Goal: Transaction & Acquisition: Subscribe to service/newsletter

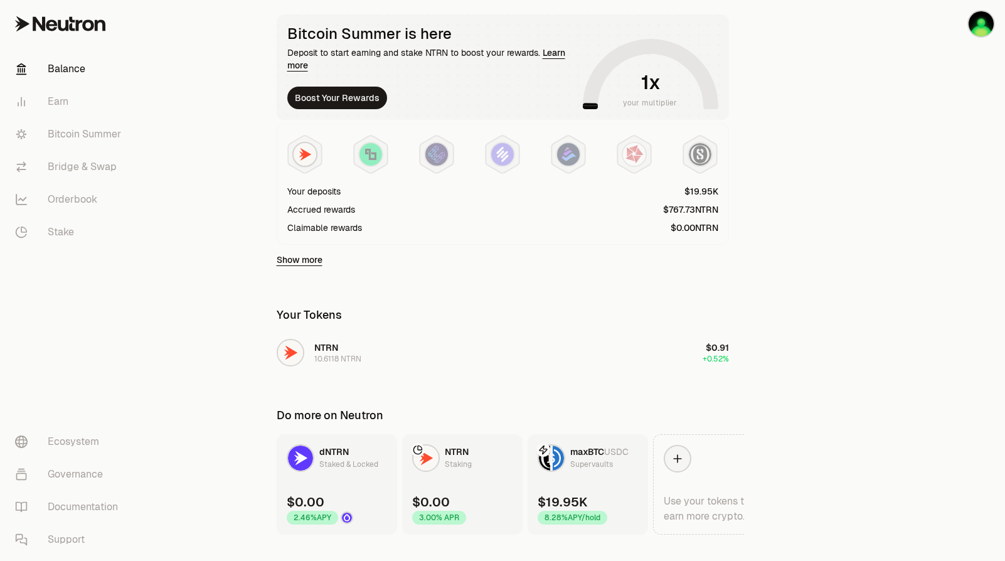
scroll to position [253, 0]
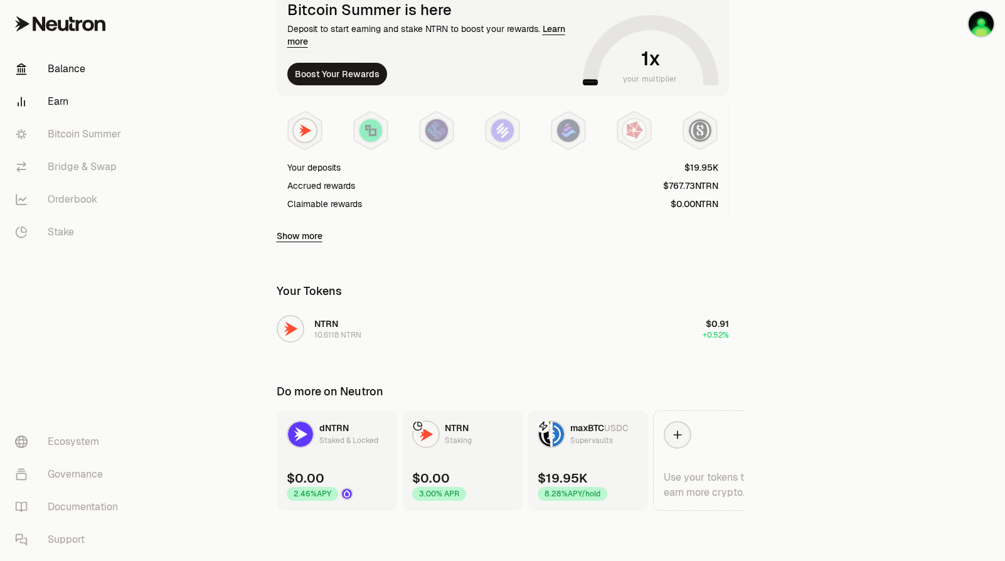
click at [84, 113] on link "Earn" at bounding box center [70, 101] width 130 height 33
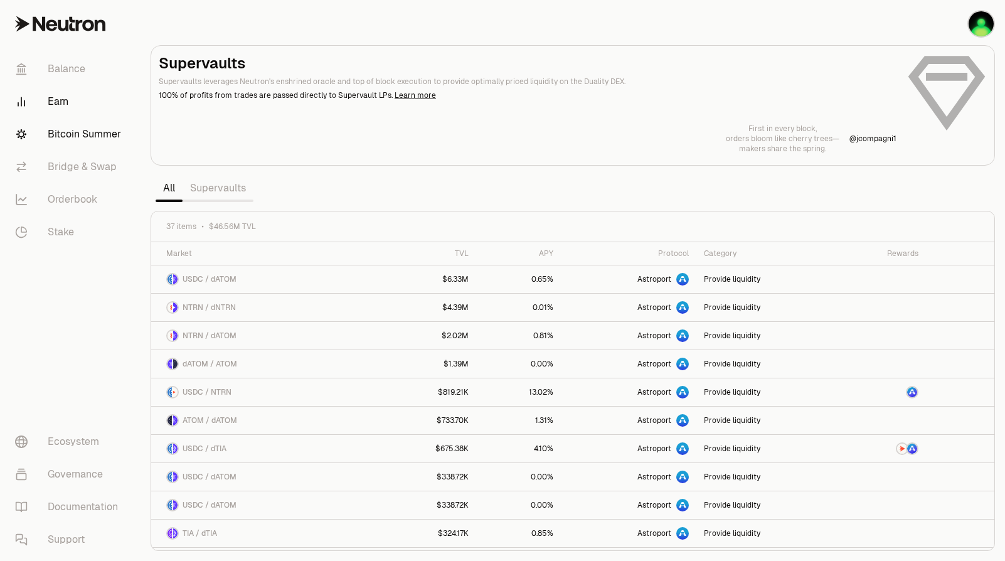
click at [101, 143] on link "Bitcoin Summer" at bounding box center [70, 134] width 130 height 33
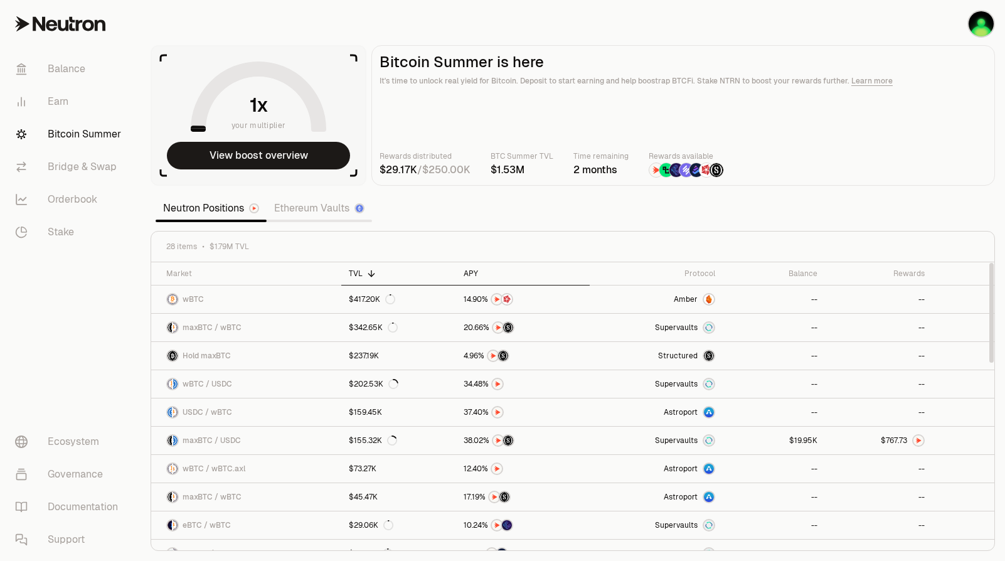
click at [466, 273] on div "APY" at bounding box center [522, 273] width 119 height 10
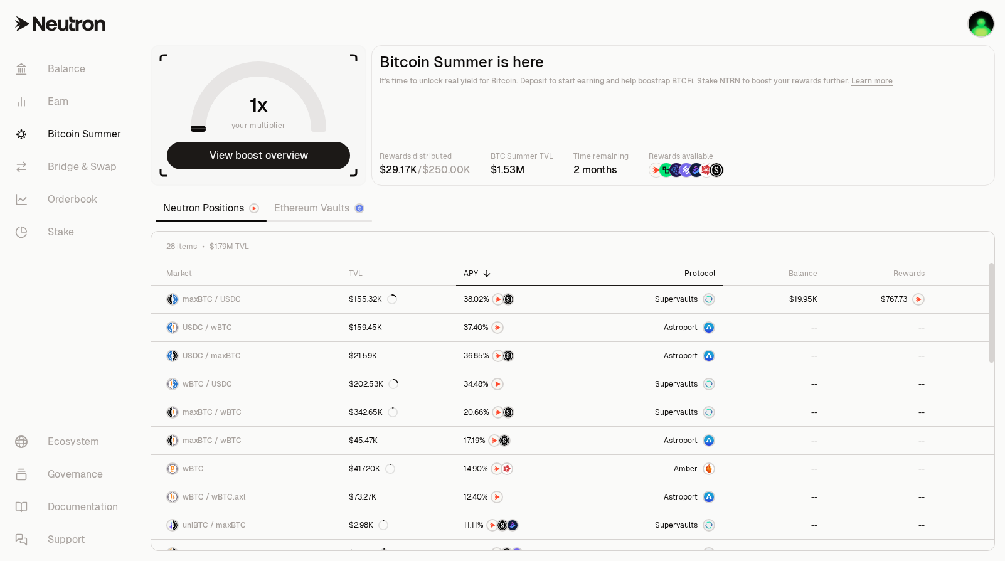
click at [709, 263] on th "Protocol" at bounding box center [656, 273] width 134 height 23
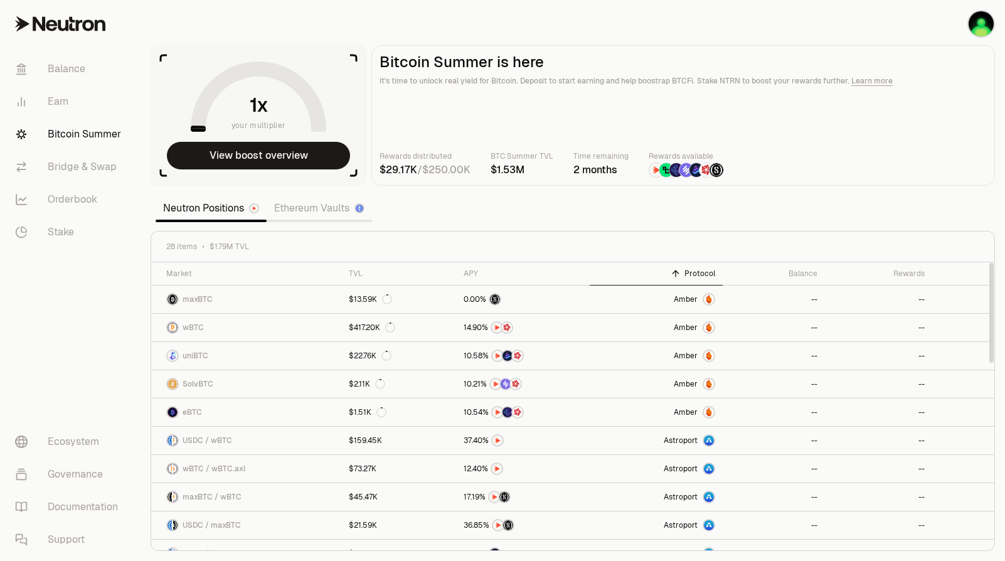
click at [704, 271] on div "Protocol" at bounding box center [656, 273] width 119 height 10
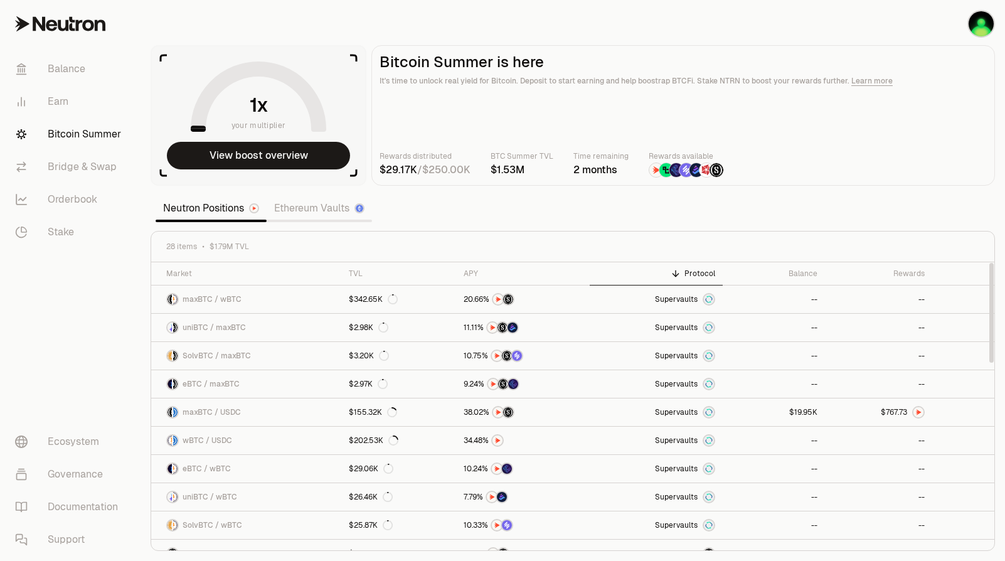
click at [704, 271] on div "Protocol" at bounding box center [656, 273] width 119 height 10
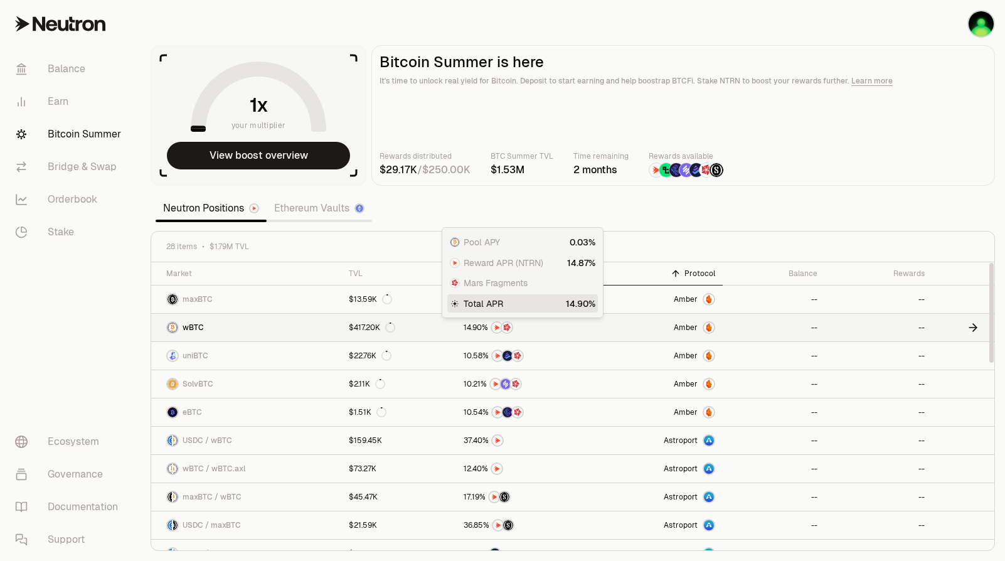
click at [479, 330] on span "0" at bounding box center [479, 327] width 5 height 9
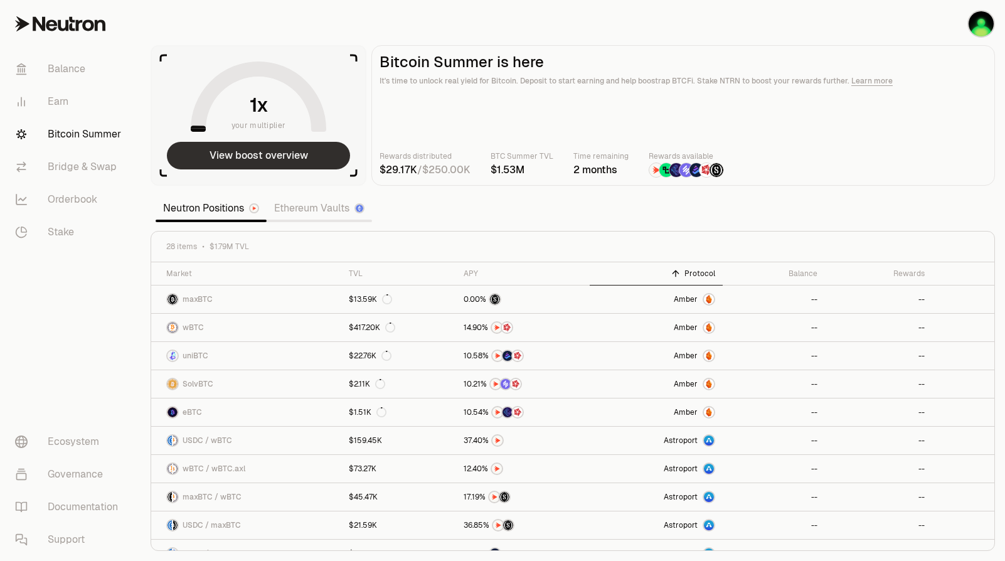
click at [314, 166] on button "View boost overview" at bounding box center [258, 156] width 183 height 28
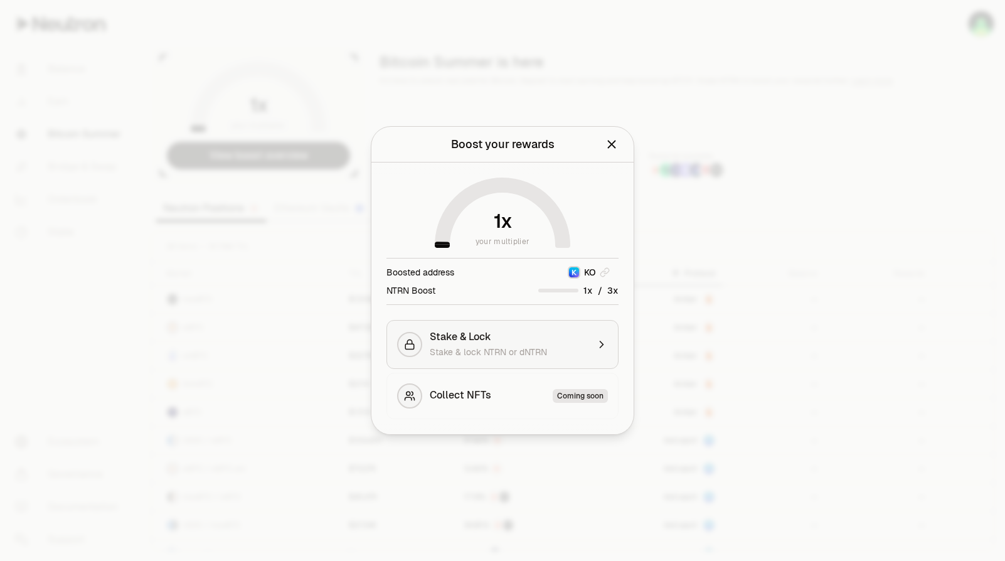
click at [534, 338] on div "Stake & Lock" at bounding box center [509, 336] width 158 height 13
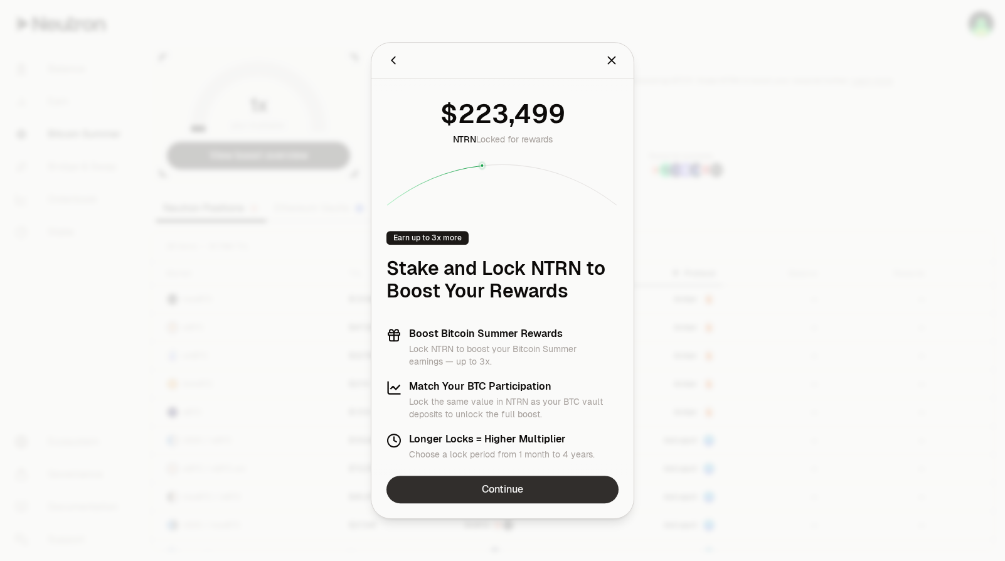
click at [517, 493] on link "Continue" at bounding box center [502, 489] width 232 height 28
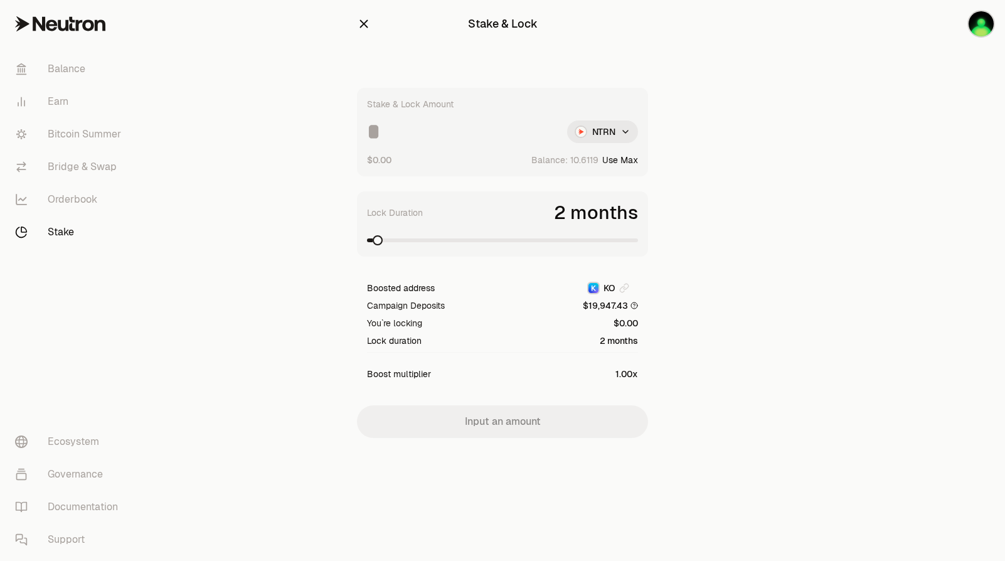
click at [620, 135] on html "Balance Earn Bitcoin Summer Bridge & Swap Orderbook Stake Ecosystem Governance …" at bounding box center [502, 280] width 1005 height 561
click at [582, 187] on span "dNTRN" at bounding box center [579, 186] width 28 height 13
click at [635, 161] on button "Use Max" at bounding box center [620, 160] width 36 height 13
type input "*"
click at [539, 236] on span at bounding box center [502, 240] width 271 height 13
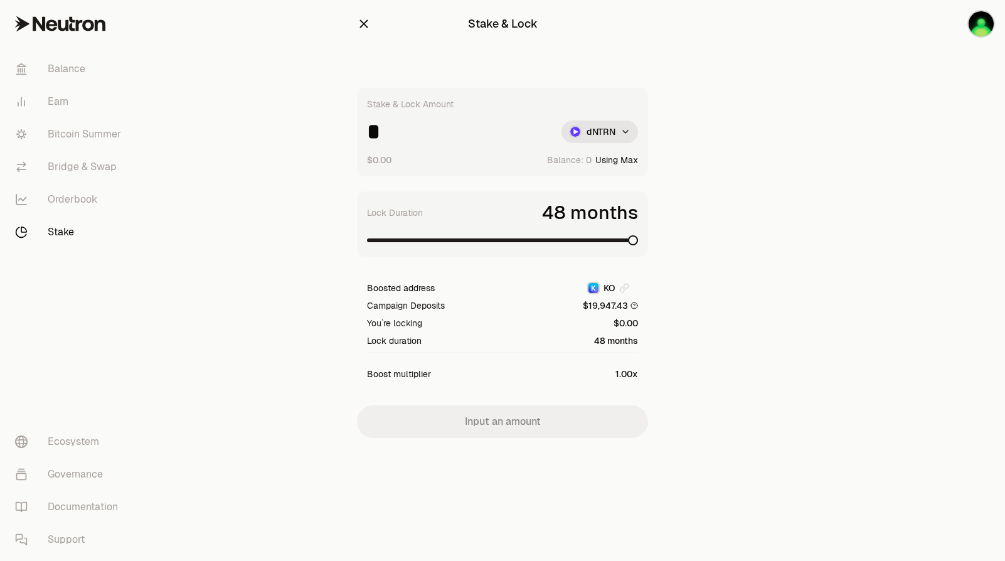
click at [638, 241] on span at bounding box center [502, 240] width 271 height 4
click at [502, 235] on span at bounding box center [502, 240] width 271 height 13
click at [457, 231] on div "Lock Duration 25 months" at bounding box center [502, 223] width 271 height 45
click at [455, 244] on span at bounding box center [502, 240] width 271 height 13
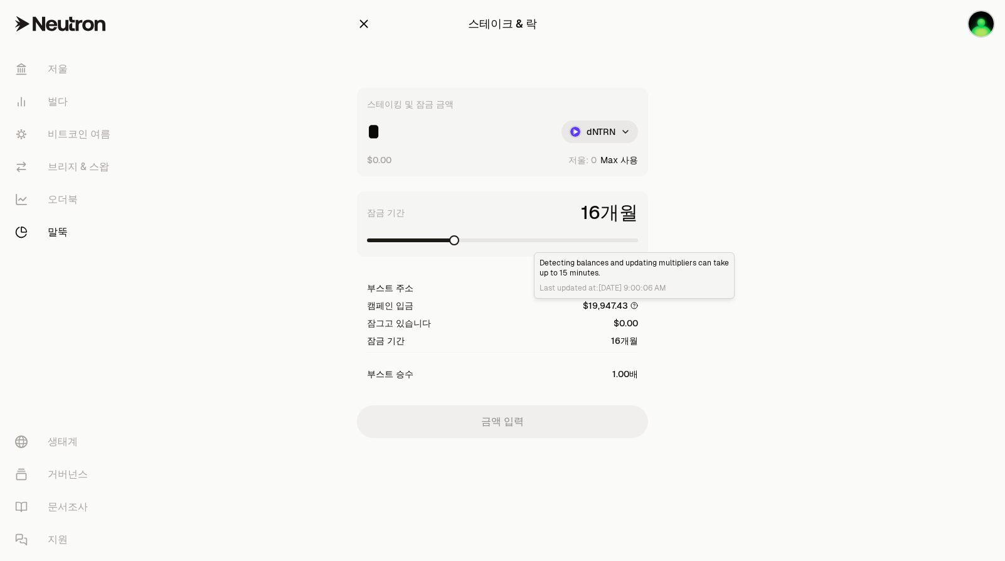
click at [609, 125] on html "저울 벌다 비트코인 여름 브리지 & 스왑 오더북 말뚝 생태계 거버넌스 문서조사 지원 스테이크 & 락 스테이킹 및 잠금 금액 * dNTRN $0…" at bounding box center [502, 280] width 1005 height 561
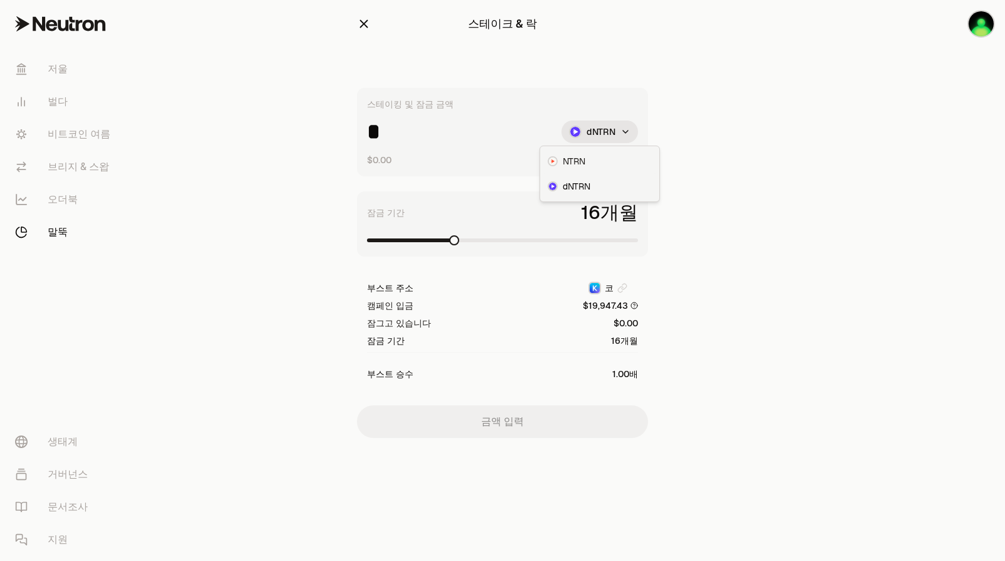
click at [578, 162] on span "NTRN" at bounding box center [573, 161] width 23 height 13
drag, startPoint x: 520, startPoint y: 250, endPoint x: 552, endPoint y: 237, distance: 34.9
click at [539, 249] on div "잠금 기간 16개월" at bounding box center [502, 223] width 291 height 65
click at [617, 164] on button "최대 사용" at bounding box center [619, 160] width 38 height 13
type input "*********"
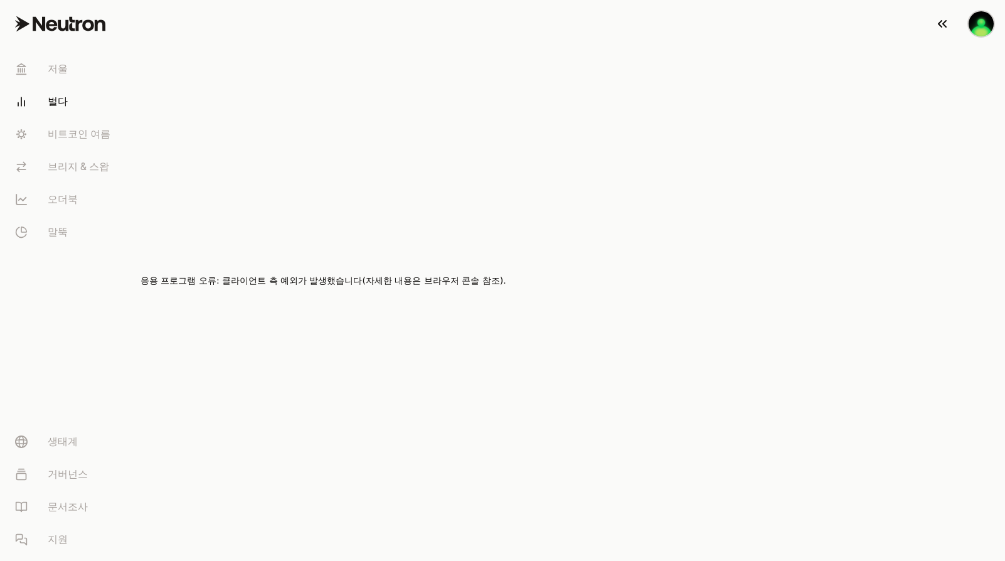
click at [986, 22] on img "button" at bounding box center [980, 23] width 25 height 25
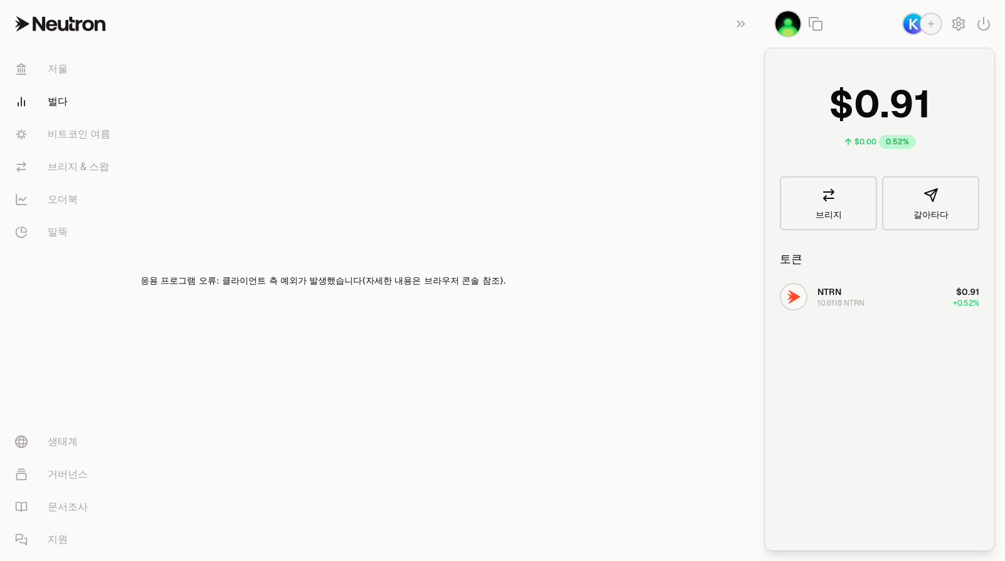
click at [913, 27] on img "button" at bounding box center [913, 24] width 20 height 20
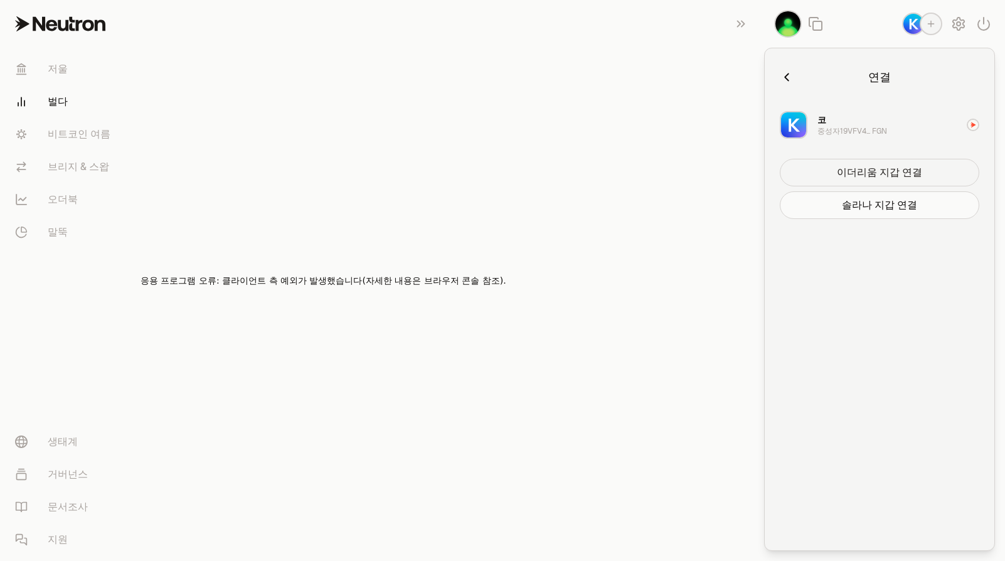
click at [880, 171] on button "이더리움 지갑 연결" at bounding box center [878, 173] width 199 height 28
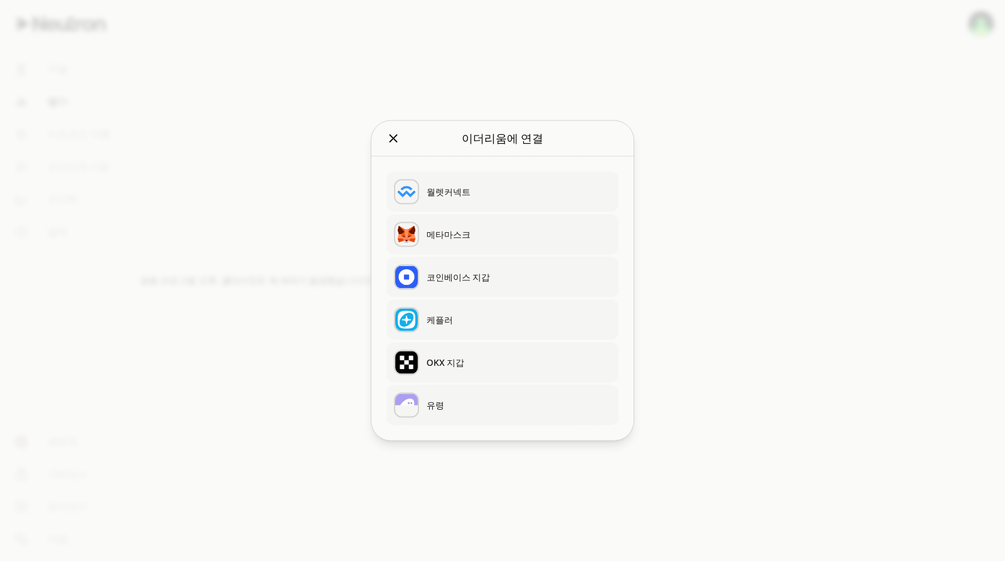
click at [453, 237] on div "메타마스크" at bounding box center [518, 234] width 184 height 13
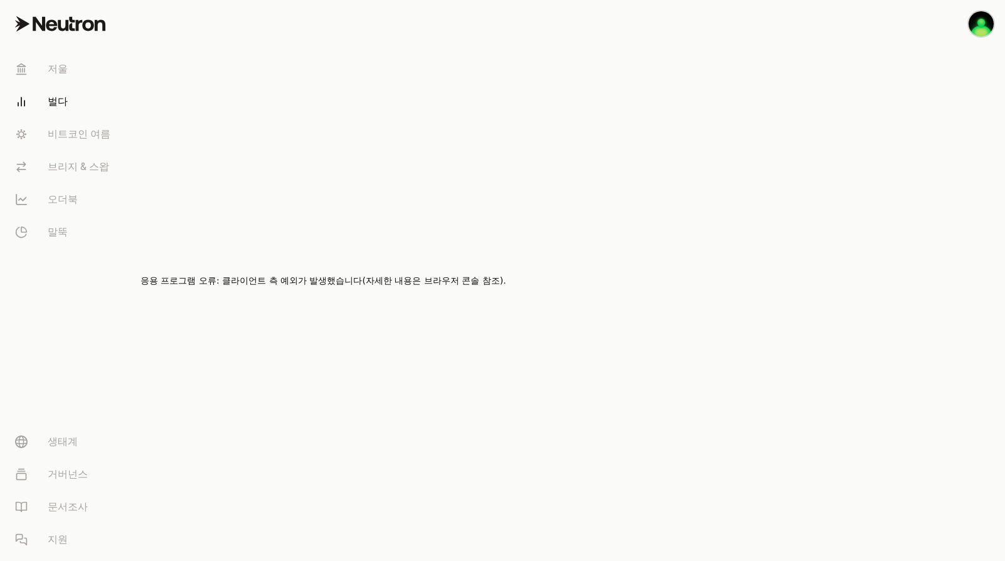
drag, startPoint x: 35, startPoint y: 102, endPoint x: 70, endPoint y: 89, distance: 36.7
click at [35, 102] on link "벌다" at bounding box center [70, 101] width 130 height 33
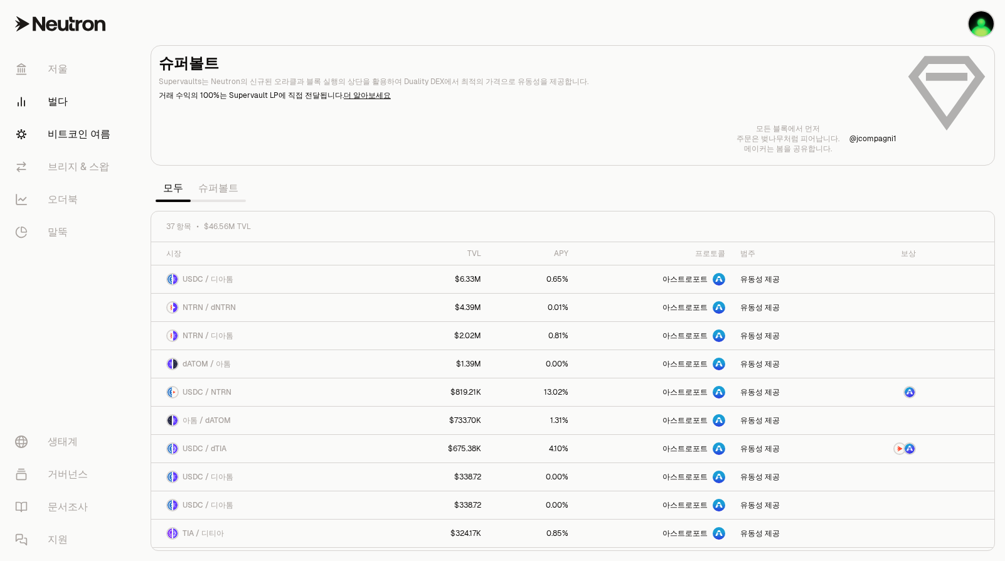
click at [78, 133] on font "비트코인 여름" at bounding box center [79, 134] width 63 height 15
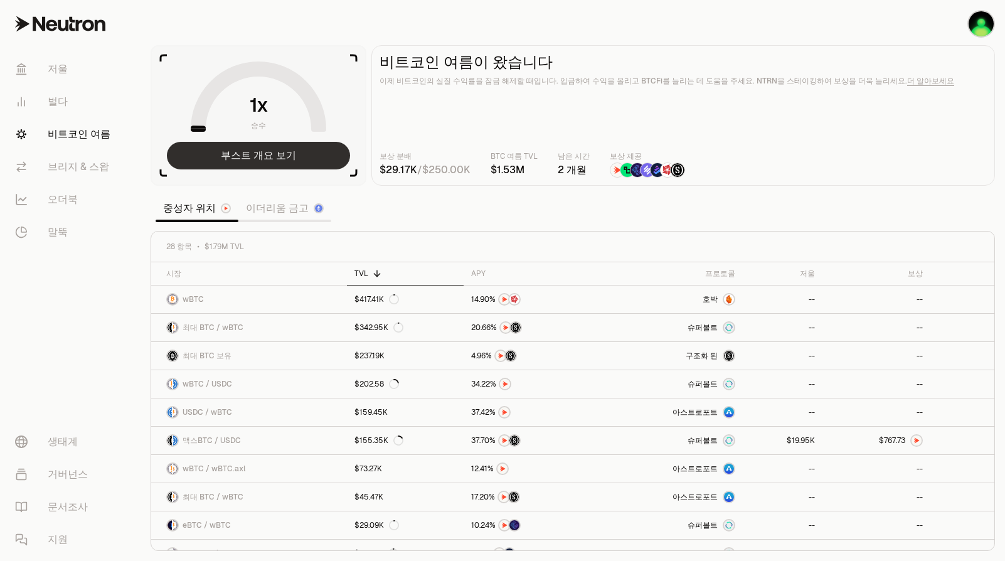
click at [295, 159] on button "부스트 개요 보기" at bounding box center [258, 156] width 183 height 28
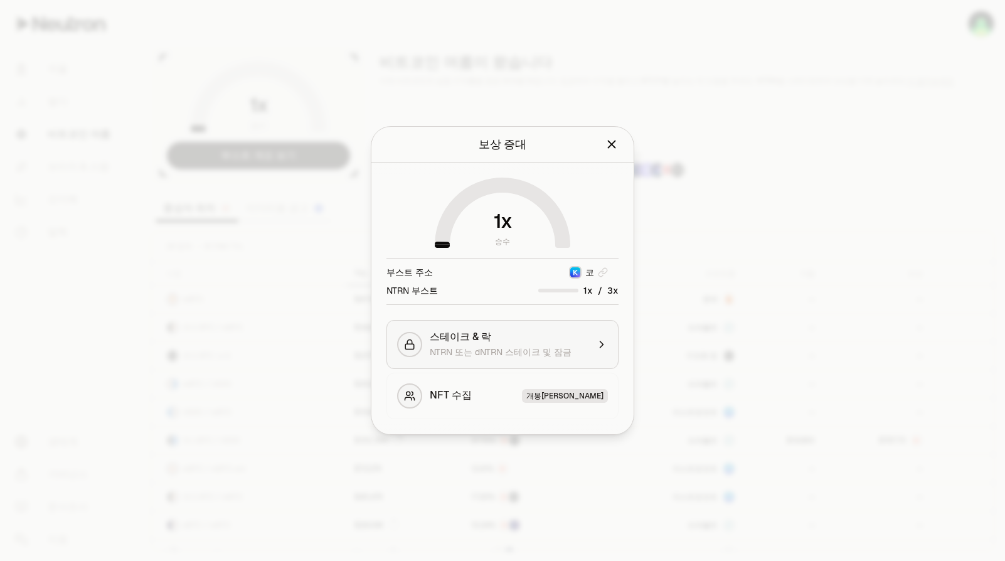
click at [517, 346] on span "NTRN 또는 dNTRN 스테이크 및 잠금" at bounding box center [501, 351] width 142 height 11
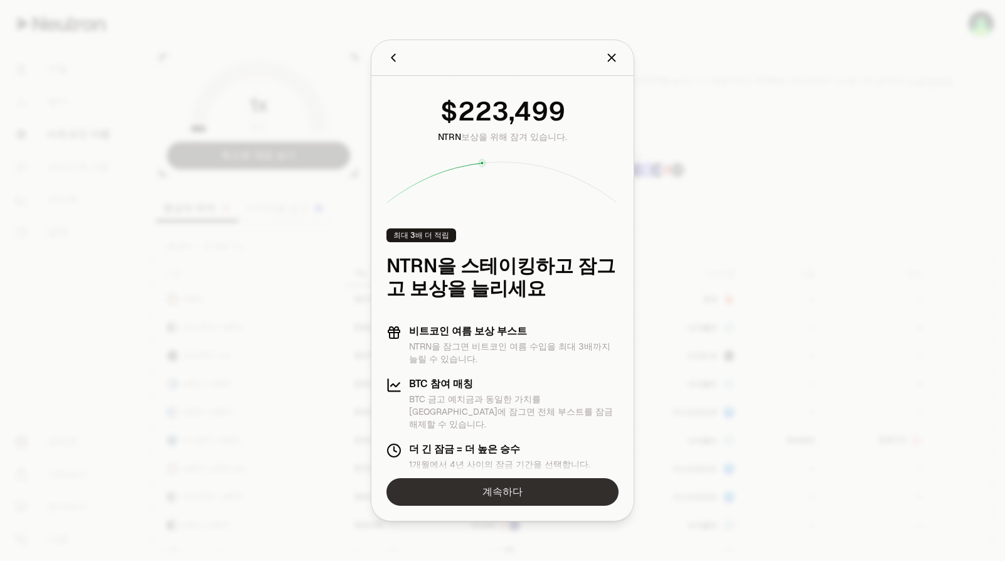
click at [534, 487] on link "계속하다" at bounding box center [502, 492] width 232 height 28
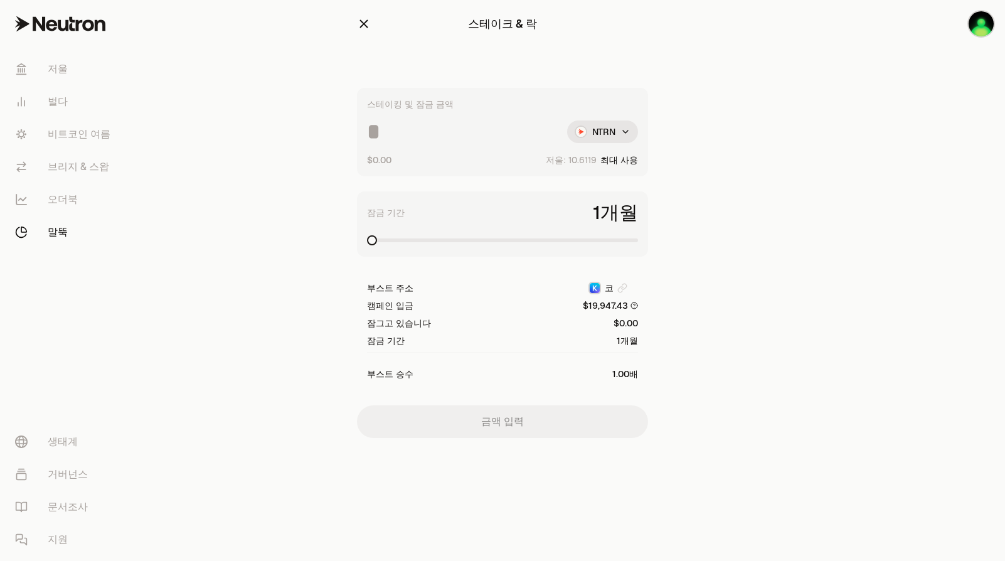
click at [554, 238] on span at bounding box center [502, 240] width 271 height 4
click at [634, 241] on span at bounding box center [502, 240] width 271 height 4
click at [984, 28] on img "button" at bounding box center [980, 23] width 25 height 25
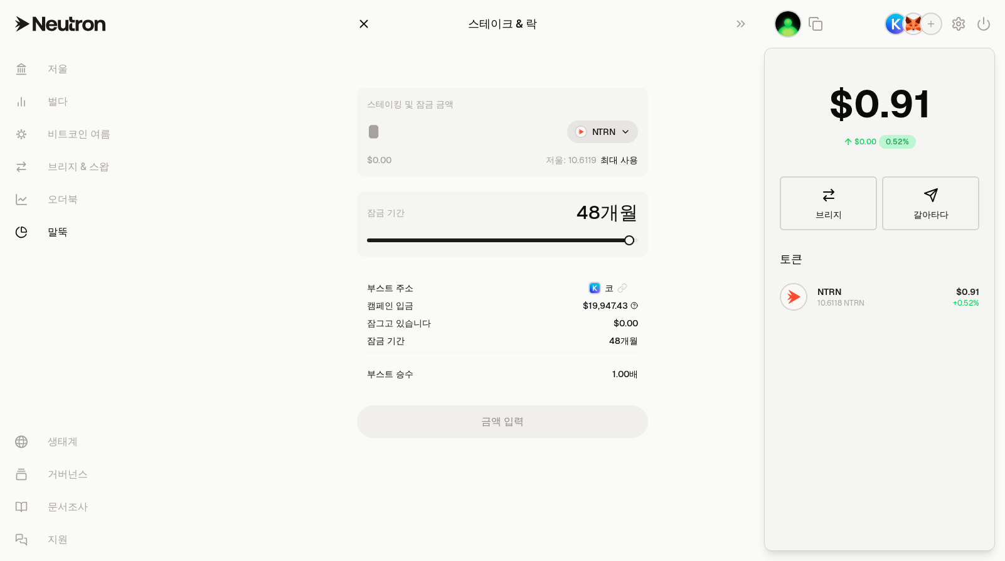
click at [889, 24] on img "button" at bounding box center [895, 24] width 20 height 20
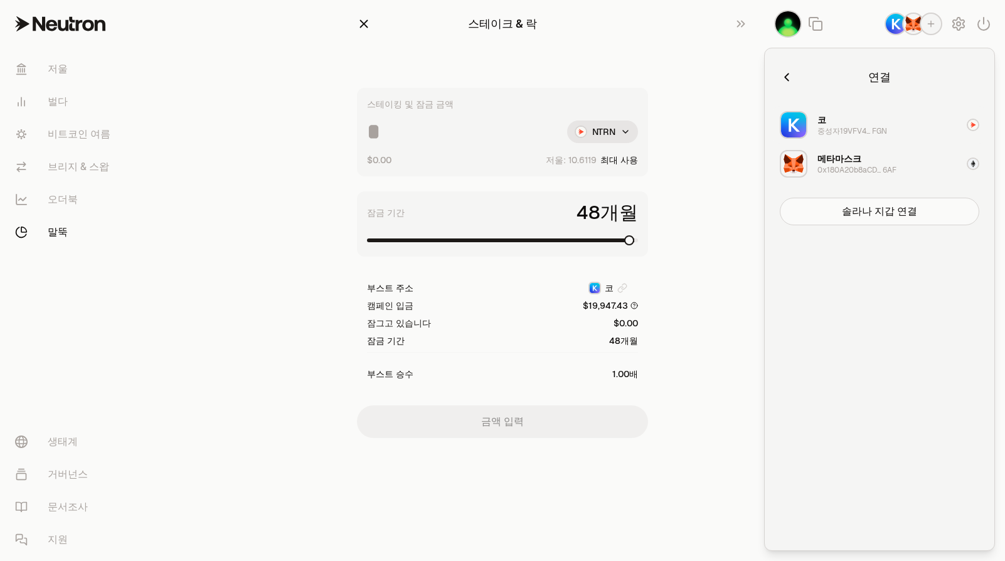
click at [826, 123] on div "코 중성자19VFV4... FGN" at bounding box center [852, 124] width 70 height 23
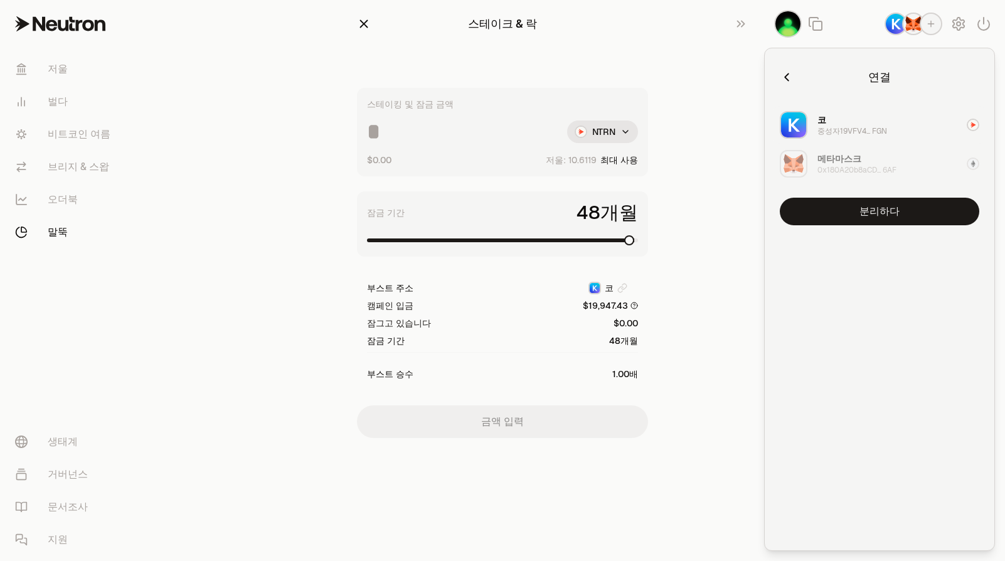
click at [824, 120] on div "코" at bounding box center [821, 119] width 9 height 13
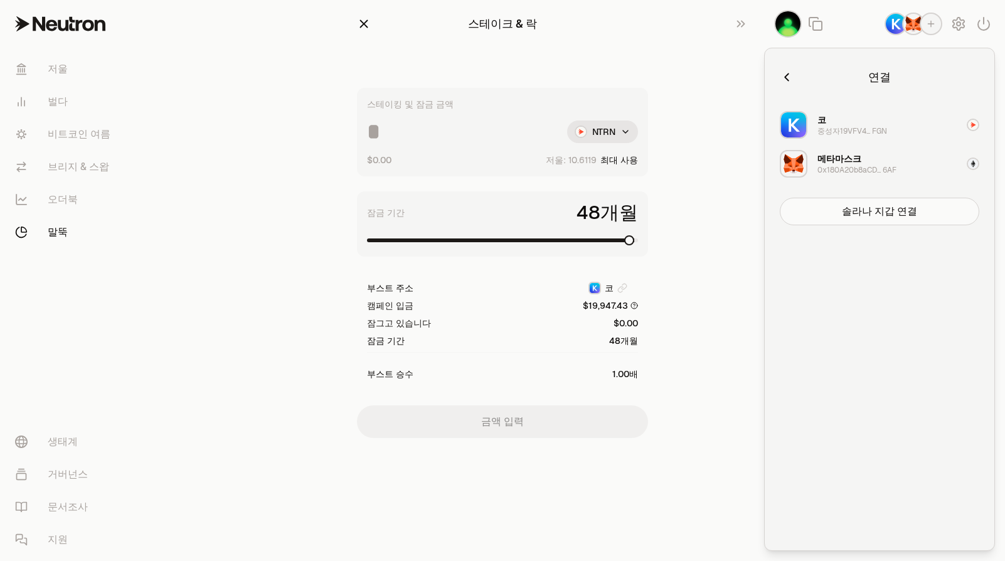
click at [786, 76] on icon "button" at bounding box center [786, 77] width 4 height 8
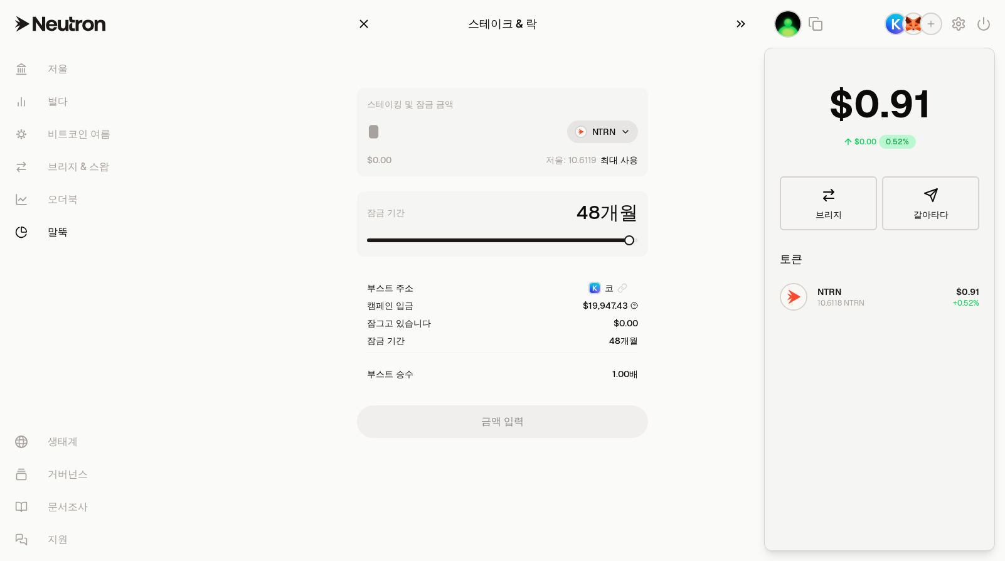
click at [731, 26] on button "button" at bounding box center [744, 24] width 40 height 48
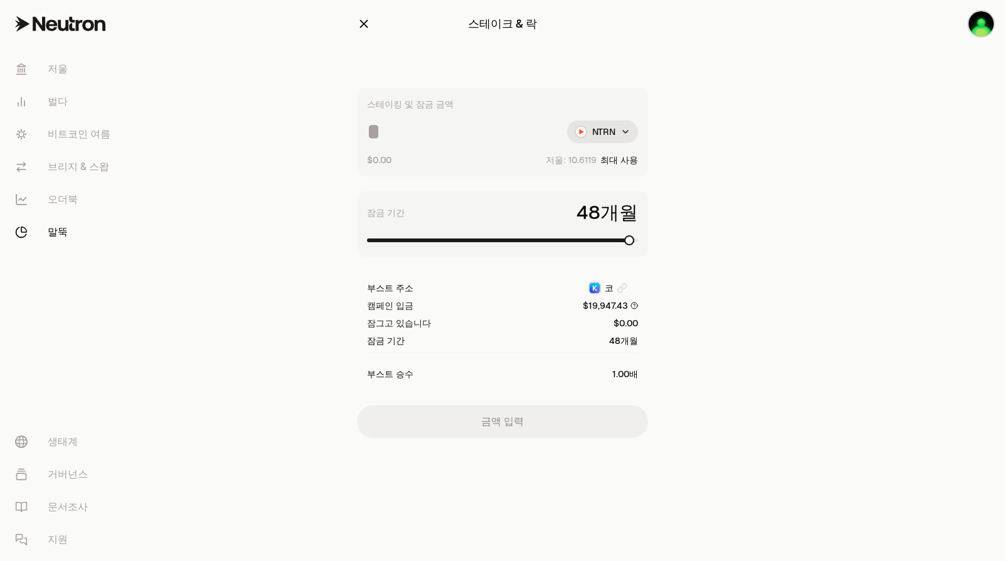
click at [872, 78] on div at bounding box center [934, 244] width 140 height 488
click at [811, 248] on main "Stake & Lock Stake & Lock Amount NTRN $0.00 Balance: Use Max Lock Duration 48 m…" at bounding box center [572, 244] width 864 height 488
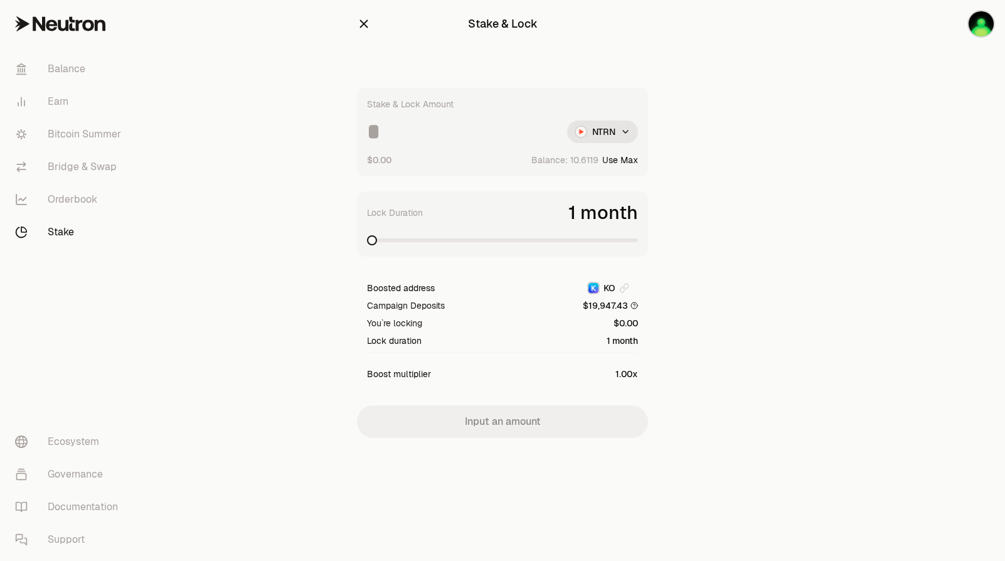
click at [367, 245] on span at bounding box center [502, 240] width 271 height 13
click at [66, 85] on link "Balance" at bounding box center [70, 69] width 130 height 33
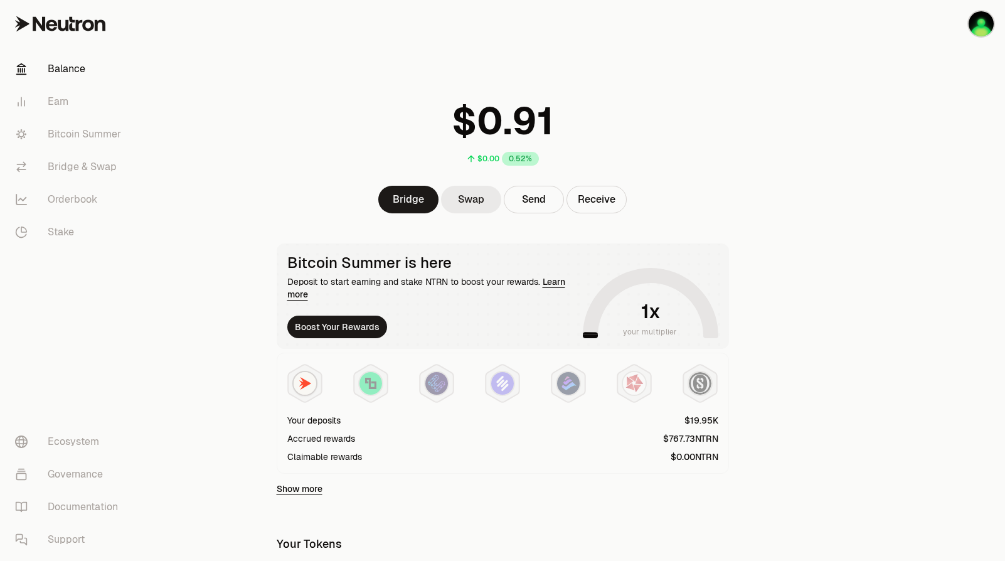
click at [494, 211] on link "Swap" at bounding box center [471, 200] width 60 height 28
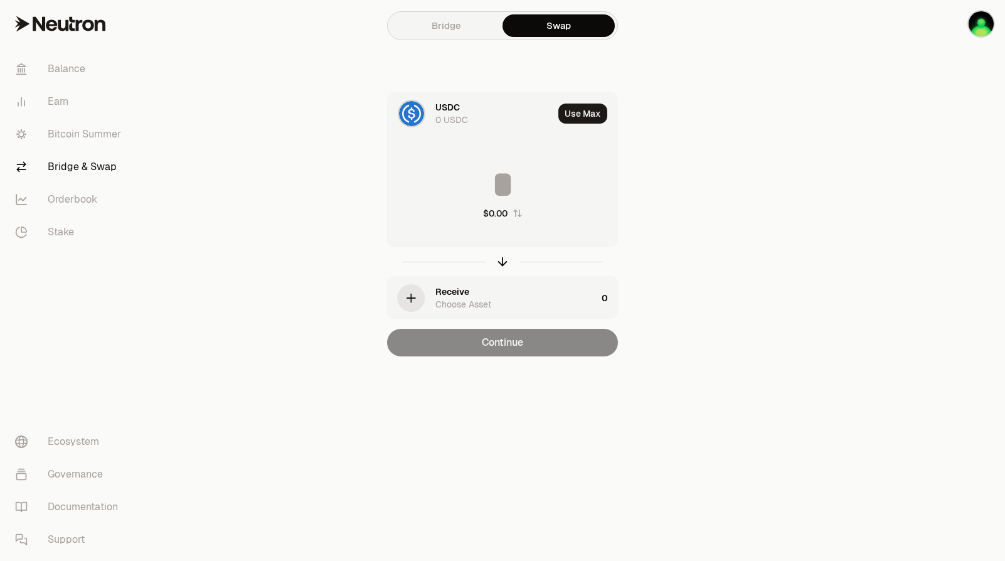
click at [417, 34] on link "Bridge" at bounding box center [446, 25] width 112 height 23
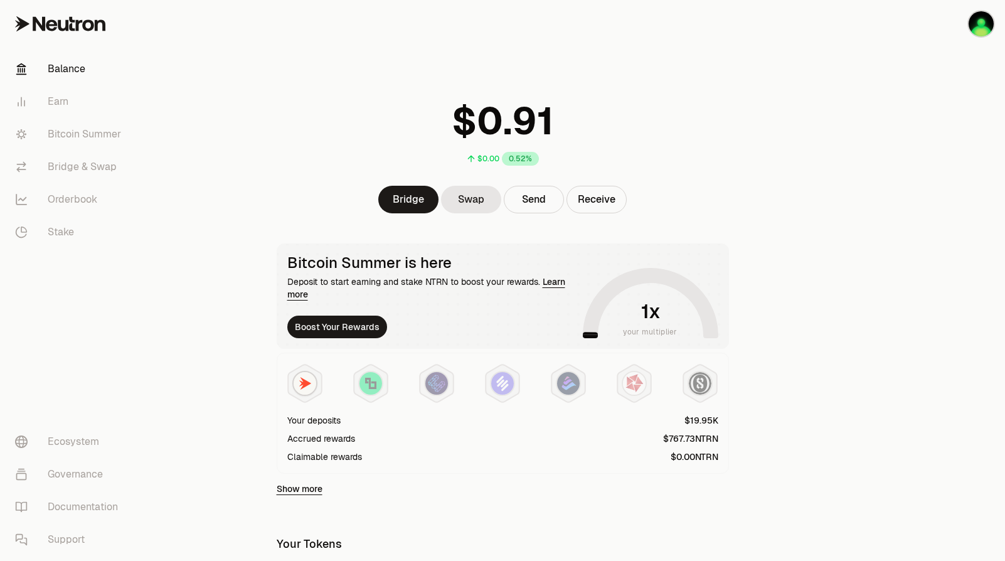
click at [559, 284] on link "Learn more" at bounding box center [426, 288] width 278 height 24
click at [70, 135] on font "Bitcoin Summer" at bounding box center [84, 134] width 73 height 15
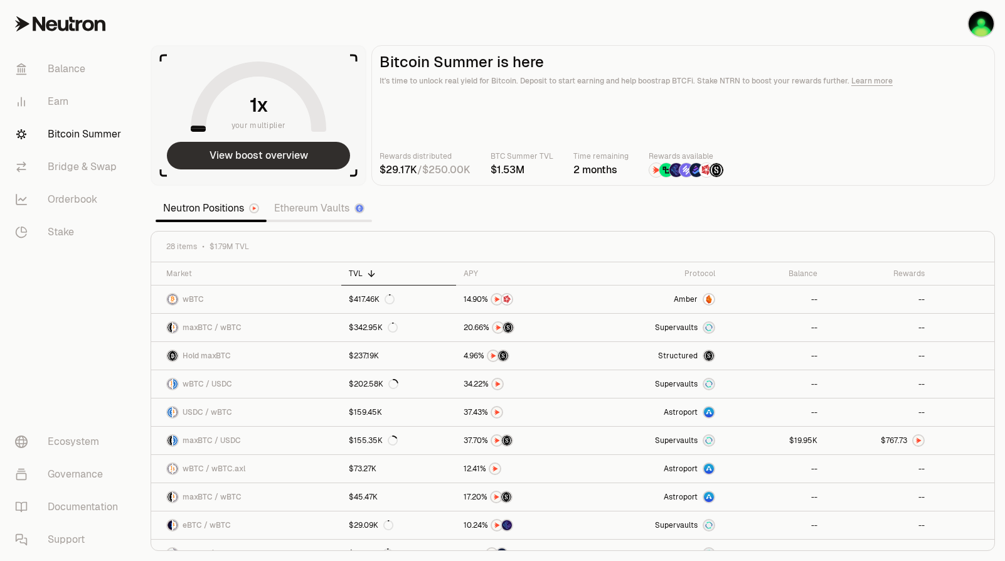
click at [307, 156] on button "View boost overview" at bounding box center [258, 156] width 183 height 28
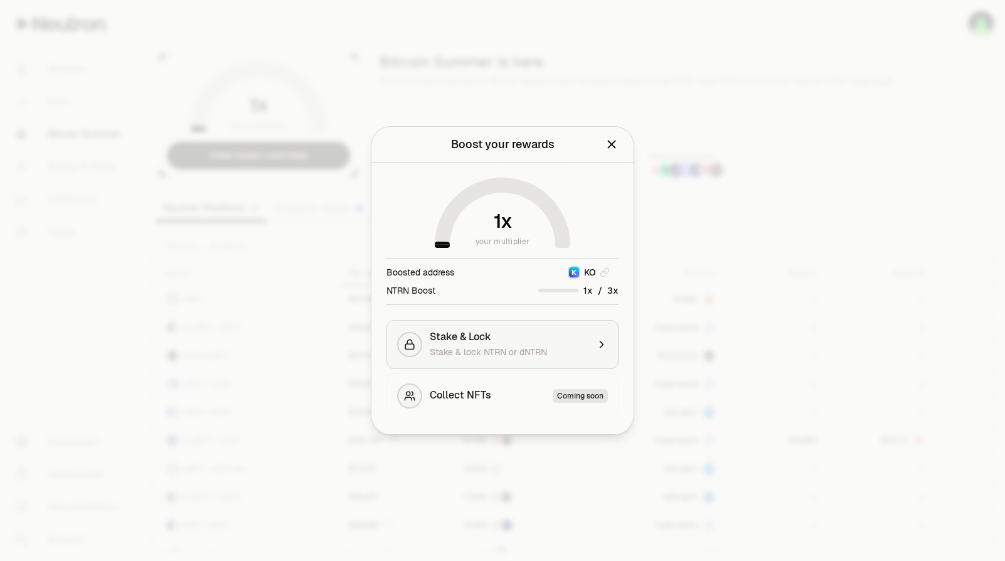
click at [490, 335] on span "Stake & Lock" at bounding box center [460, 336] width 61 height 13
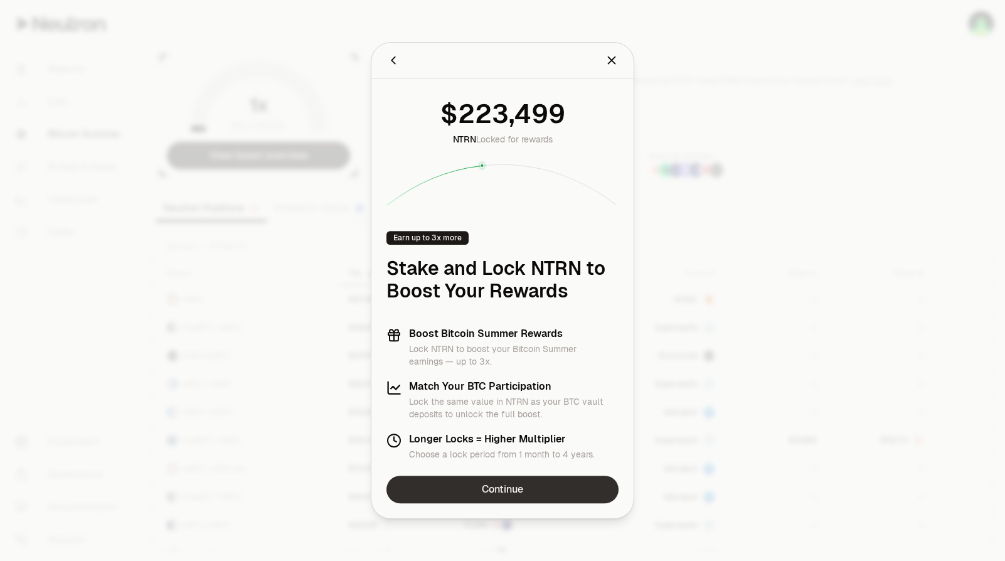
click at [467, 490] on link "Continue" at bounding box center [502, 489] width 232 height 28
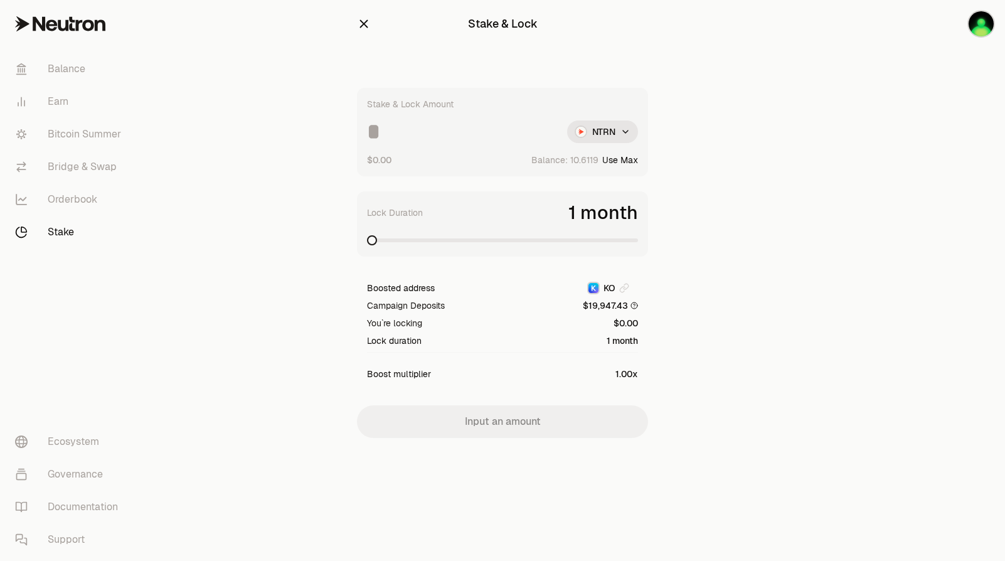
click at [421, 143] on div "Stake & Lock Amount NTRN $0.00 Balance: Use Max" at bounding box center [502, 132] width 291 height 88
click at [404, 135] on input at bounding box center [462, 131] width 190 height 23
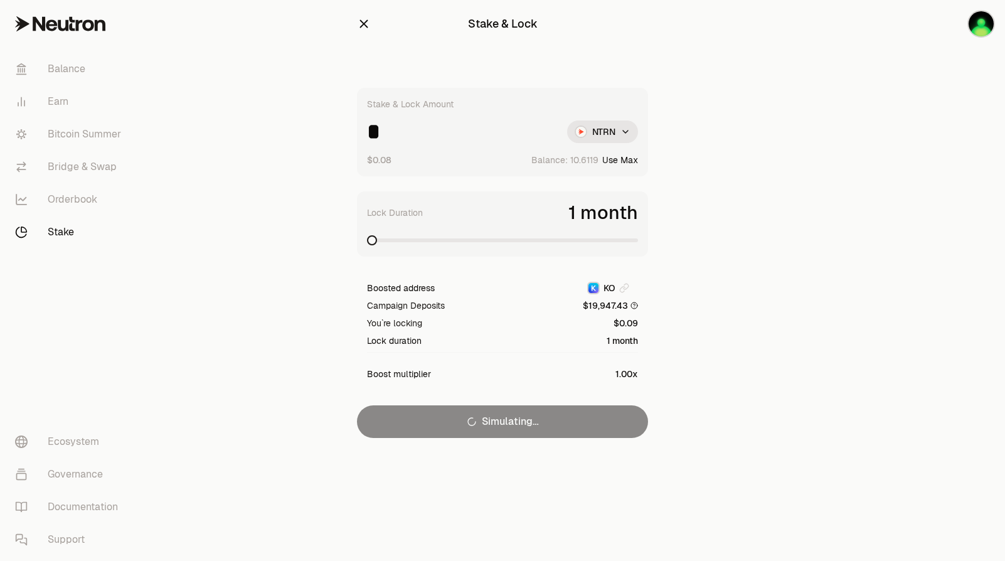
type input "*"
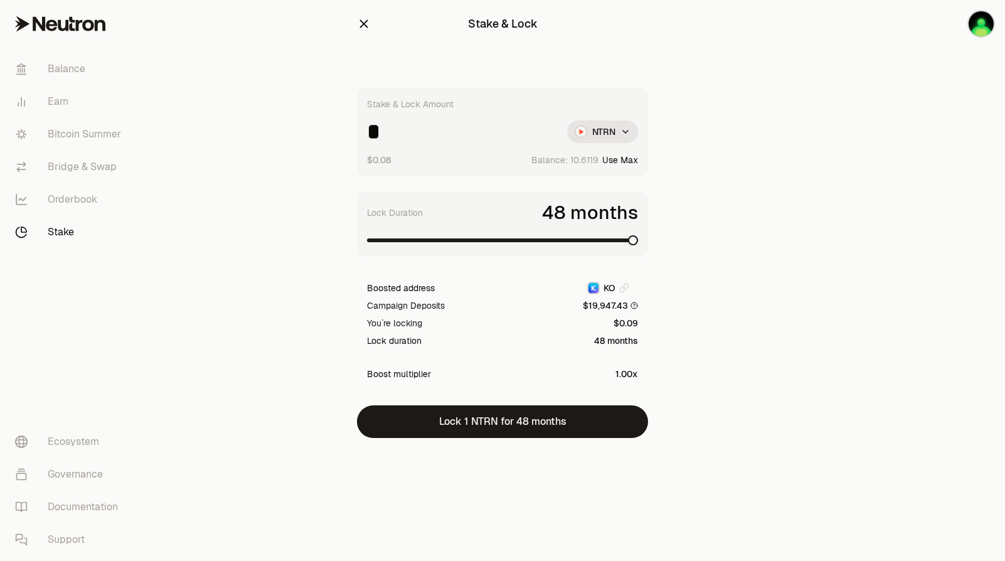
click at [638, 245] on span at bounding box center [633, 240] width 10 height 10
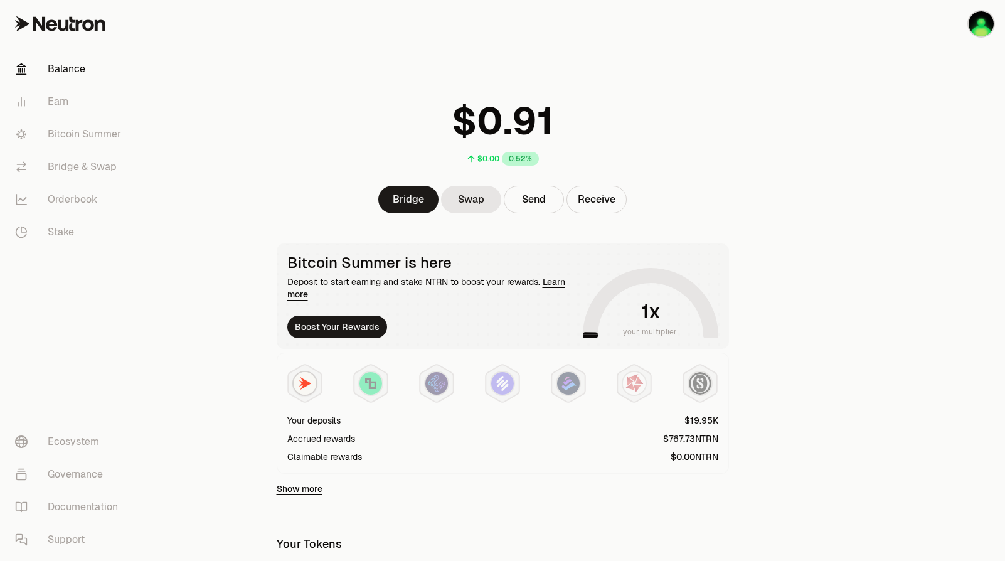
click at [260, 125] on main "$0.00 0.52% Bridge Swap Send Receive Bitcoin Summer is here Deposit to start ea…" at bounding box center [572, 406] width 864 height 813
click at [345, 329] on button "Boost Your Rewards" at bounding box center [337, 326] width 100 height 23
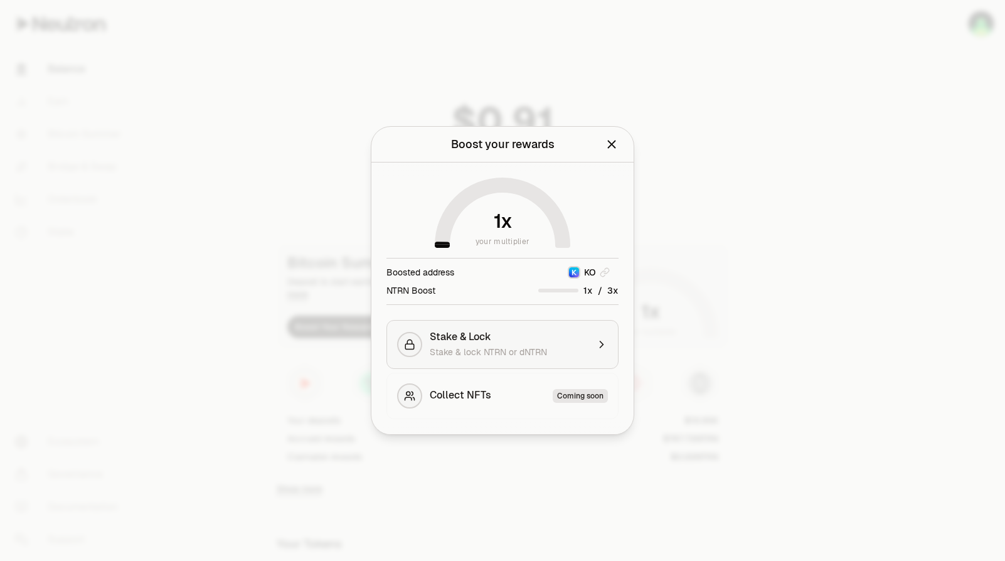
click at [552, 351] on div "Stake & lock NTRN or dNTRN" at bounding box center [509, 352] width 158 height 13
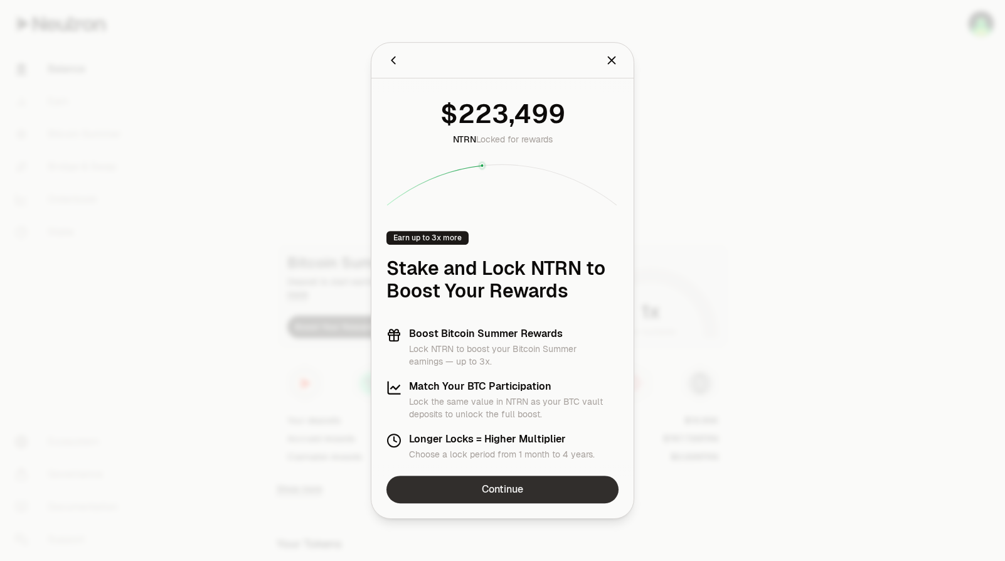
click at [495, 491] on link "Continue" at bounding box center [502, 489] width 232 height 28
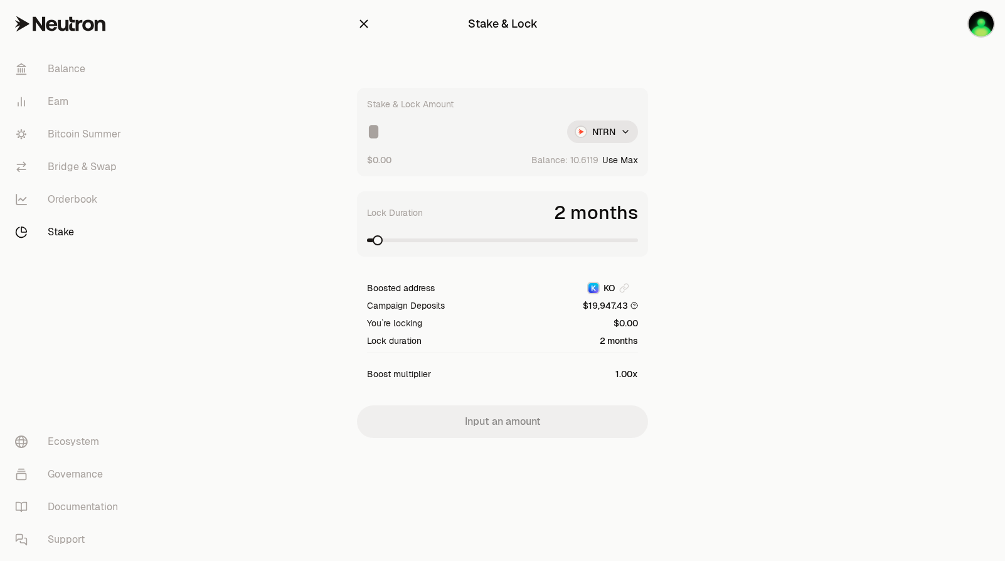
click at [470, 141] on input at bounding box center [462, 131] width 190 height 23
click at [474, 245] on span at bounding box center [476, 240] width 10 height 10
click at [427, 132] on input "*******" at bounding box center [462, 131] width 190 height 23
type input "*"
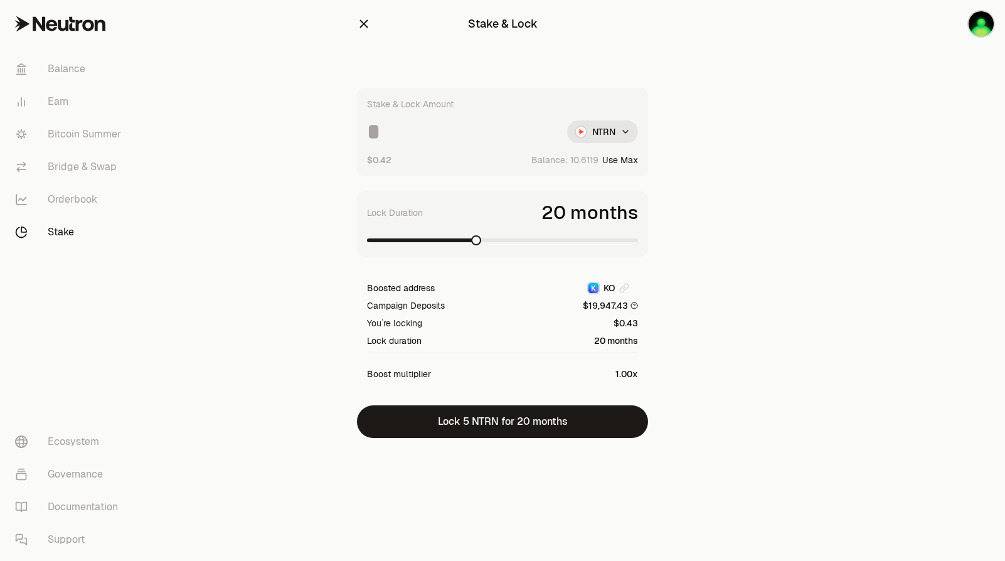
type input "*"
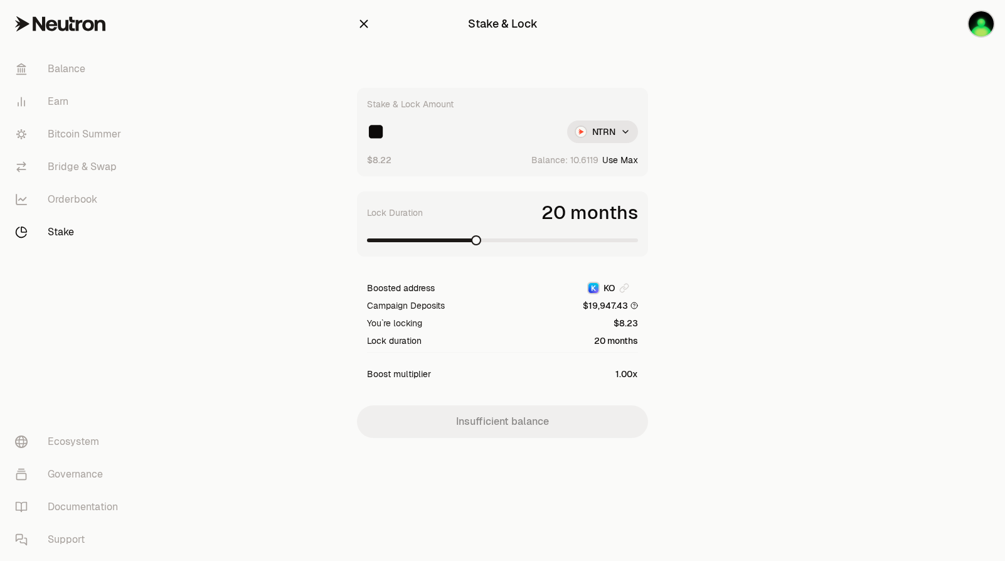
type input "*"
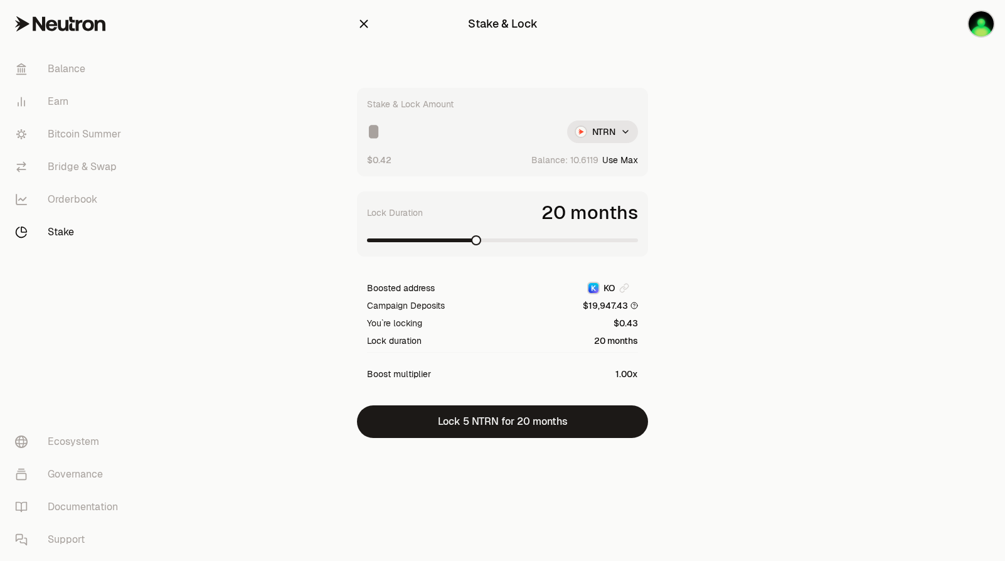
type input "*"
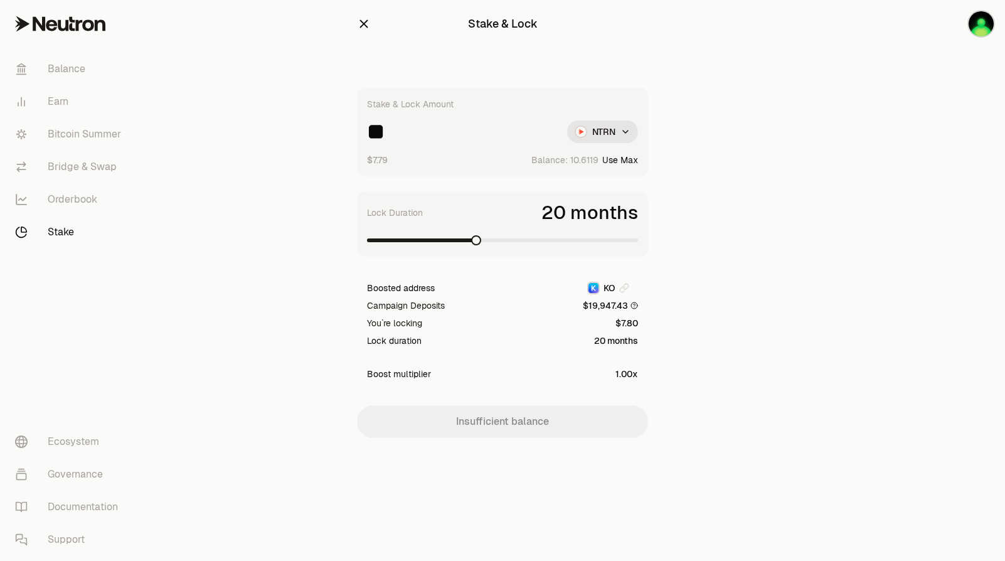
type input "*"
click at [638, 242] on span at bounding box center [502, 240] width 271 height 4
drag, startPoint x: 411, startPoint y: 133, endPoint x: 432, endPoint y: 133, distance: 20.7
click at [432, 133] on input "****" at bounding box center [462, 131] width 190 height 23
type input "****"
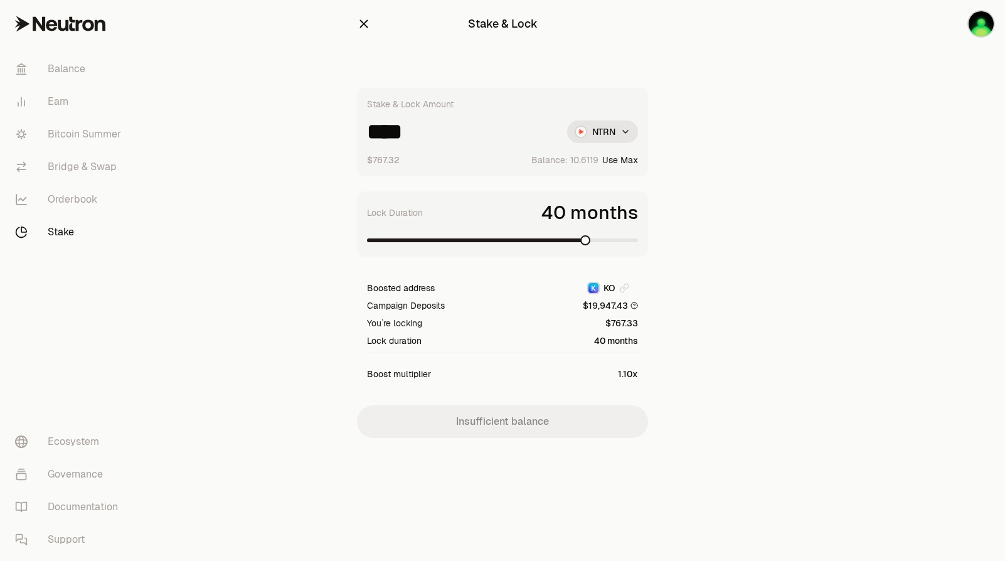
click at [590, 244] on span at bounding box center [585, 240] width 10 height 10
click at [537, 241] on span at bounding box center [452, 240] width 171 height 4
click at [507, 240] on span at bounding box center [452, 240] width 171 height 4
click at [638, 242] on span at bounding box center [502, 240] width 271 height 13
click at [88, 139] on link "Bitcoin Summer" at bounding box center [70, 134] width 130 height 33
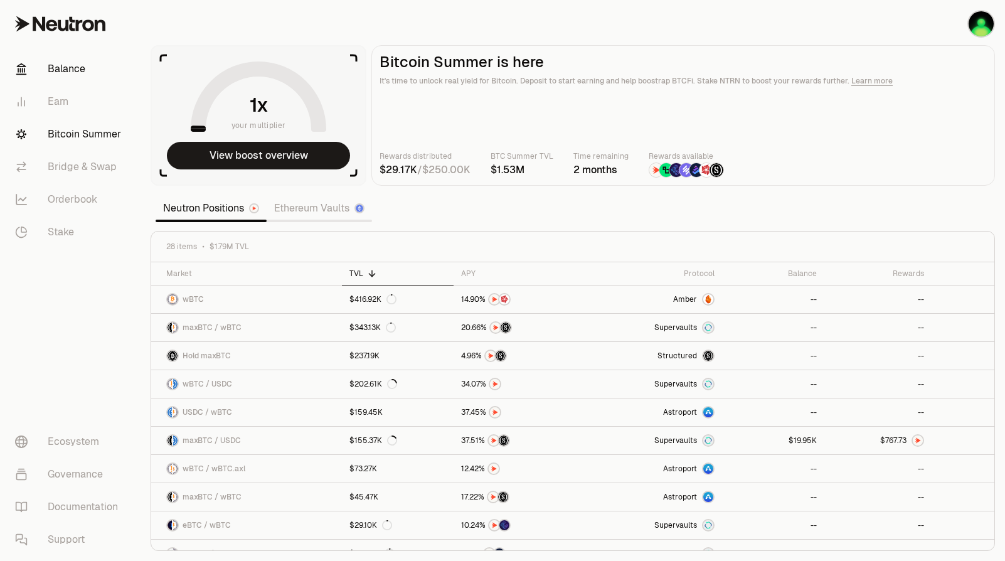
click at [66, 61] on link "Balance" at bounding box center [70, 69] width 130 height 33
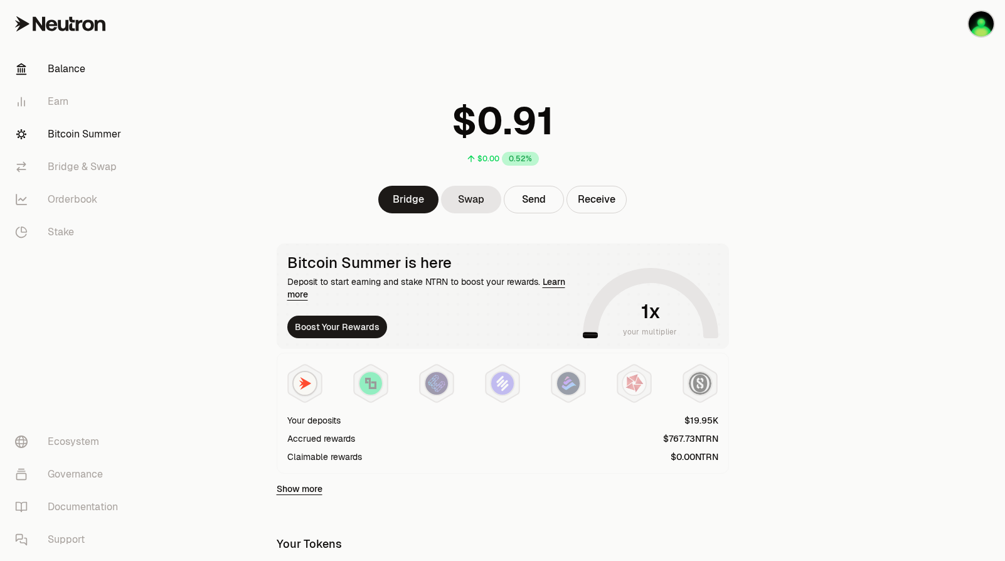
click at [106, 132] on link "Bitcoin Summer" at bounding box center [70, 134] width 130 height 33
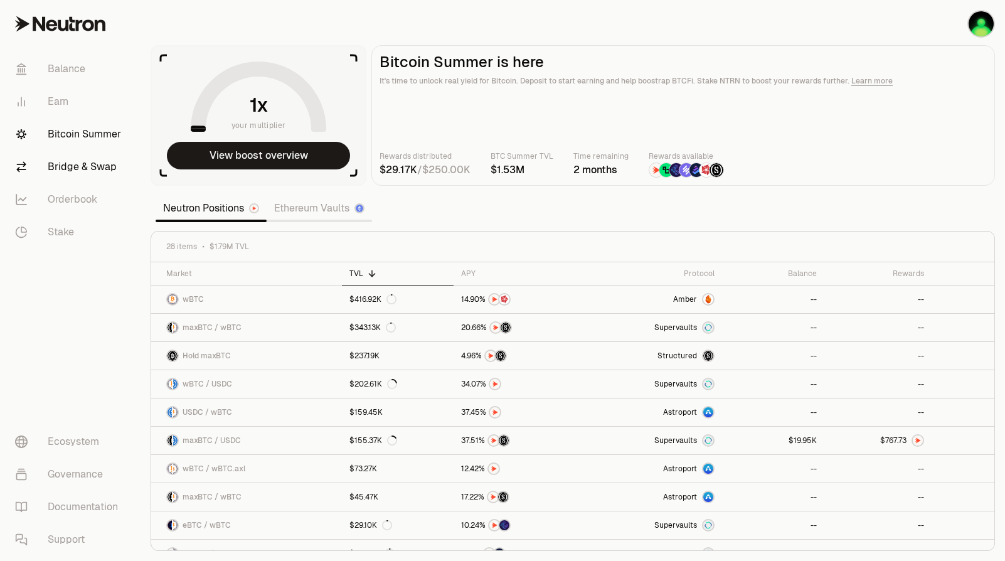
click at [75, 166] on link "Bridge & Swap" at bounding box center [70, 166] width 130 height 33
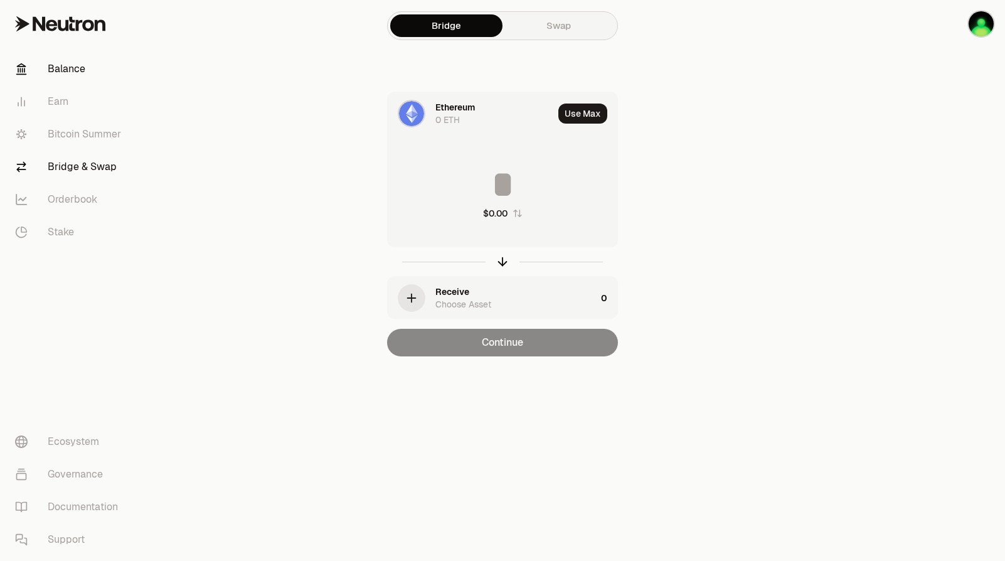
click at [79, 73] on link "Balance" at bounding box center [70, 69] width 130 height 33
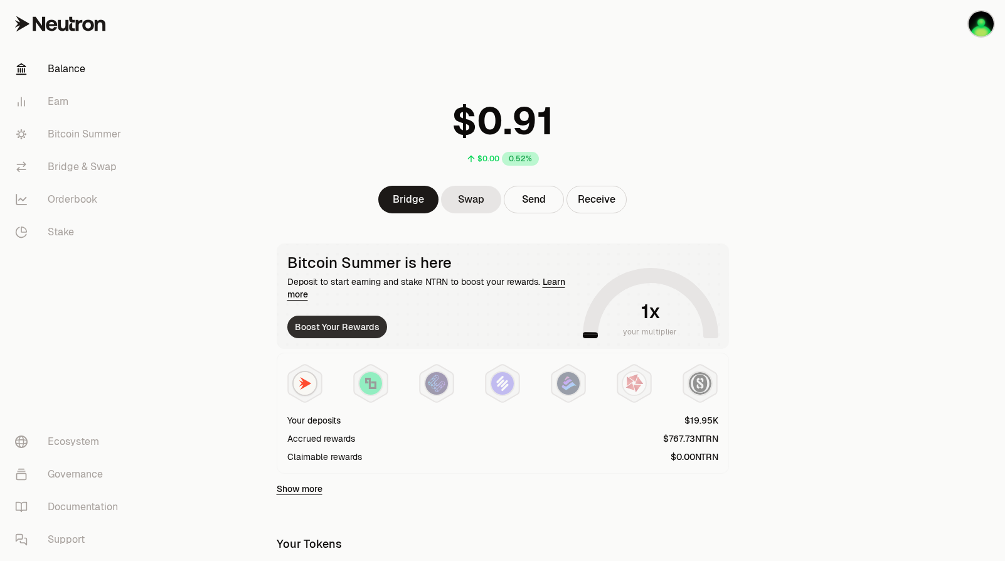
click at [348, 330] on button "Boost Your Rewards" at bounding box center [337, 326] width 100 height 23
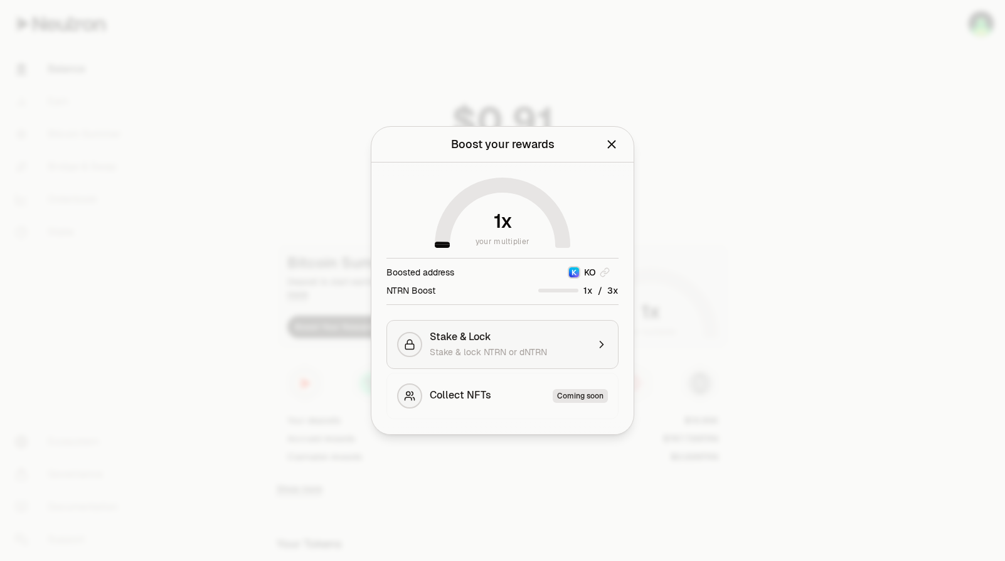
click at [536, 348] on span "Stake & lock NTRN or dNTRN" at bounding box center [488, 351] width 117 height 11
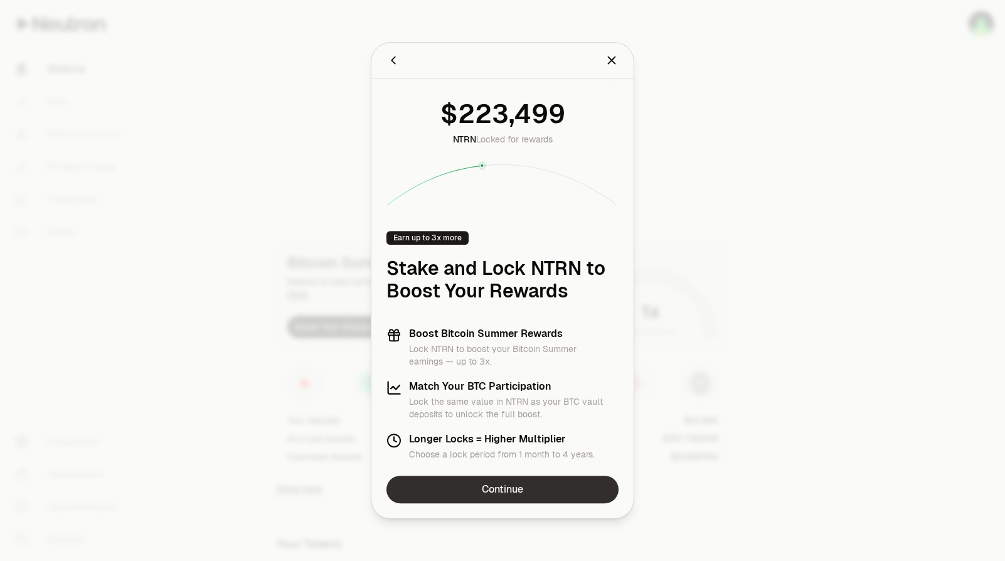
click at [479, 498] on link "Continue" at bounding box center [502, 489] width 232 height 28
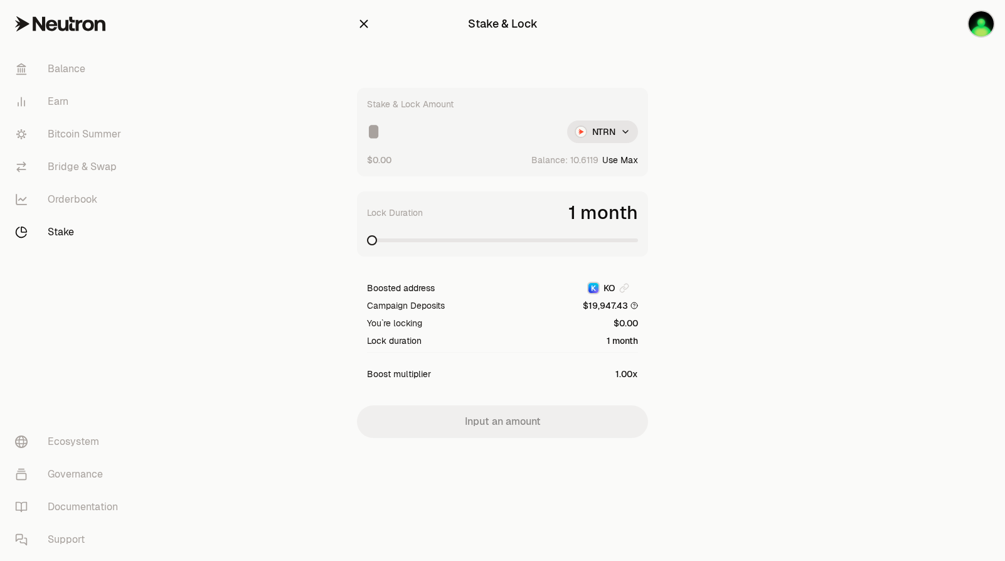
click at [431, 137] on input at bounding box center [462, 131] width 190 height 23
type input "*"
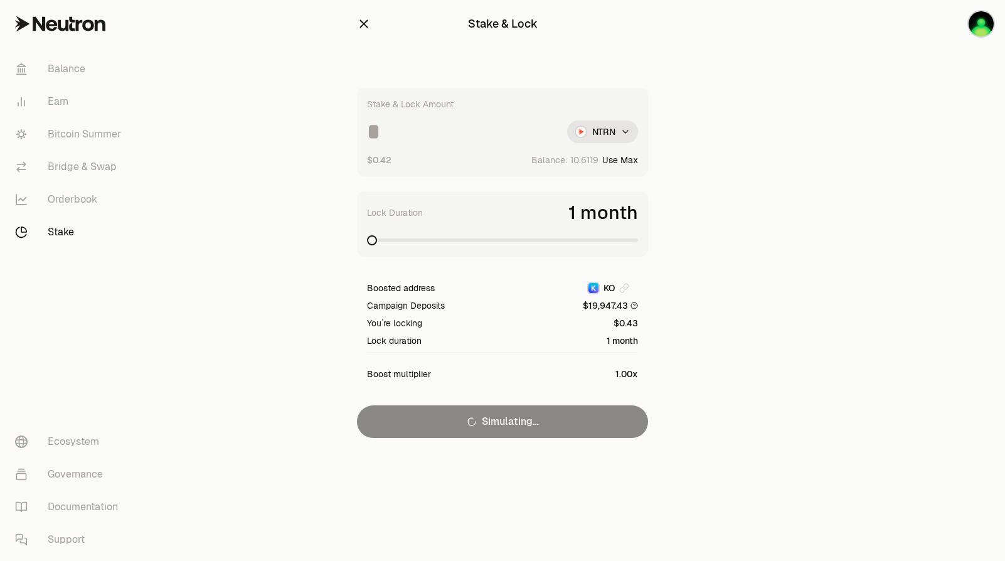
type input "*"
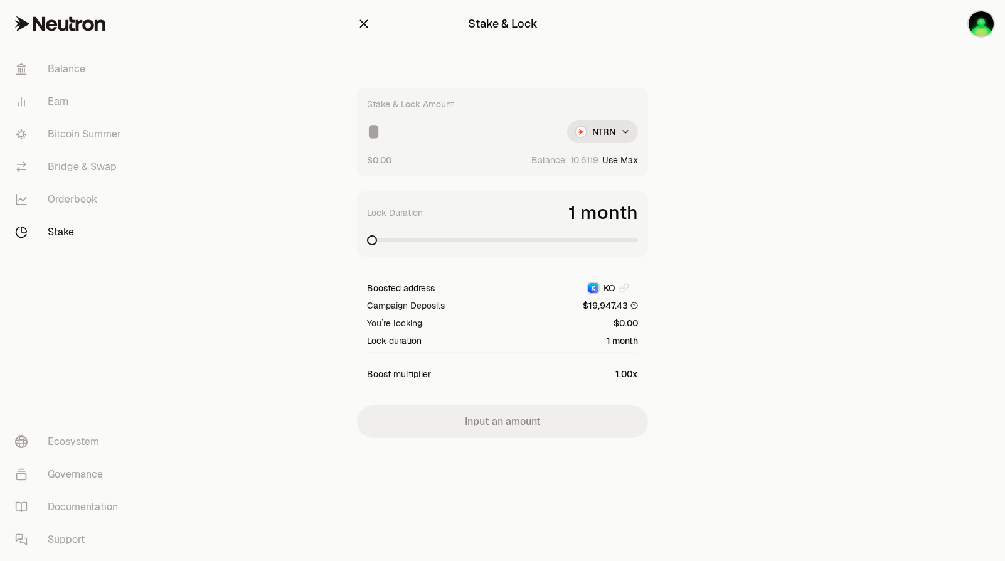
type input "*"
click at [377, 241] on span at bounding box center [372, 240] width 10 height 10
click at [638, 246] on span at bounding box center [502, 240] width 271 height 13
click at [463, 139] on input "****" at bounding box center [462, 131] width 190 height 23
click at [370, 135] on input "****" at bounding box center [462, 131] width 190 height 23
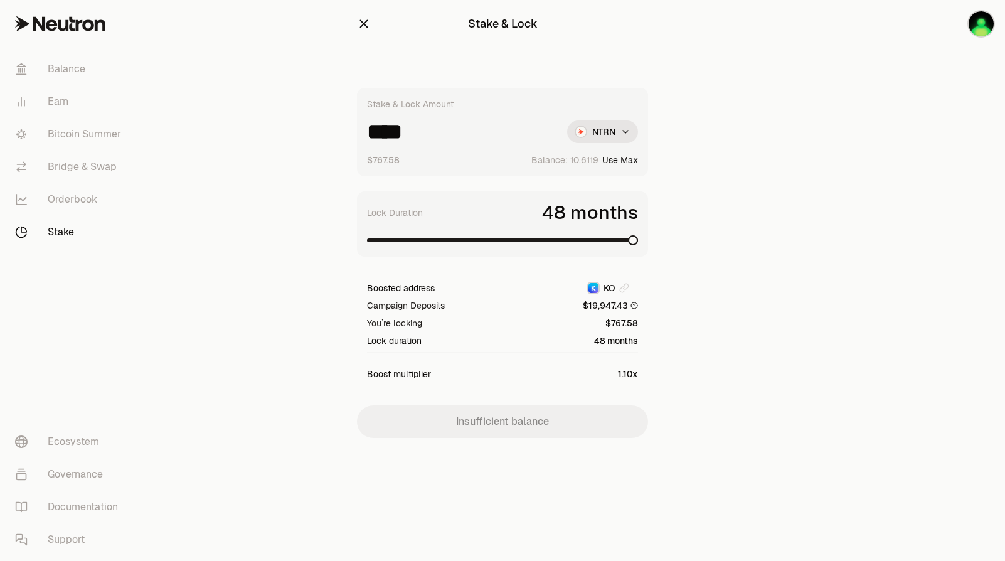
click at [370, 135] on input "****" at bounding box center [462, 131] width 190 height 23
click at [406, 139] on input "****" at bounding box center [462, 131] width 190 height 23
click at [505, 247] on div "Lock Duration 48 months" at bounding box center [502, 223] width 291 height 65
click at [511, 244] on span at bounding box center [502, 240] width 271 height 13
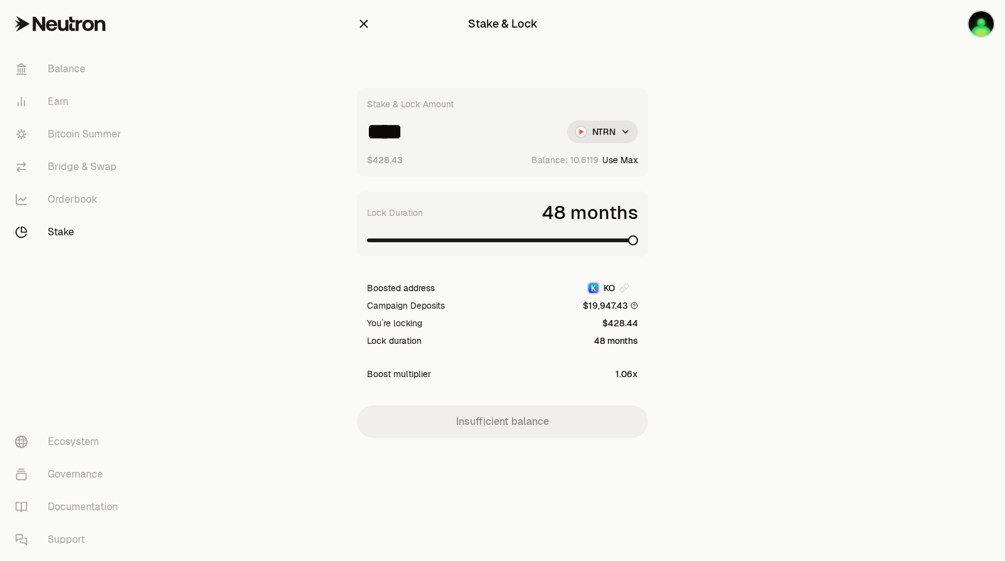
click at [638, 244] on span at bounding box center [633, 240] width 10 height 10
click at [408, 133] on input "****" at bounding box center [462, 131] width 190 height 23
click at [408, 133] on input "*****" at bounding box center [462, 131] width 190 height 23
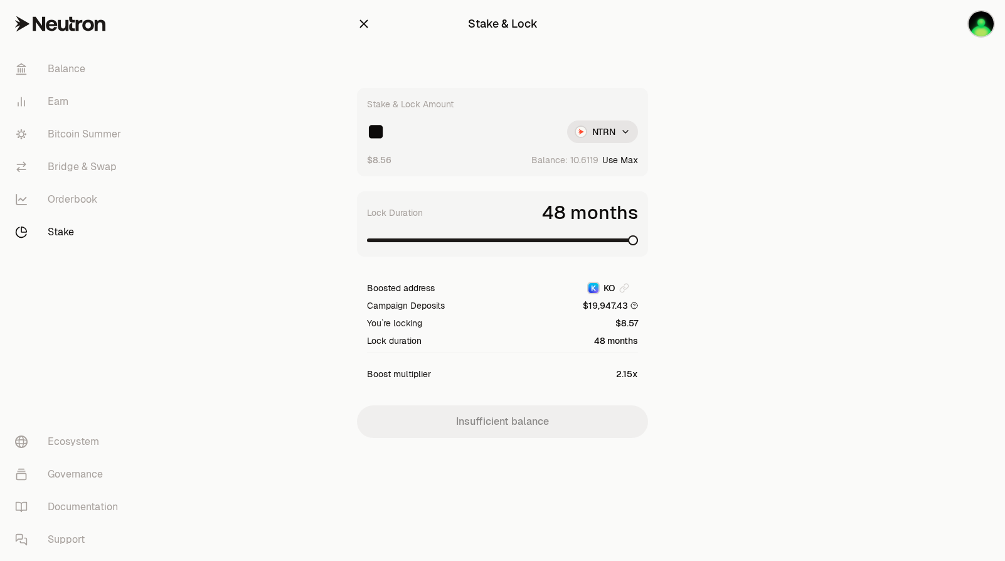
type input "*"
click at [448, 143] on div "Stake & Lock Amount ***** NTRN $1.71K Balance: Use Max" at bounding box center [502, 132] width 291 height 88
click at [458, 137] on input "*****" at bounding box center [462, 131] width 190 height 23
type input "******"
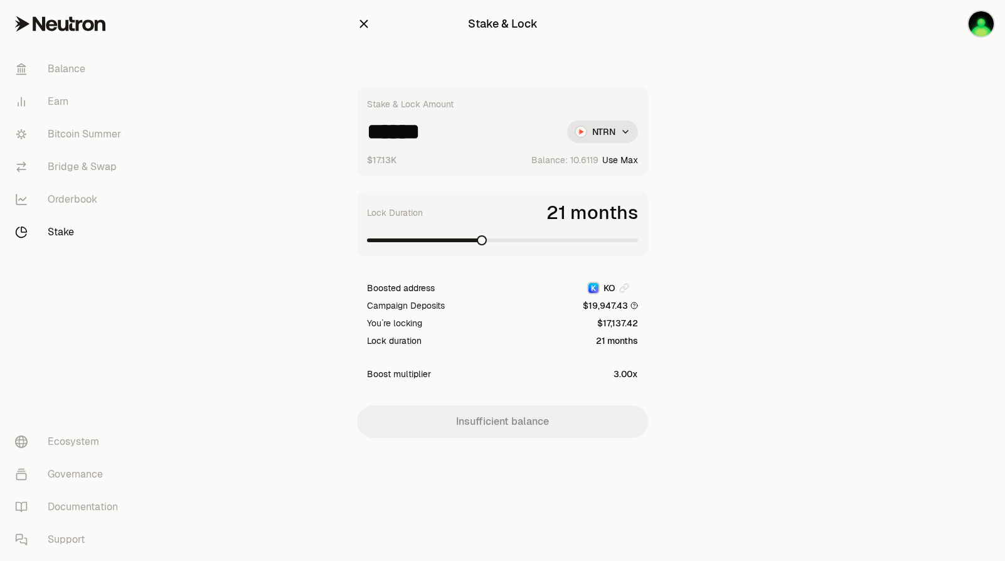
click at [480, 241] on span at bounding box center [423, 240] width 113 height 4
click at [438, 242] on span at bounding box center [443, 240] width 10 height 10
click at [424, 241] on span at bounding box center [395, 240] width 57 height 4
click at [601, 141] on html "Balance Earn Bitcoin Summer Bridge & Swap Orderbook Stake Ecosystem Governance …" at bounding box center [502, 280] width 1005 height 561
click at [584, 189] on span "dNTRN" at bounding box center [579, 186] width 28 height 13
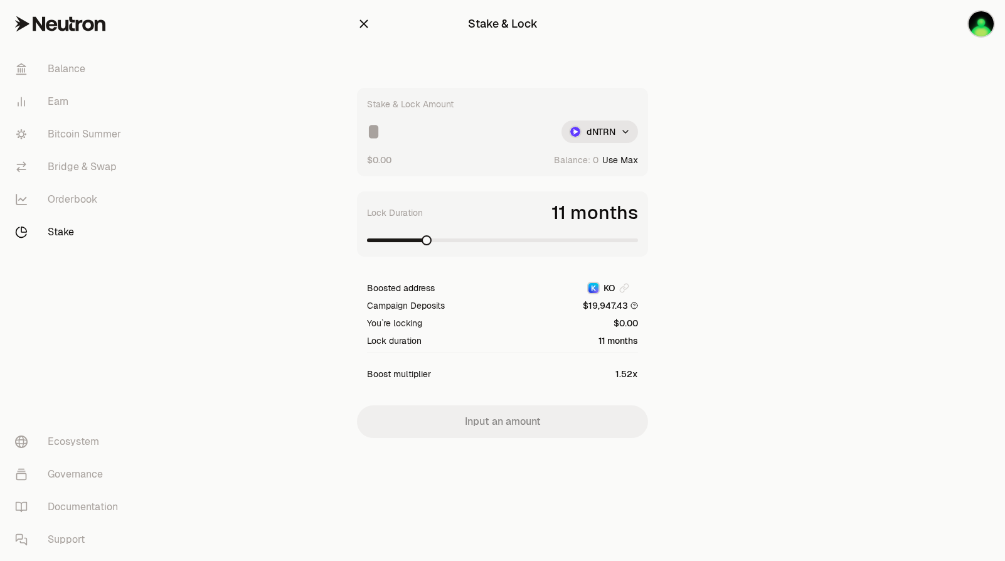
click at [456, 134] on input at bounding box center [459, 131] width 184 height 23
click at [407, 142] on input "*****" at bounding box center [459, 131] width 184 height 23
click at [638, 245] on span at bounding box center [633, 240] width 10 height 10
drag, startPoint x: 374, startPoint y: 132, endPoint x: 329, endPoint y: 129, distance: 45.2
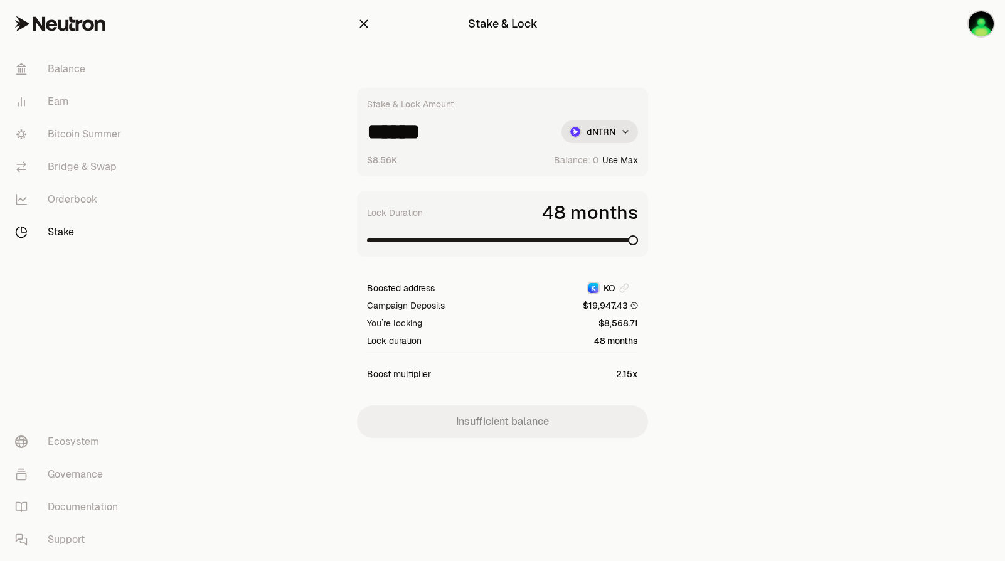
click at [330, 132] on section "Stake & Lock Stake & Lock Amount ****** dNTRN $8.56K Balance: Use Max Lock Dura…" at bounding box center [502, 244] width 482 height 488
click at [393, 134] on input "*" at bounding box center [459, 131] width 184 height 23
click at [621, 242] on span at bounding box center [618, 240] width 10 height 10
click at [623, 241] on span at bounding box center [618, 240] width 10 height 10
click at [398, 139] on input "******" at bounding box center [459, 131] width 184 height 23
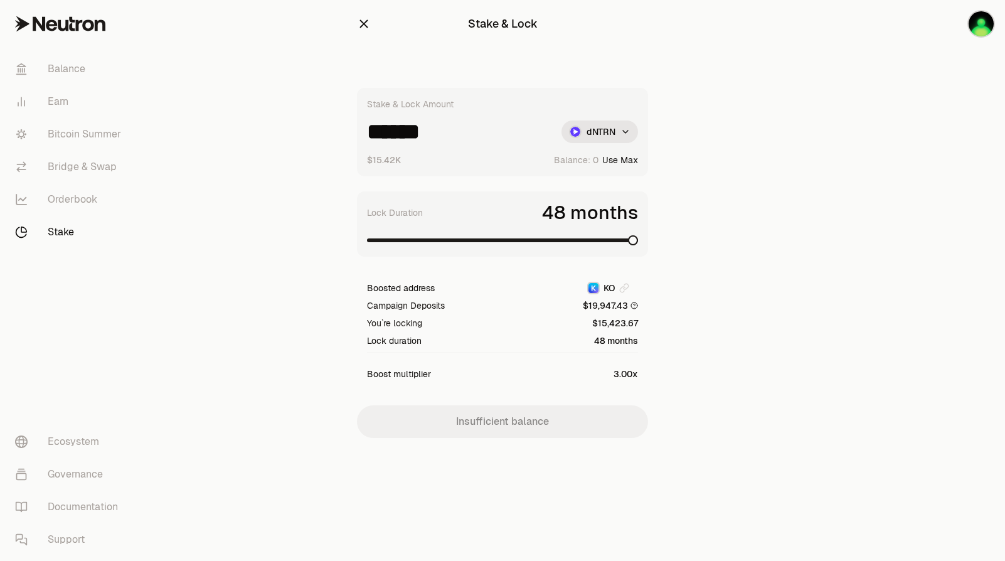
click at [398, 139] on input "******" at bounding box center [459, 131] width 184 height 23
type input "******"
click at [680, 236] on section "Stake & Lock Stake & Lock Amount ****** dNTRN $12.85K Balance: Use Max Lock Dur…" at bounding box center [502, 244] width 482 height 488
click at [638, 242] on span at bounding box center [633, 240] width 10 height 10
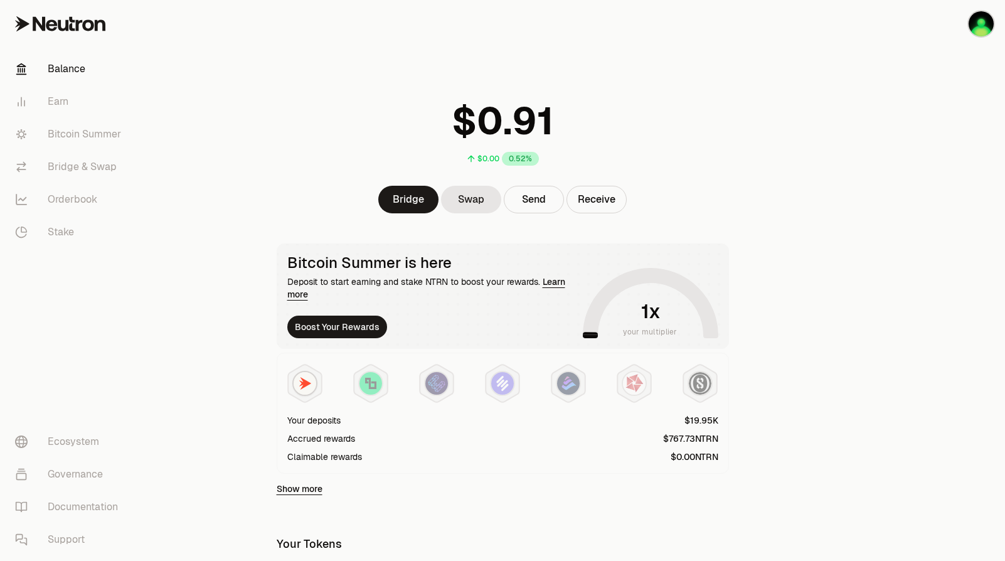
click at [549, 284] on link "Learn more" at bounding box center [426, 288] width 278 height 24
click at [363, 334] on button "Boost Your Rewards" at bounding box center [337, 326] width 100 height 23
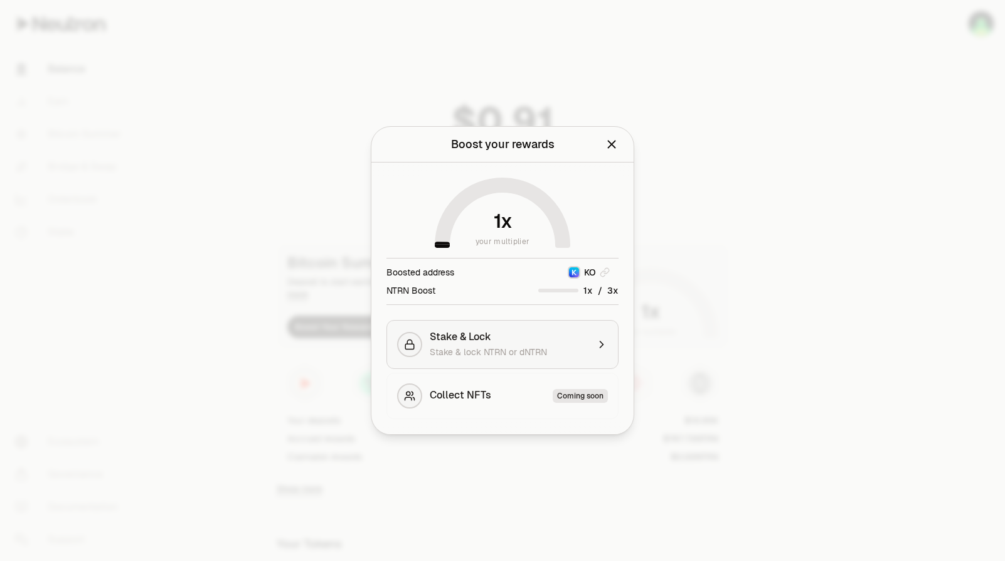
click at [487, 348] on span "Stake & lock NTRN or dNTRN" at bounding box center [488, 351] width 117 height 11
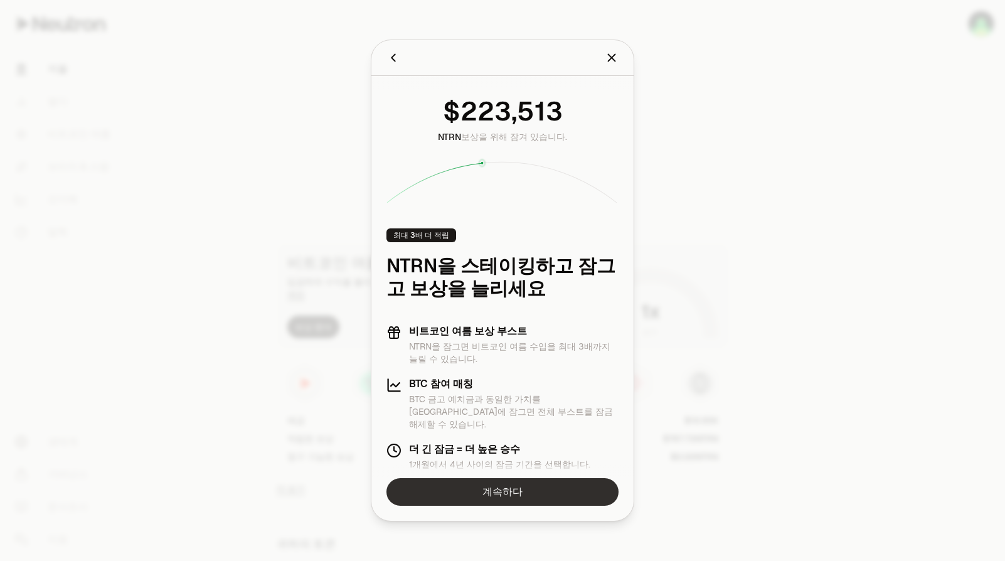
click at [502, 489] on link "계속하다" at bounding box center [502, 492] width 232 height 28
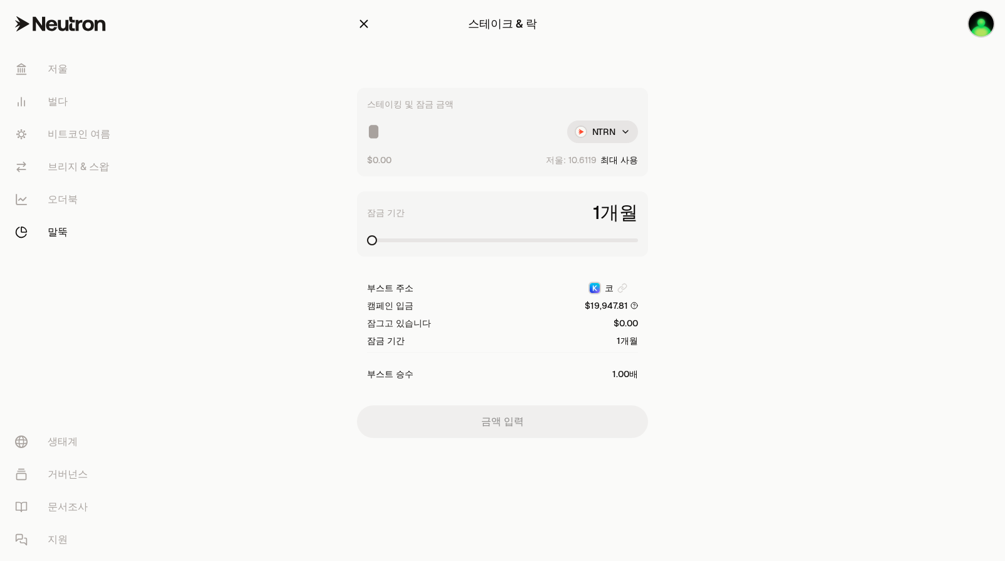
click at [368, 28] on icon "button" at bounding box center [364, 24] width 14 height 14
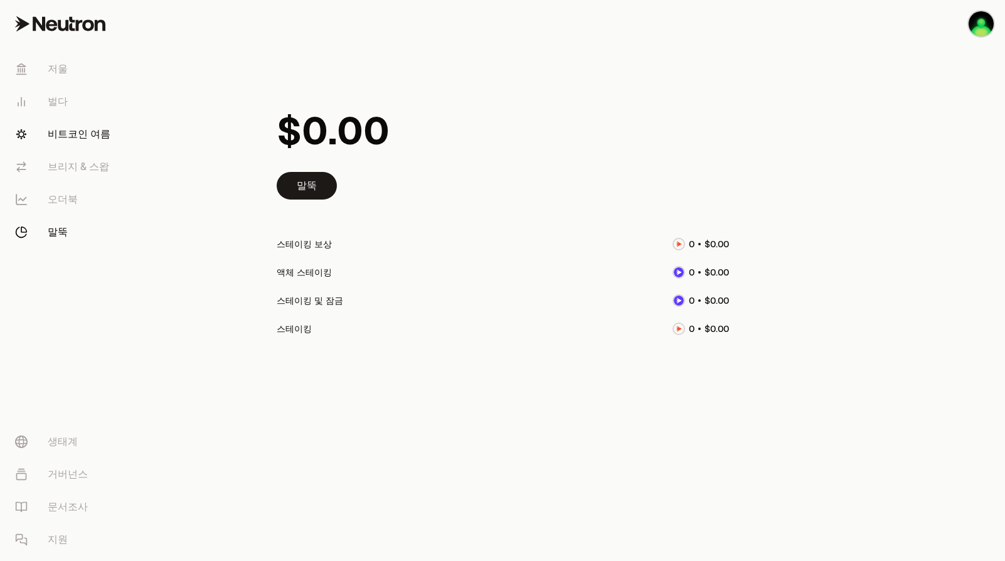
click at [82, 132] on font "비트코인 여름" at bounding box center [79, 134] width 63 height 15
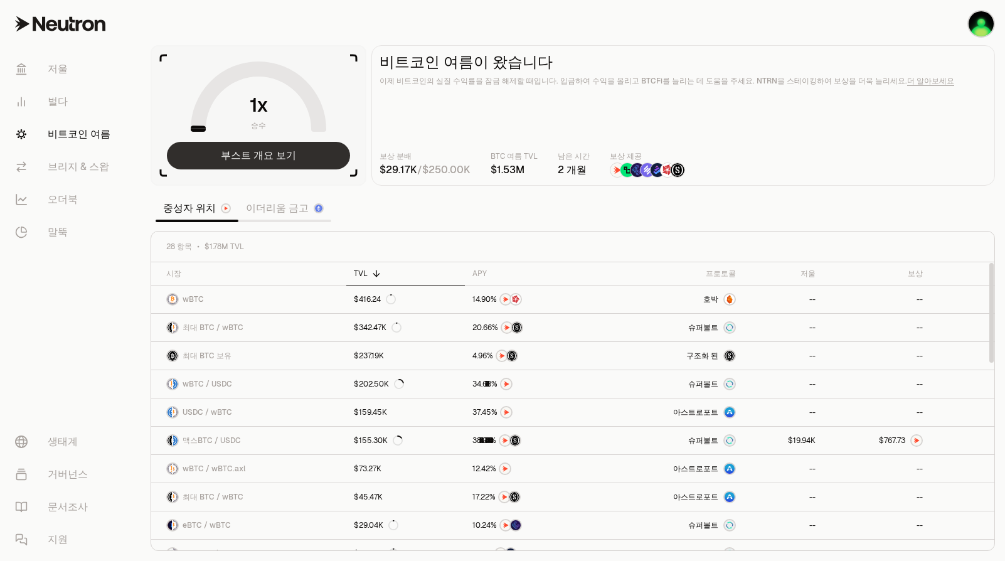
click at [273, 160] on button "부스트 개요 보기" at bounding box center [258, 156] width 183 height 28
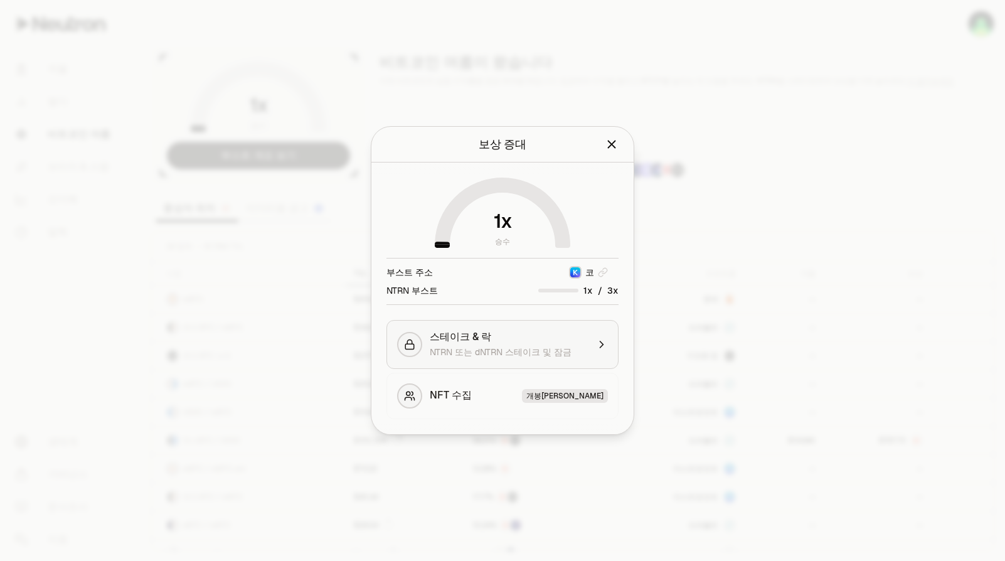
click at [505, 347] on span "NTRN 또는 dNTRN 스테이크 및 잠금" at bounding box center [501, 351] width 142 height 11
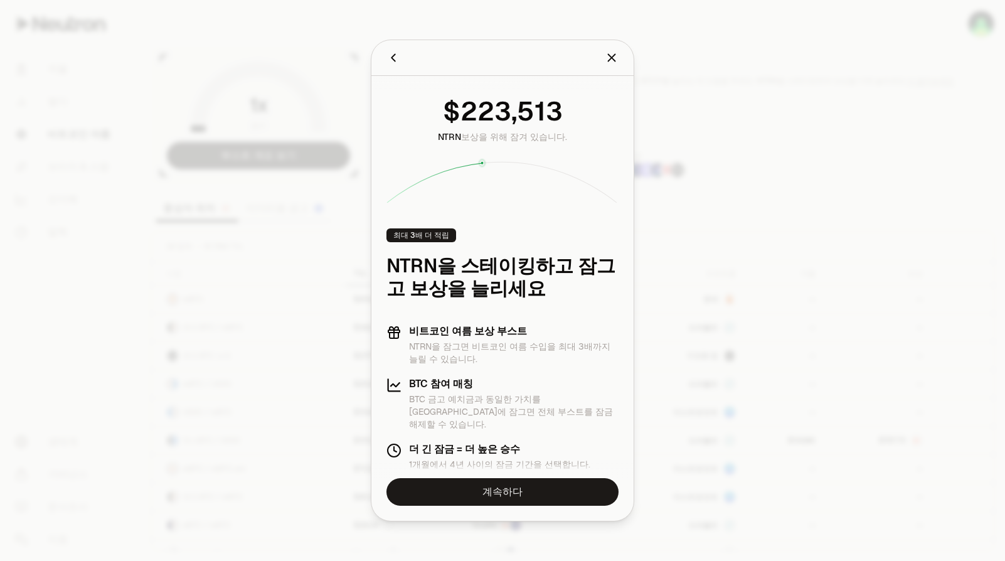
drag, startPoint x: 446, startPoint y: 113, endPoint x: 600, endPoint y: 466, distance: 385.3
click at [600, 466] on div "NTRN 보상을 위해 잠겨 있습니다. 최대 3배 더 적립 NTRN을 스테이킹하고 잠그고 보상을 늘리세요 비트코인 여름 보상 부스트 NTRN을 …" at bounding box center [502, 280] width 262 height 409
click at [606, 53] on icon "닫다" at bounding box center [611, 58] width 14 height 14
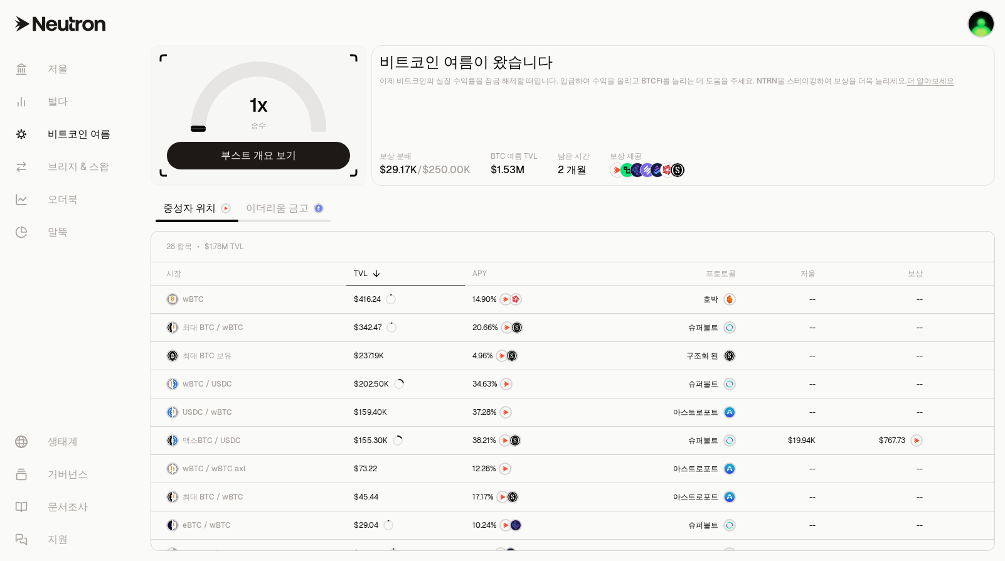
click at [574, 118] on main "비트코인 여름이 왔습니다 이제 비트코인의 실질 수익률을 잠금 해제할 때입니다. 입금하여 수익을 올리고 BTCFi를 늘리는 데 도움을 주세요. …" at bounding box center [682, 115] width 623 height 140
drag, startPoint x: 627, startPoint y: 103, endPoint x: 596, endPoint y: 43, distance: 67.6
click at [571, 106] on main "비트코인 여름이 왔습니다 이제 비트코인의 실질 수익률을 잠금 해제할 때입니다. 입금하여 수익을 올리고 BTCFi를 늘리는 데 도움을 주세요. …" at bounding box center [682, 115] width 623 height 140
click at [308, 159] on button "부스트 개요 보기" at bounding box center [258, 156] width 183 height 28
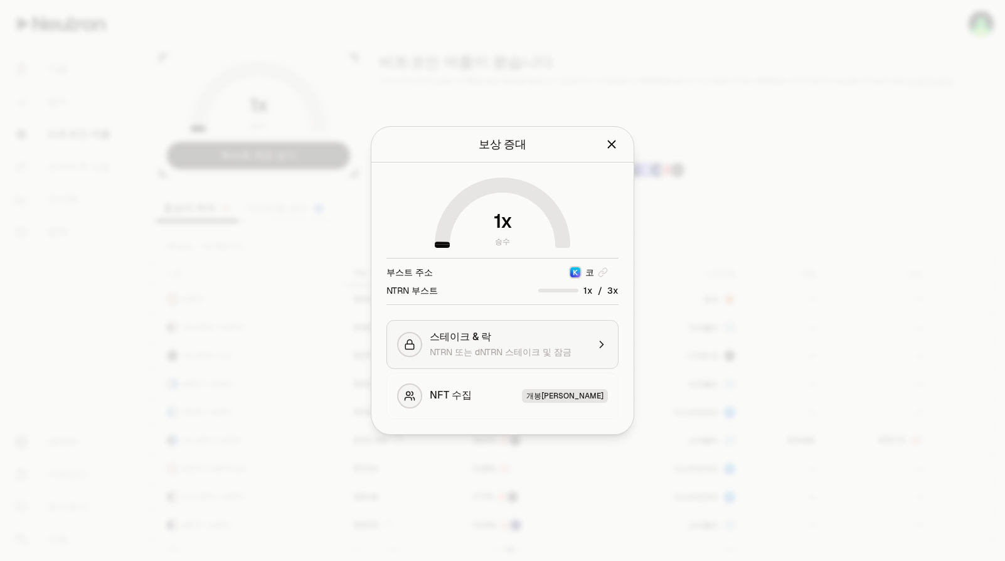
click at [546, 345] on div "스테이크 & 락 NTRN 또는 dNTRN 스테이크 및 잠금" at bounding box center [509, 344] width 158 height 28
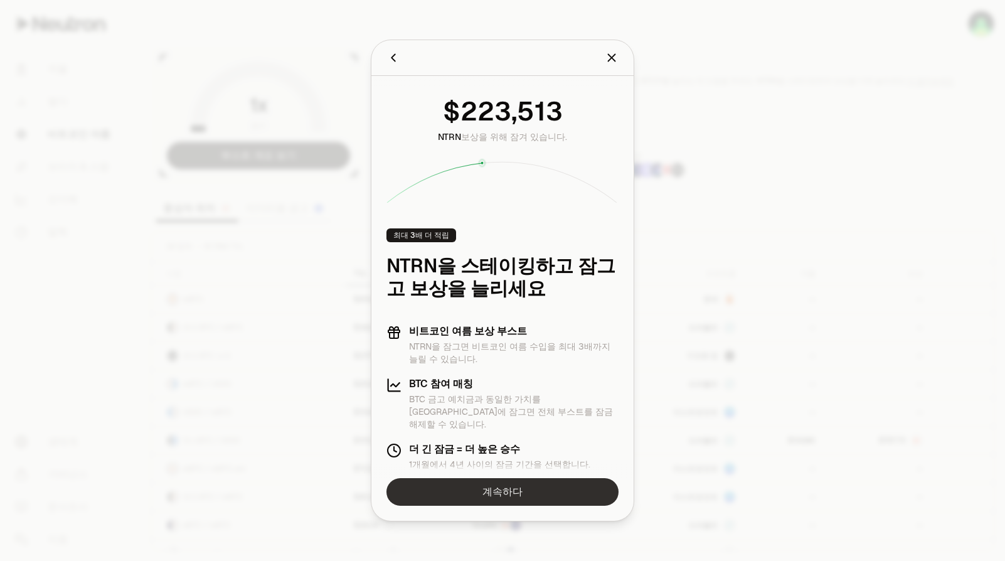
click at [505, 489] on link "계속하다" at bounding box center [502, 492] width 232 height 28
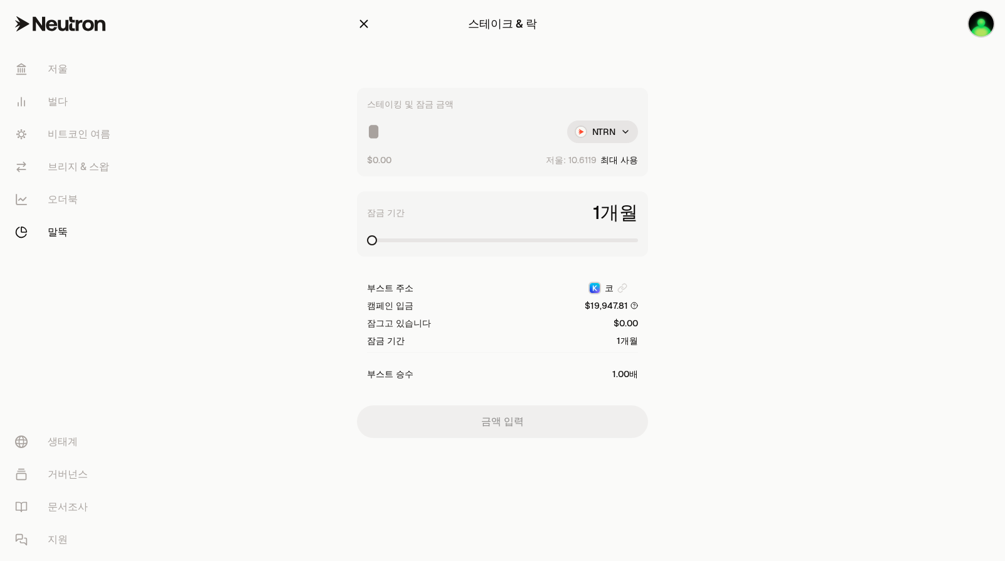
click at [476, 135] on input at bounding box center [462, 131] width 190 height 23
click at [495, 245] on span at bounding box center [502, 240] width 271 height 13
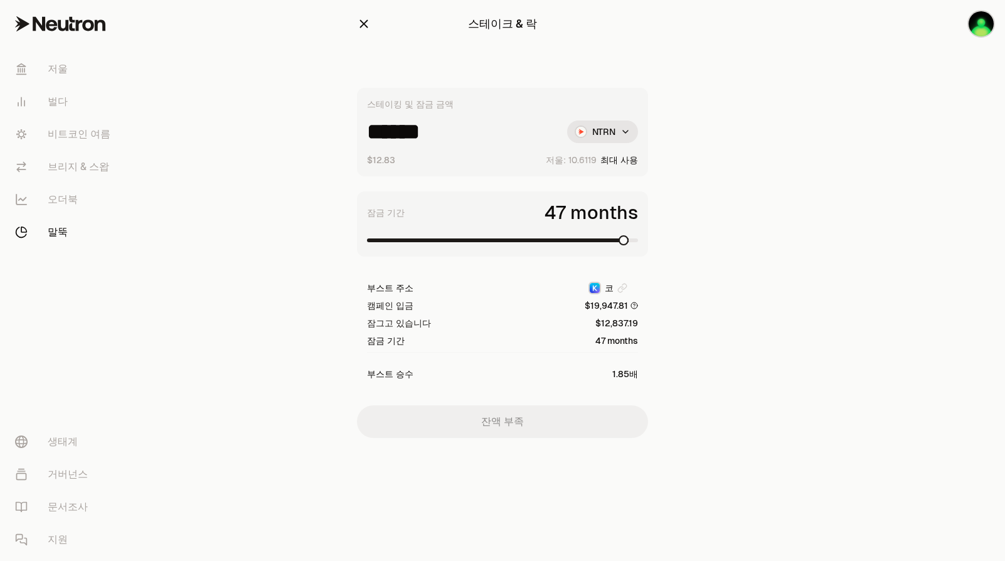
click at [638, 246] on span at bounding box center [502, 240] width 271 height 13
drag, startPoint x: 377, startPoint y: 137, endPoint x: 385, endPoint y: 137, distance: 7.5
click at [385, 137] on input "******" at bounding box center [462, 131] width 190 height 23
click at [376, 135] on input "******" at bounding box center [462, 131] width 190 height 23
drag, startPoint x: 394, startPoint y: 137, endPoint x: 400, endPoint y: 132, distance: 7.1
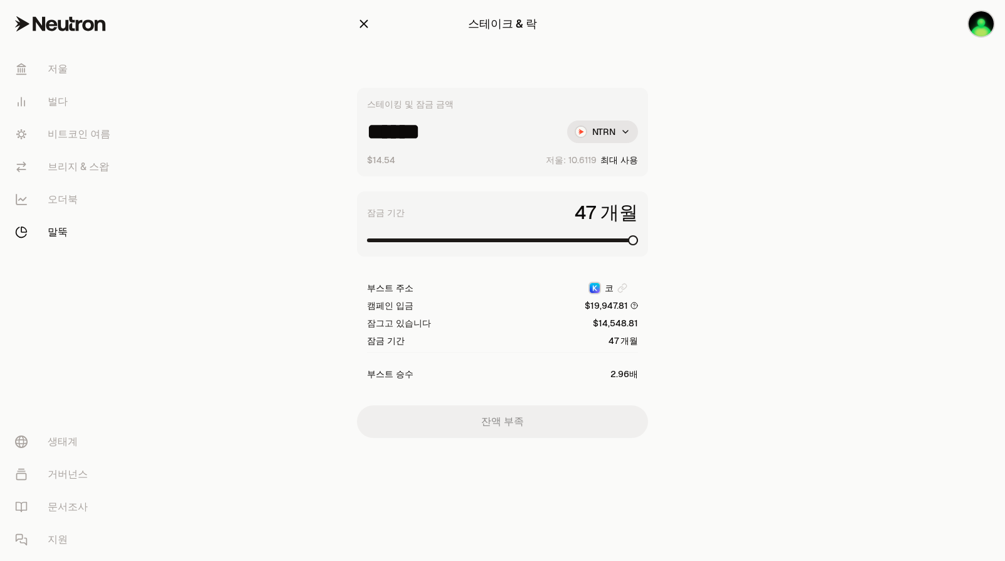
click at [400, 135] on input "******" at bounding box center [462, 131] width 190 height 23
click at [638, 244] on span at bounding box center [633, 240] width 10 height 10
drag, startPoint x: 393, startPoint y: 138, endPoint x: 409, endPoint y: 139, distance: 16.4
click at [409, 139] on input "******" at bounding box center [462, 131] width 190 height 23
drag, startPoint x: 390, startPoint y: 134, endPoint x: 400, endPoint y: 135, distance: 10.1
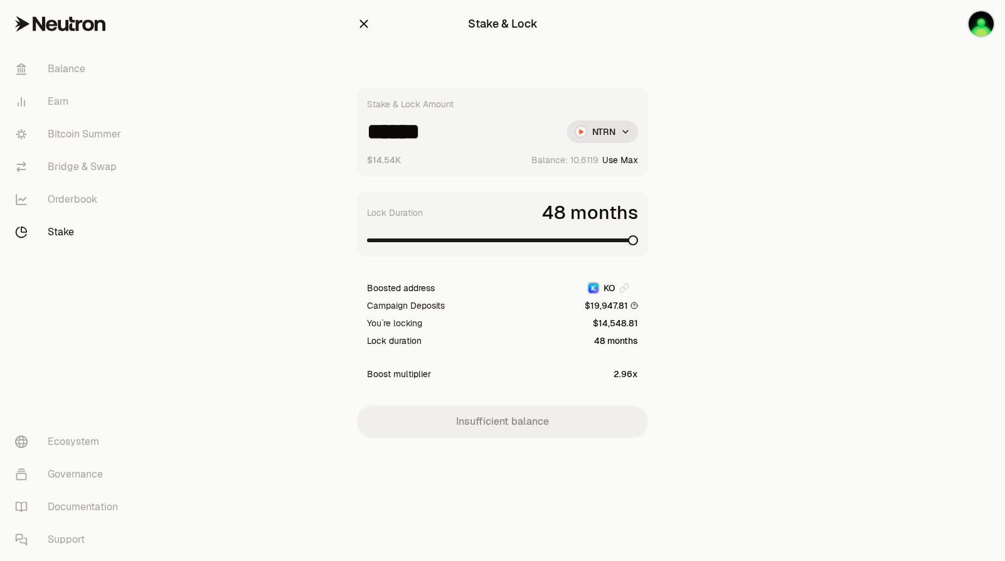
click at [400, 135] on input "******" at bounding box center [462, 131] width 190 height 23
click at [398, 137] on input "******" at bounding box center [462, 131] width 190 height 23
type input "******"
click at [495, 242] on span at bounding box center [502, 240] width 271 height 13
click at [634, 241] on span at bounding box center [629, 240] width 10 height 10
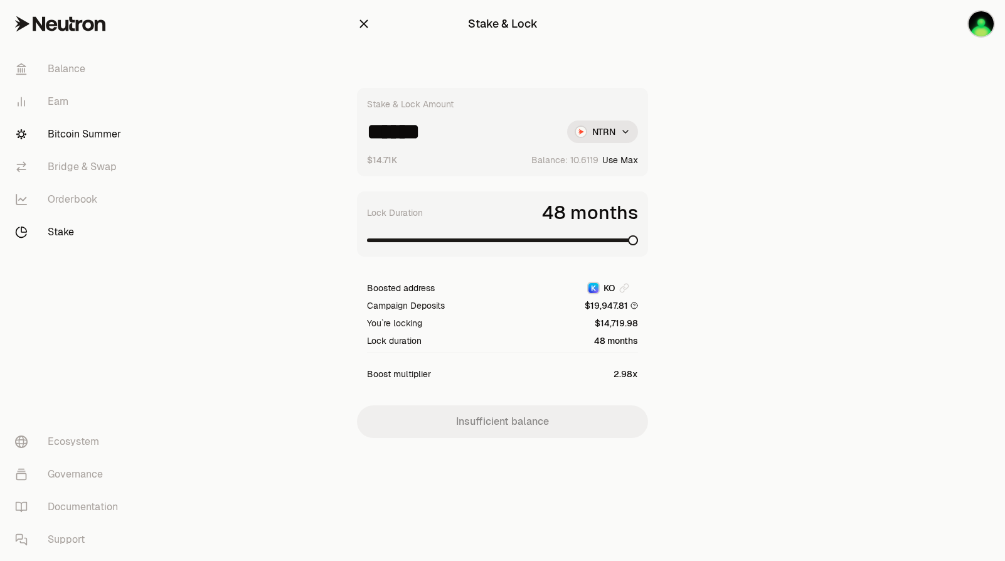
click at [74, 139] on font "Bitcoin Summer" at bounding box center [84, 134] width 73 height 15
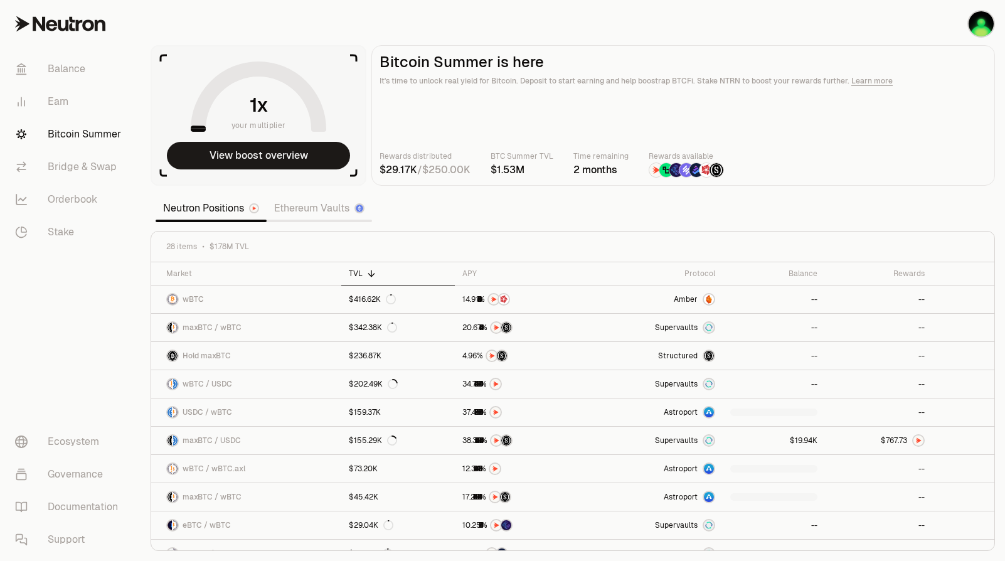
click at [544, 221] on section "your multiplier View boost overview Bitcoin Summer is here It's time to unlock …" at bounding box center [572, 280] width 864 height 561
click at [80, 98] on link "Earn" at bounding box center [70, 101] width 130 height 33
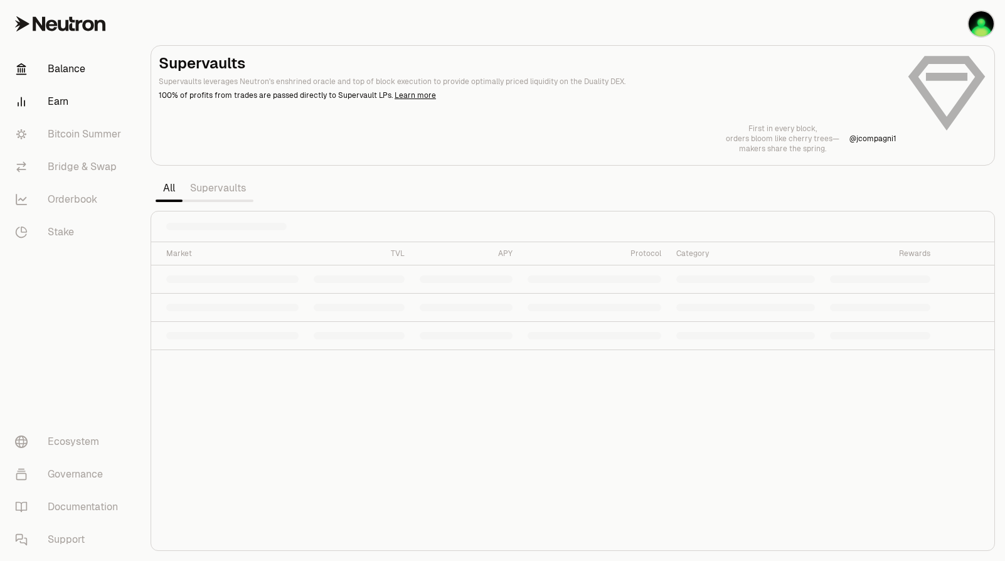
click at [83, 70] on font "Balance" at bounding box center [67, 68] width 38 height 15
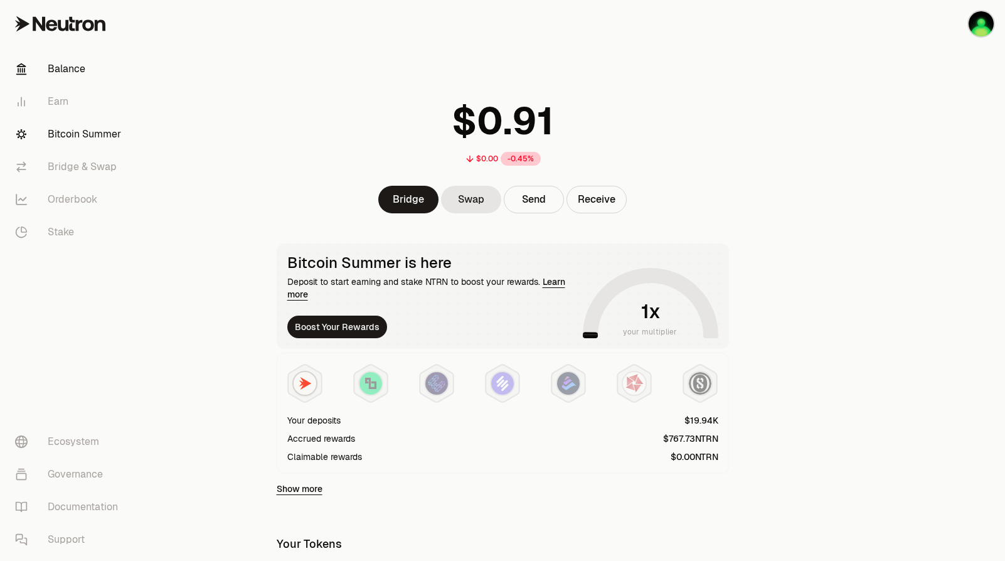
click at [90, 134] on font "Bitcoin Summer" at bounding box center [84, 134] width 73 height 15
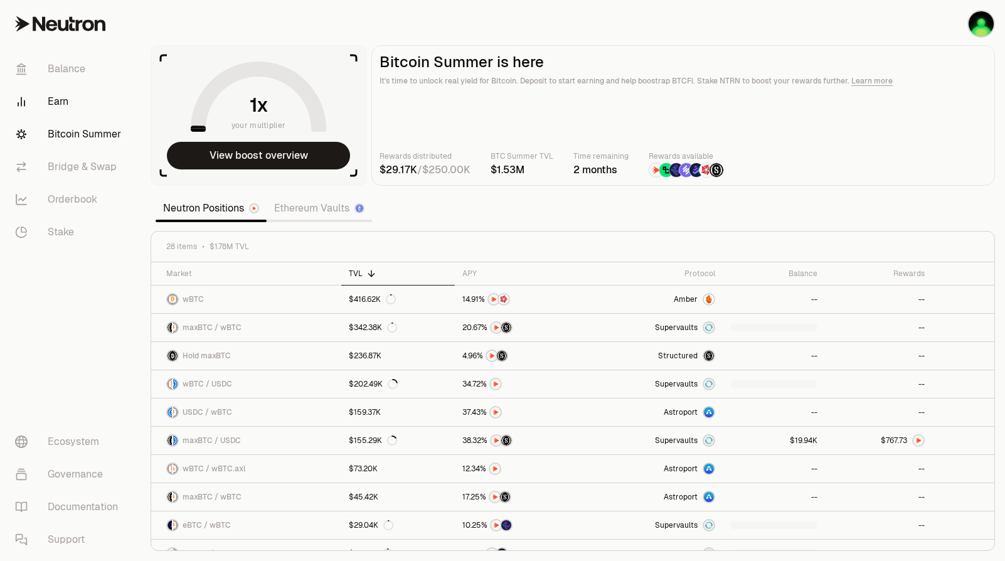
click at [78, 95] on link "Earn" at bounding box center [70, 101] width 130 height 33
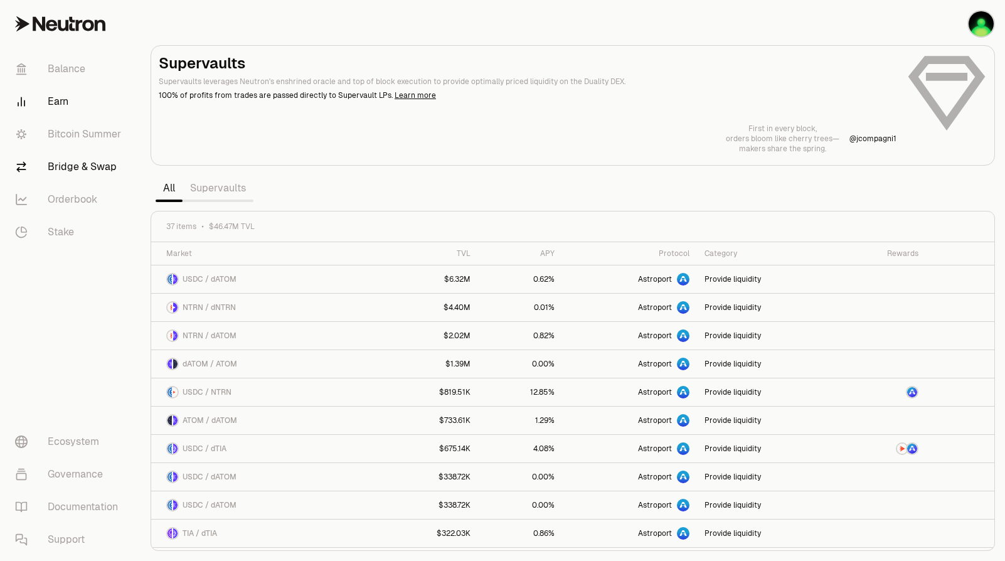
click at [81, 166] on font "Bridge & Swap" at bounding box center [82, 166] width 69 height 15
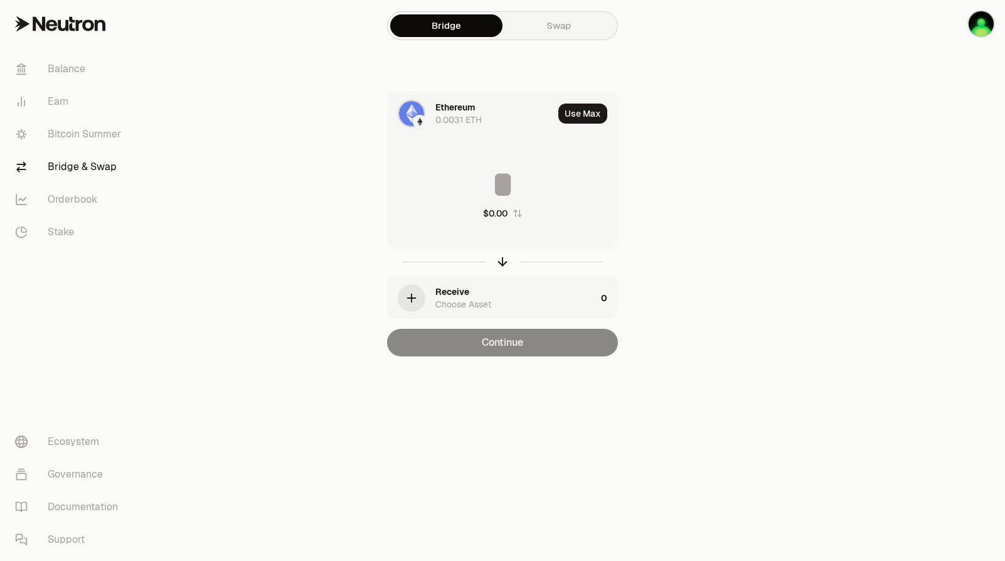
click at [582, 25] on link "Swap" at bounding box center [558, 25] width 112 height 23
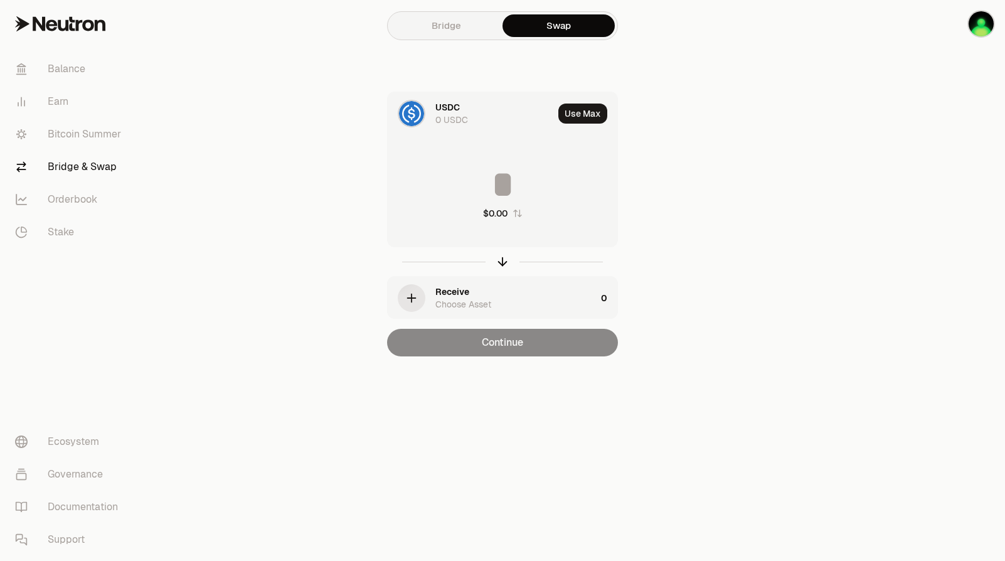
click at [433, 121] on div "USDC 0 USDC" at bounding box center [471, 113] width 166 height 43
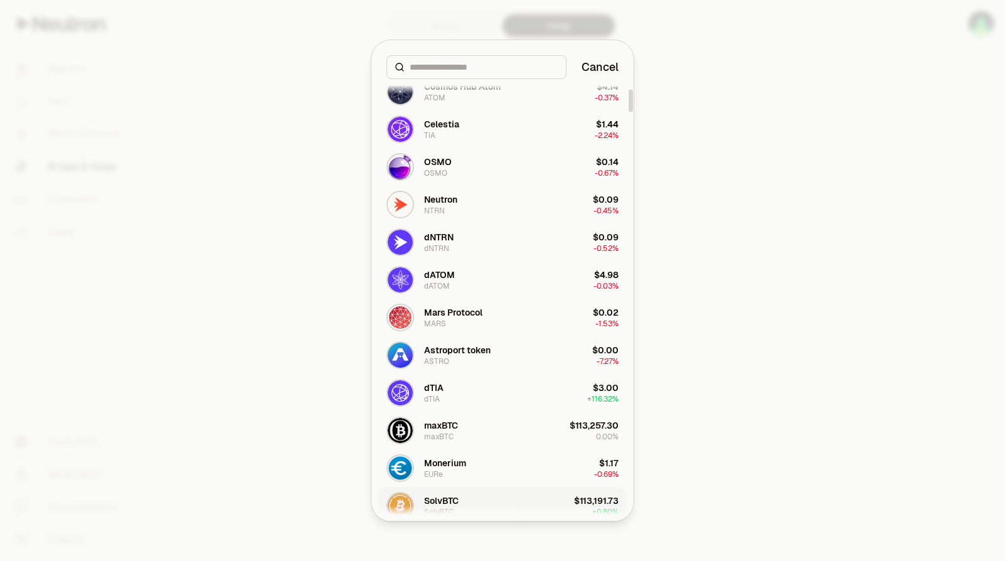
scroll to position [188, 0]
type input "*"
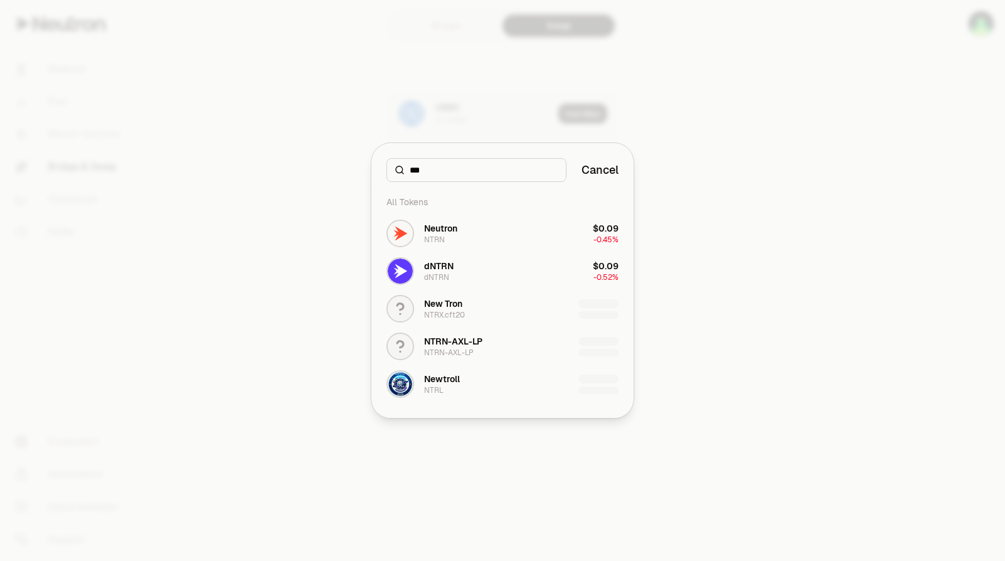
type input "***"
click at [228, 372] on div at bounding box center [502, 280] width 1005 height 561
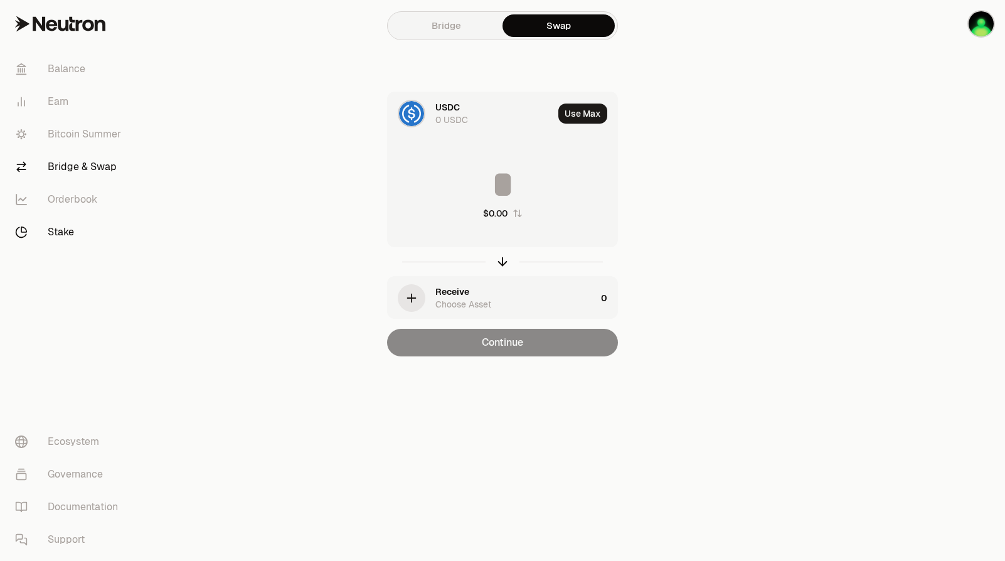
click at [75, 240] on link "Stake" at bounding box center [70, 232] width 130 height 33
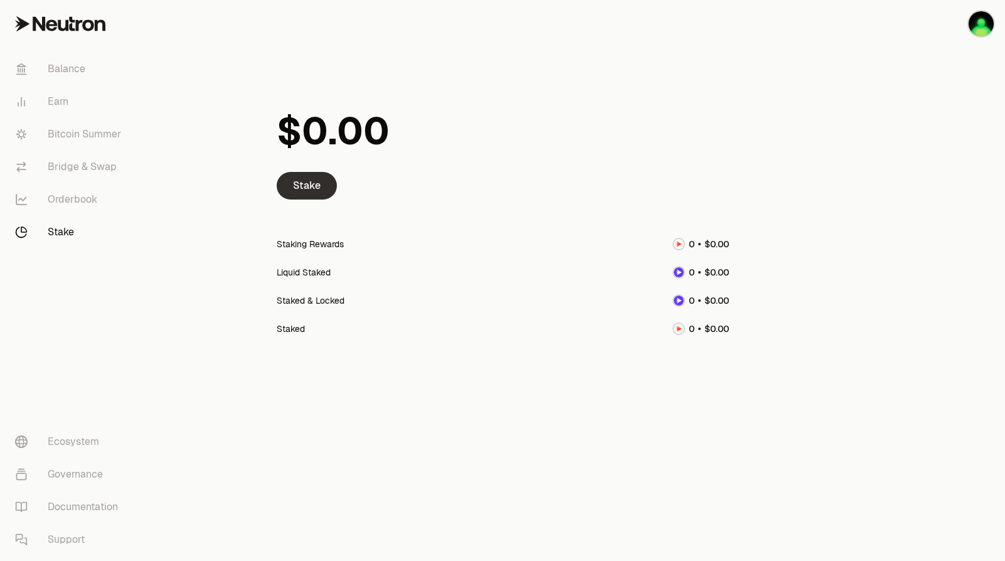
click at [321, 182] on link "Stake" at bounding box center [307, 186] width 60 height 28
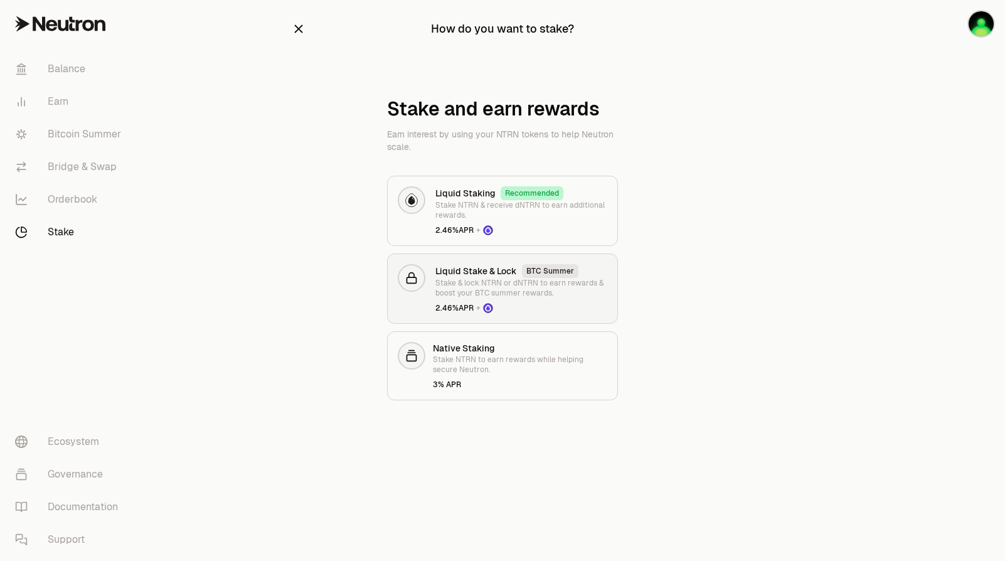
click at [512, 292] on p "Stake & lock NTRN or dNTRN to earn rewards & boost your BTC summer rewards." at bounding box center [521, 288] width 172 height 20
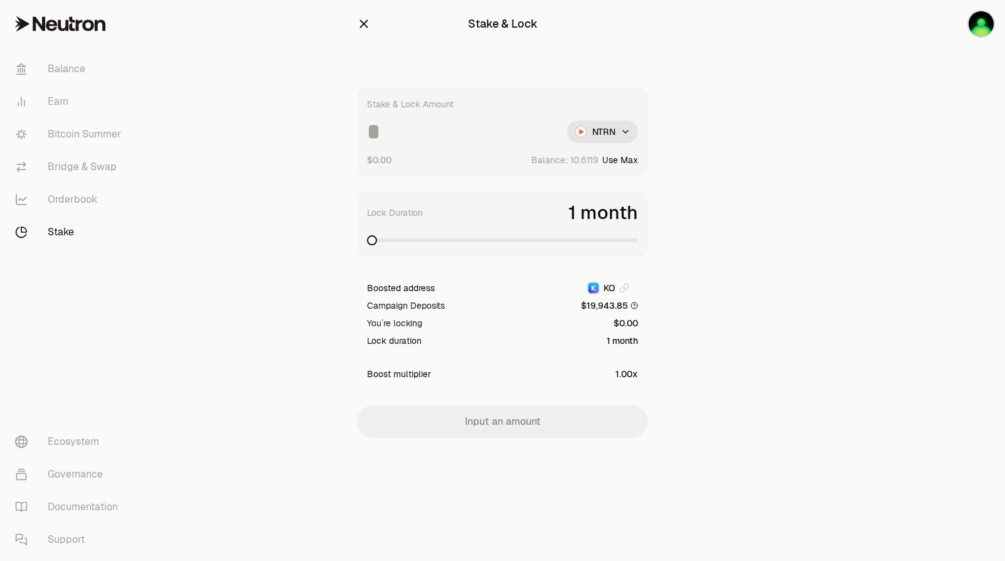
click at [415, 145] on div "Stake & Lock Amount NTRN $0.00 Balance: Use Max" at bounding box center [502, 132] width 291 height 88
click at [423, 127] on input at bounding box center [462, 131] width 190 height 23
click at [483, 238] on span at bounding box center [502, 240] width 271 height 13
click at [462, 141] on input "*****" at bounding box center [462, 131] width 190 height 23
type input "******"
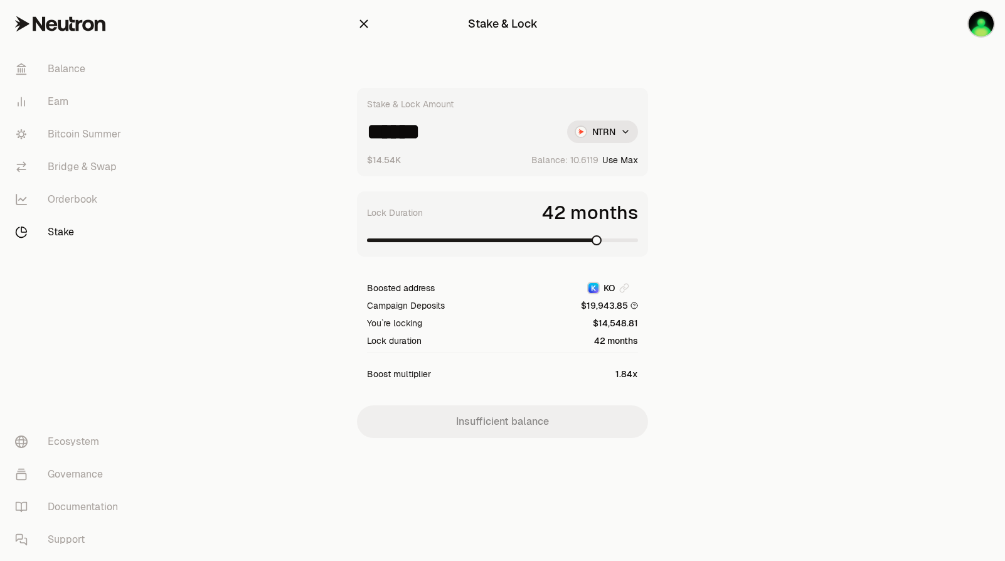
click at [601, 243] on span at bounding box center [596, 240] width 10 height 10
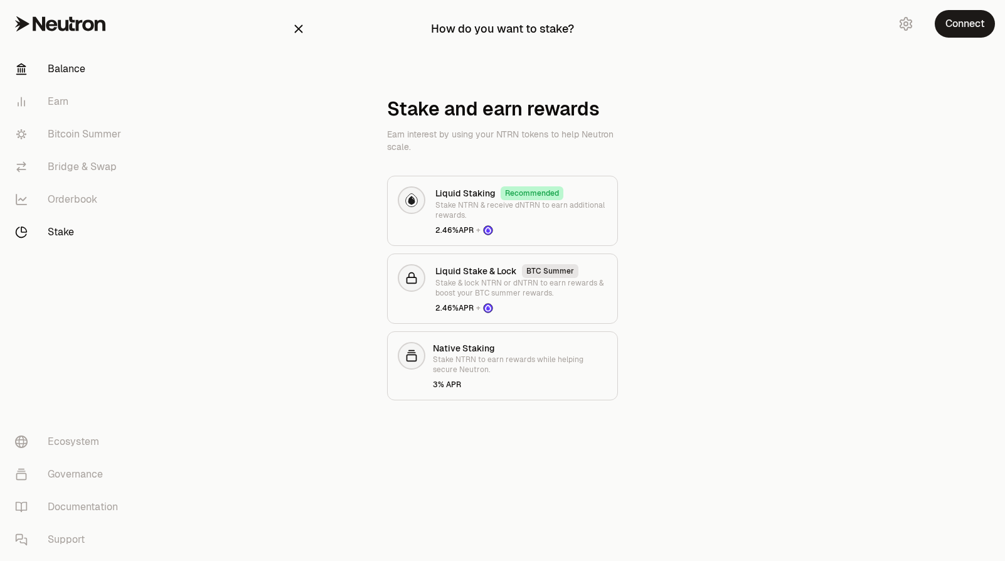
click at [80, 64] on font "Balance" at bounding box center [67, 68] width 38 height 15
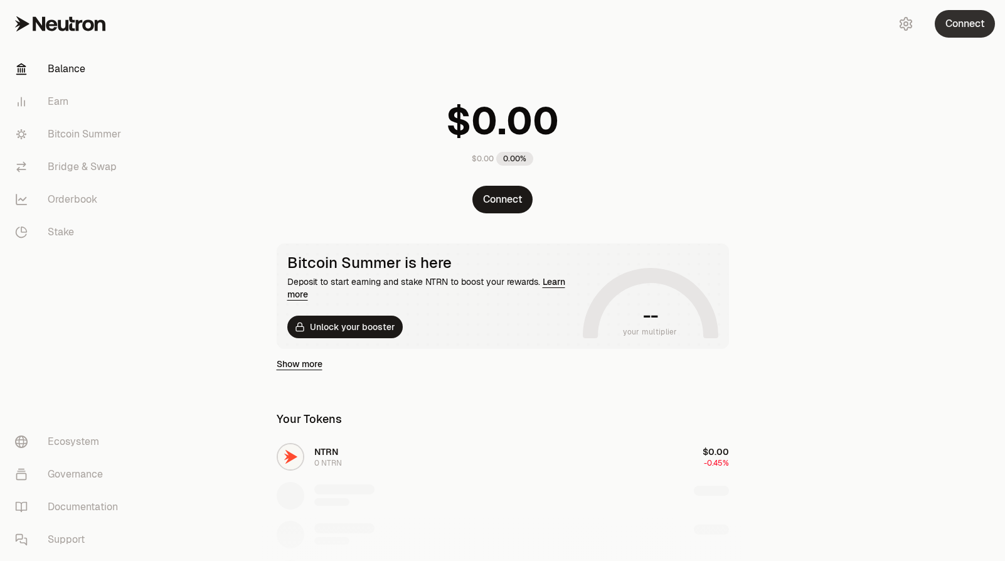
click at [952, 27] on button "Connect" at bounding box center [964, 24] width 60 height 28
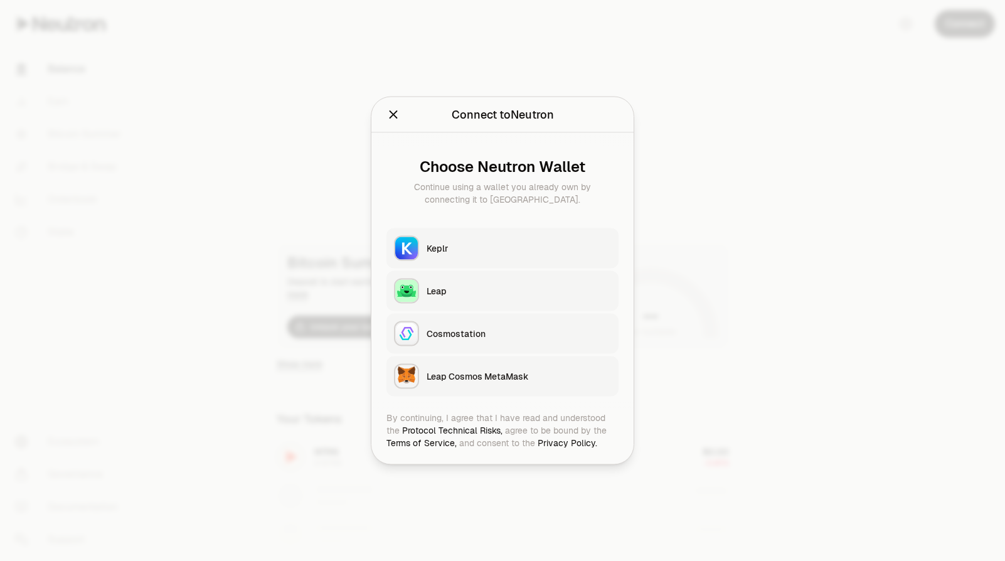
click at [443, 248] on div "Keplr" at bounding box center [518, 248] width 184 height 13
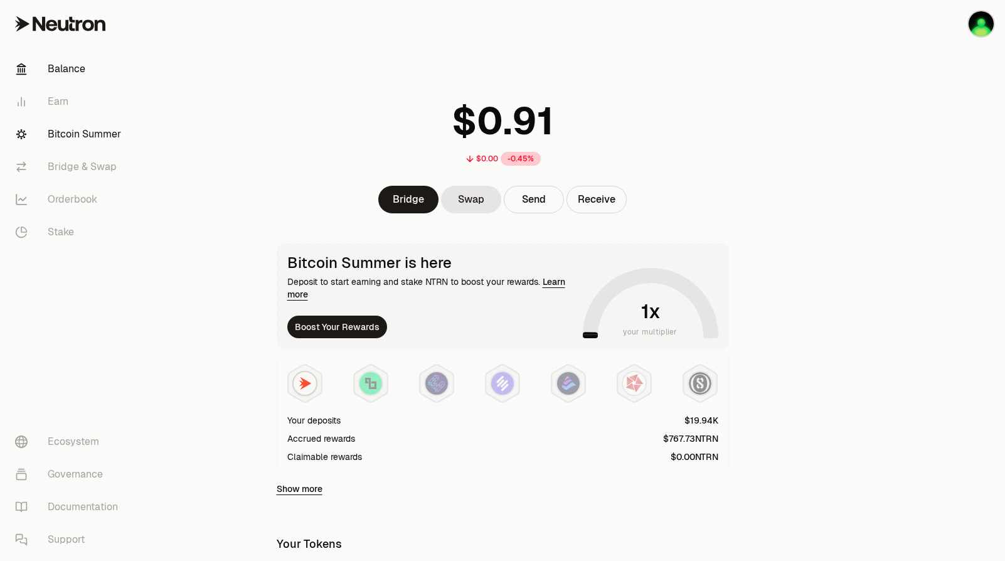
click at [65, 138] on font "Bitcoin Summer" at bounding box center [84, 134] width 73 height 15
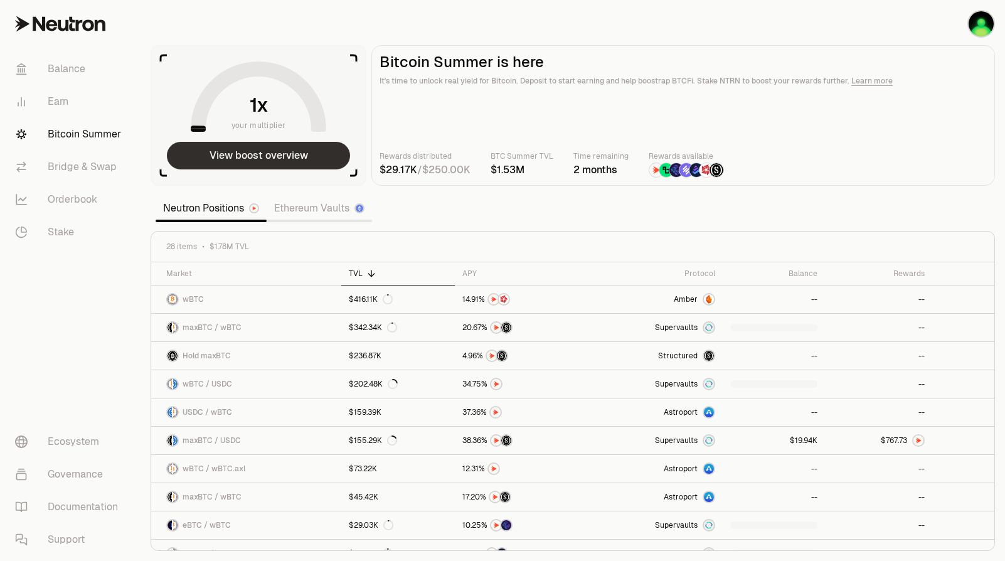
click at [259, 157] on button "View boost overview" at bounding box center [258, 156] width 183 height 28
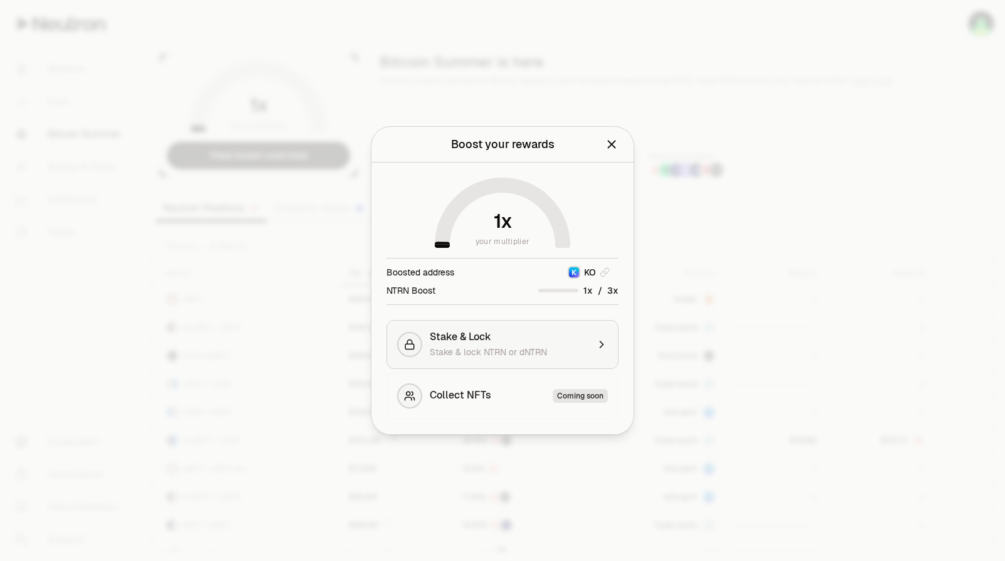
click at [477, 349] on span "Stake & lock NTRN or dNTRN" at bounding box center [488, 351] width 117 height 11
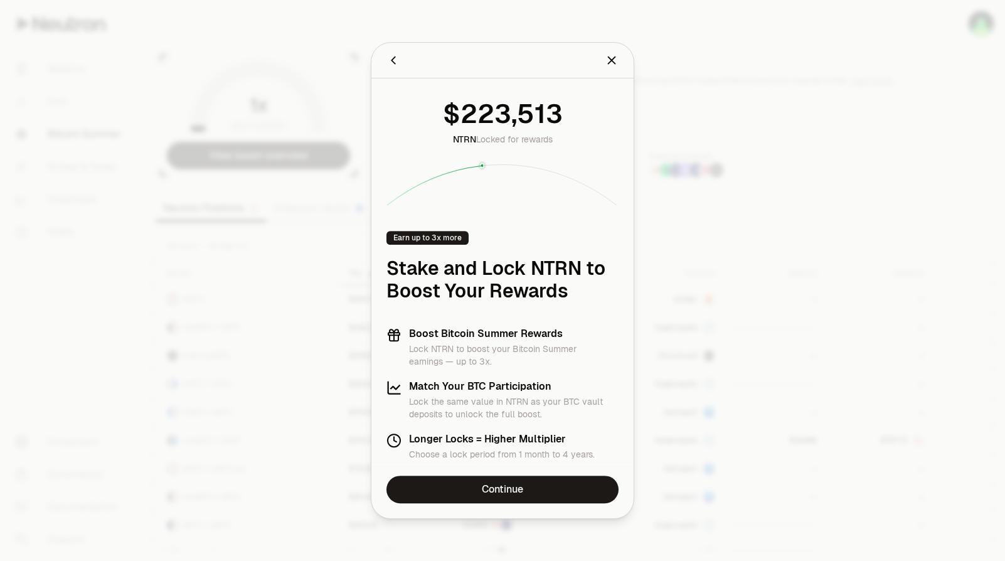
click at [396, 59] on icon "Back" at bounding box center [393, 60] width 14 height 14
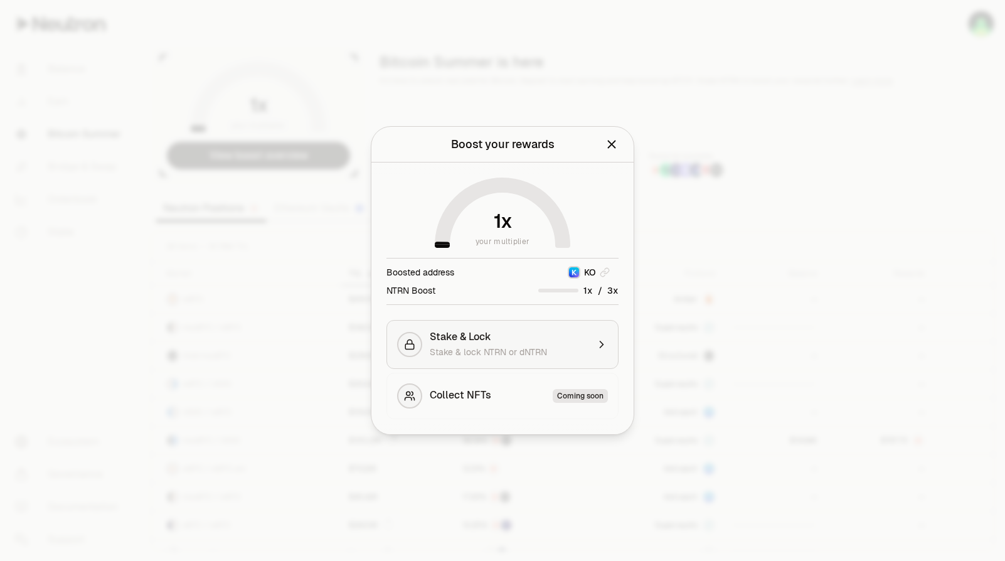
click at [483, 343] on div "Stake & Lock Stake & lock NTRN or dNTRN" at bounding box center [509, 344] width 158 height 28
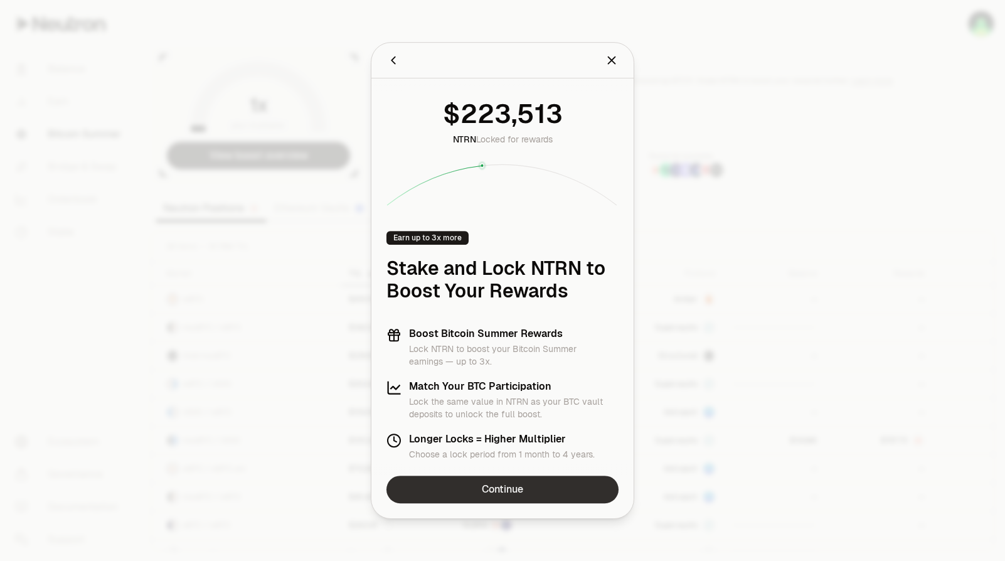
click at [498, 495] on link "Continue" at bounding box center [502, 489] width 232 height 28
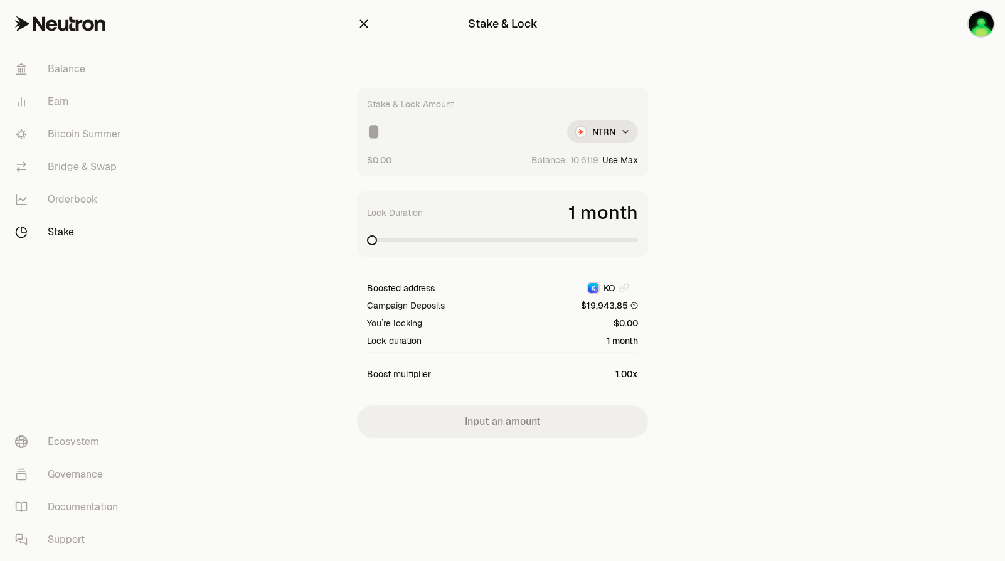
click at [473, 134] on input at bounding box center [462, 131] width 190 height 23
type input "*****"
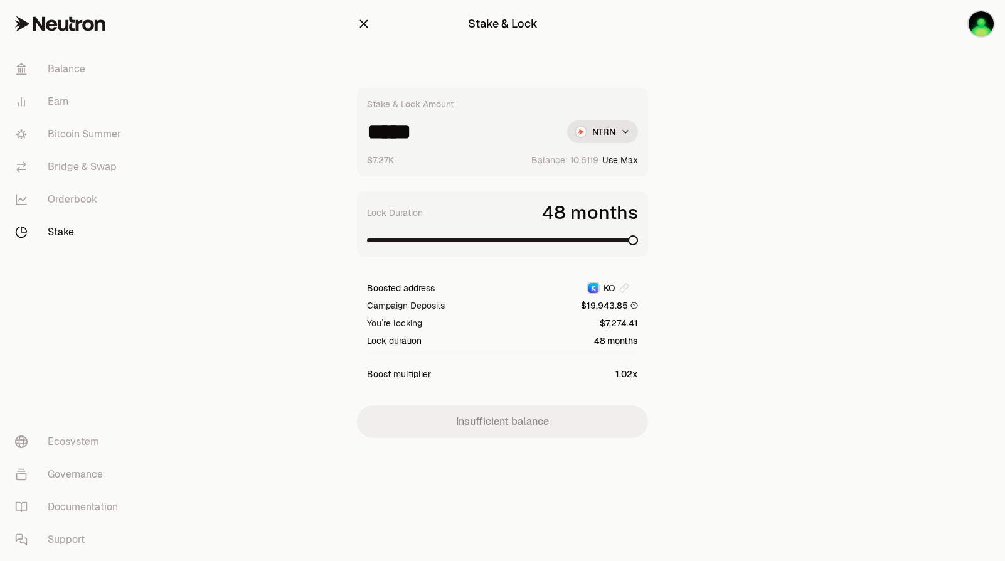
click at [638, 241] on span at bounding box center [633, 240] width 10 height 10
click at [76, 152] on link "Bridge & Swap" at bounding box center [70, 166] width 130 height 33
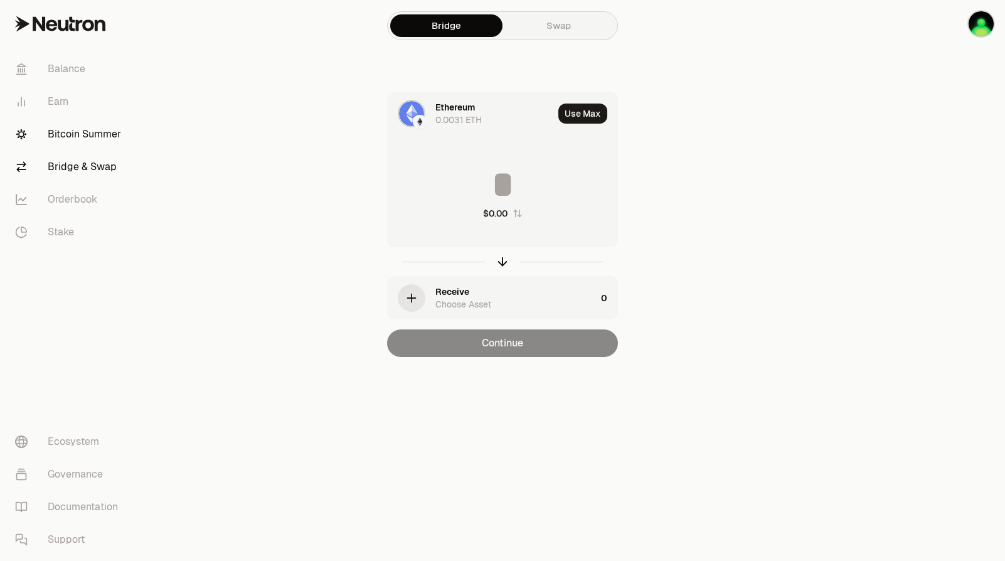
click at [87, 127] on font "Bitcoin Summer" at bounding box center [84, 134] width 73 height 15
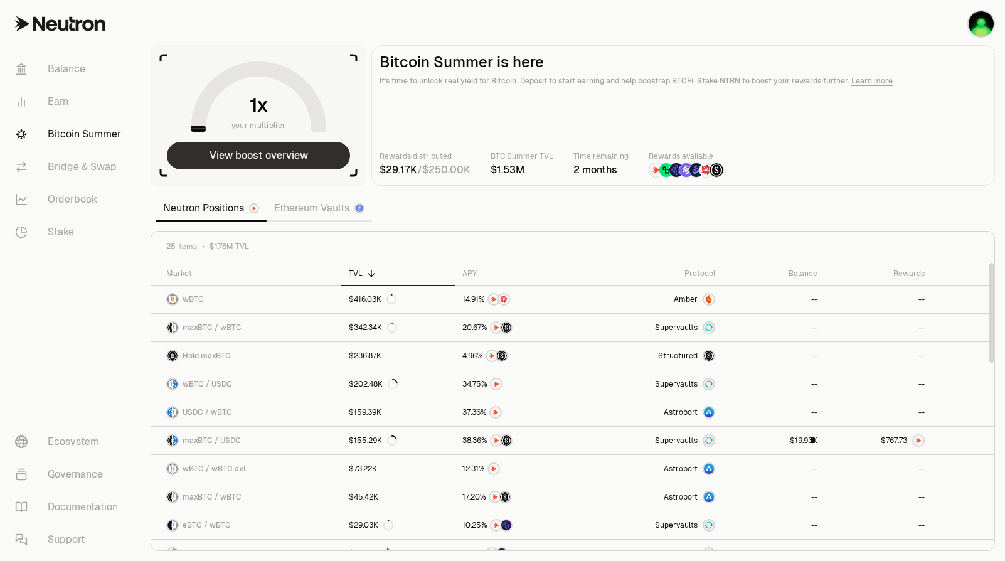
click at [248, 164] on button "View boost overview" at bounding box center [258, 156] width 183 height 28
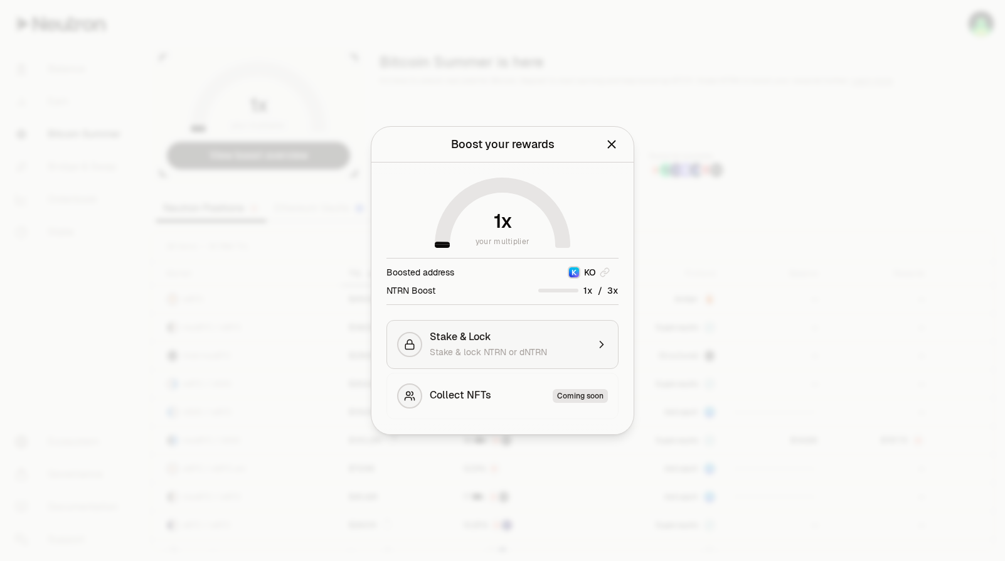
click at [539, 337] on div "Stake & Lock" at bounding box center [509, 336] width 158 height 13
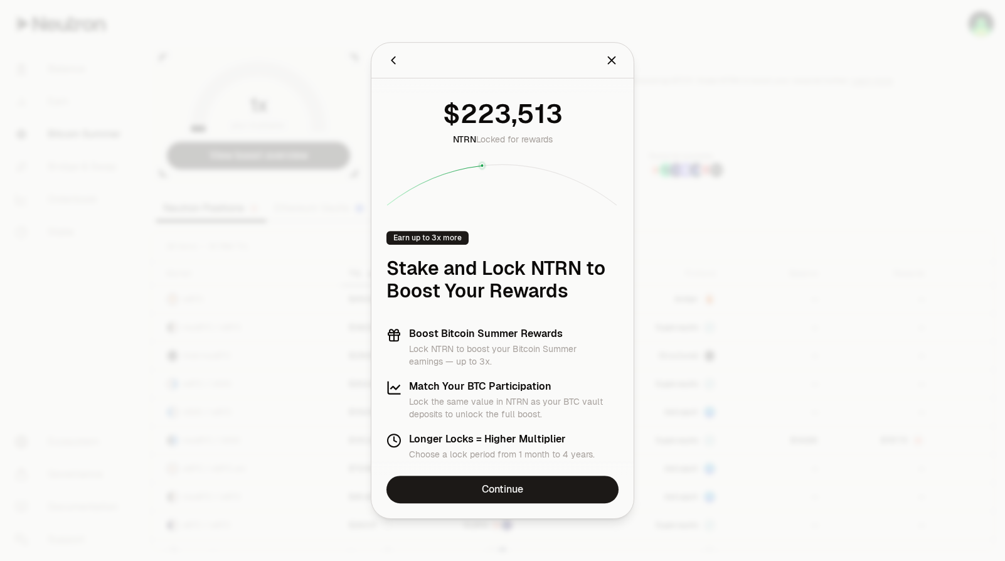
click at [504, 115] on span "3" at bounding box center [502, 113] width 17 height 33
click at [532, 161] on icon at bounding box center [502, 183] width 232 height 45
click at [406, 243] on div "Earn up to 3x more" at bounding box center [427, 238] width 82 height 14
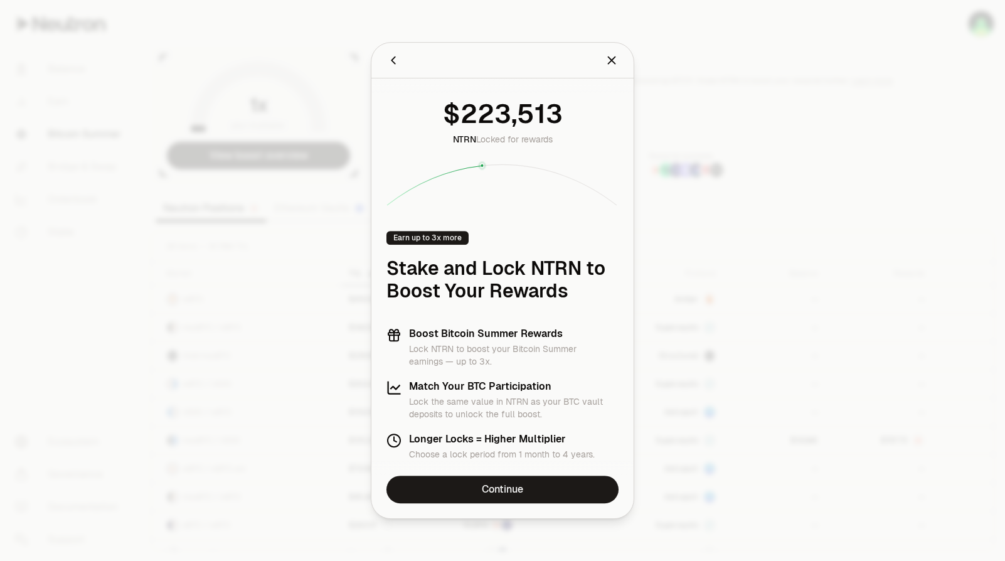
click at [472, 359] on p "Lock NTRN to boost your Bitcoin Summer earnings — up to 3x." at bounding box center [513, 354] width 209 height 25
click at [501, 492] on link "Continue" at bounding box center [502, 489] width 232 height 28
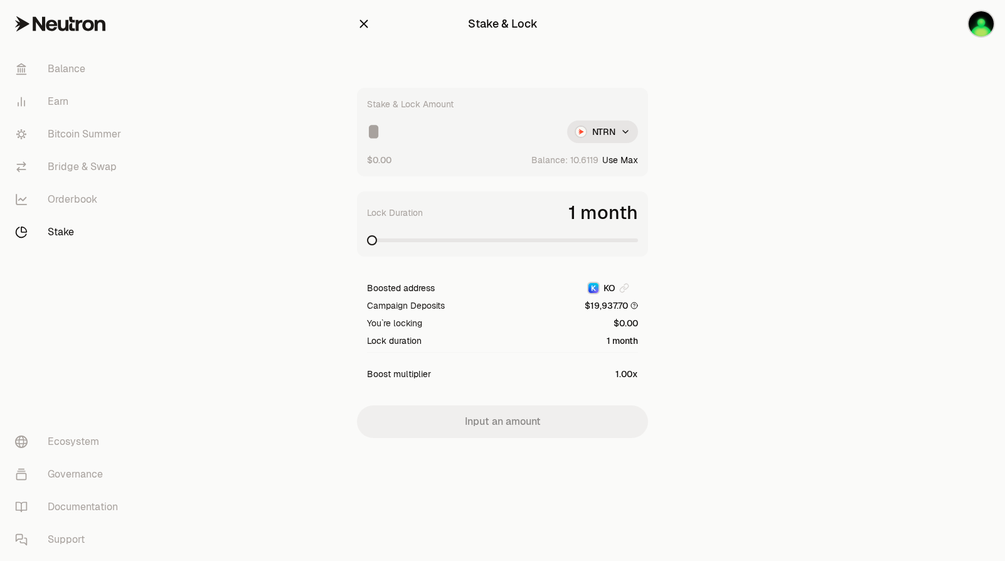
click at [398, 135] on input at bounding box center [462, 131] width 190 height 23
type input "*****"
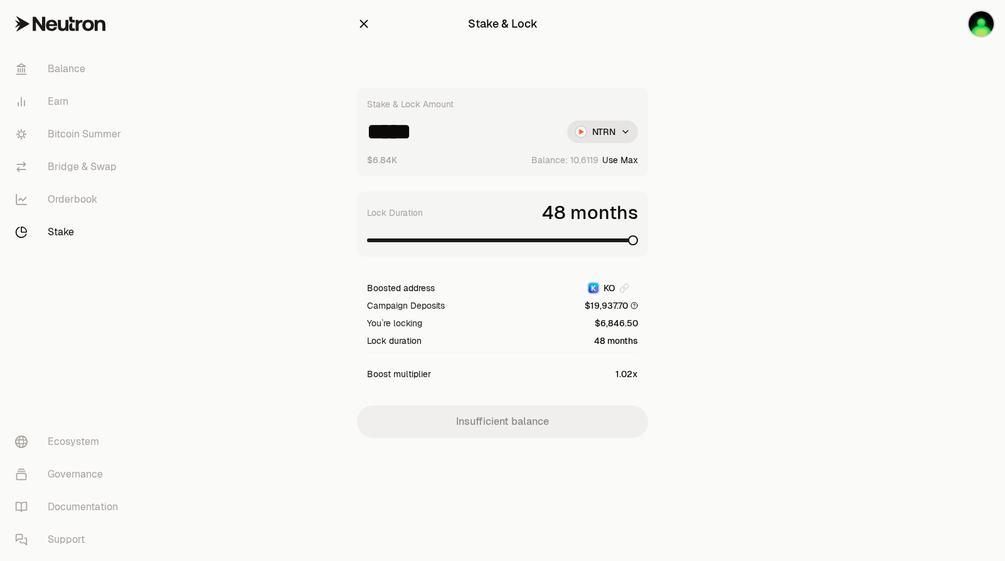
click at [638, 245] on span at bounding box center [502, 240] width 271 height 13
click at [381, 135] on input "*****" at bounding box center [462, 131] width 190 height 23
click at [76, 133] on font "Bitcoin Summer" at bounding box center [84, 134] width 73 height 15
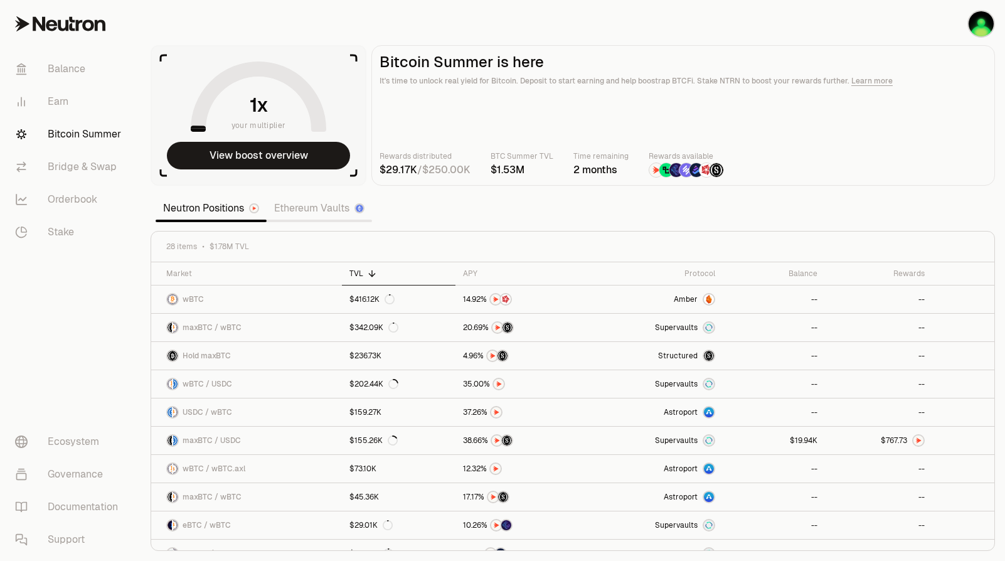
drag, startPoint x: 443, startPoint y: 211, endPoint x: 458, endPoint y: 204, distance: 15.7
click at [443, 211] on section "your multiplier View boost overview Bitcoin Summer is here It's time to unlock …" at bounding box center [572, 280] width 864 height 561
drag, startPoint x: 496, startPoint y: 189, endPoint x: 443, endPoint y: 198, distance: 54.0
click at [446, 199] on section "your multiplier View boost overview Bitcoin Summer is here It's time to unlock …" at bounding box center [572, 280] width 864 height 561
click at [902, 441] on span "3" at bounding box center [904, 440] width 4 height 9
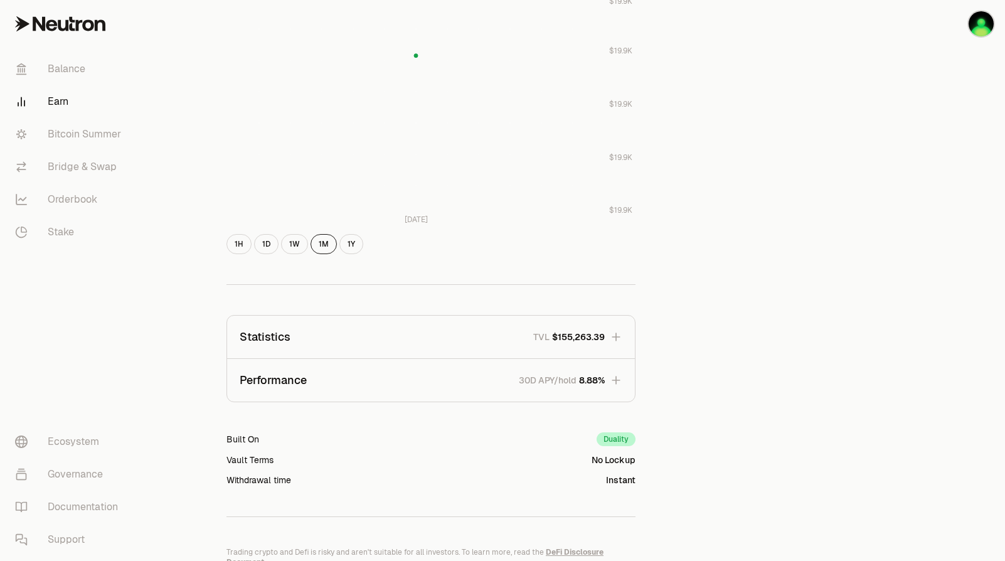
scroll to position [618, 0]
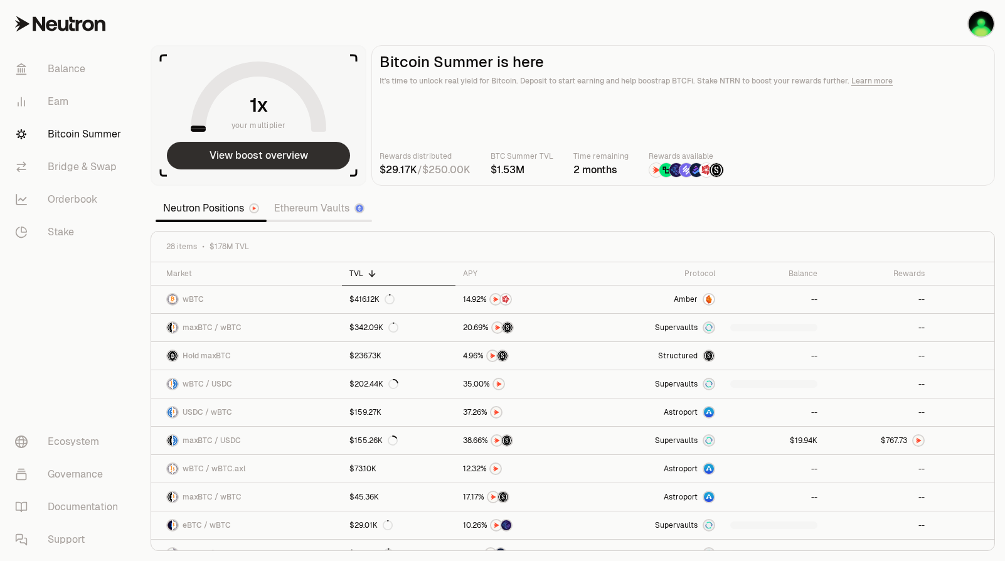
click at [287, 165] on button "View boost overview" at bounding box center [258, 156] width 183 height 28
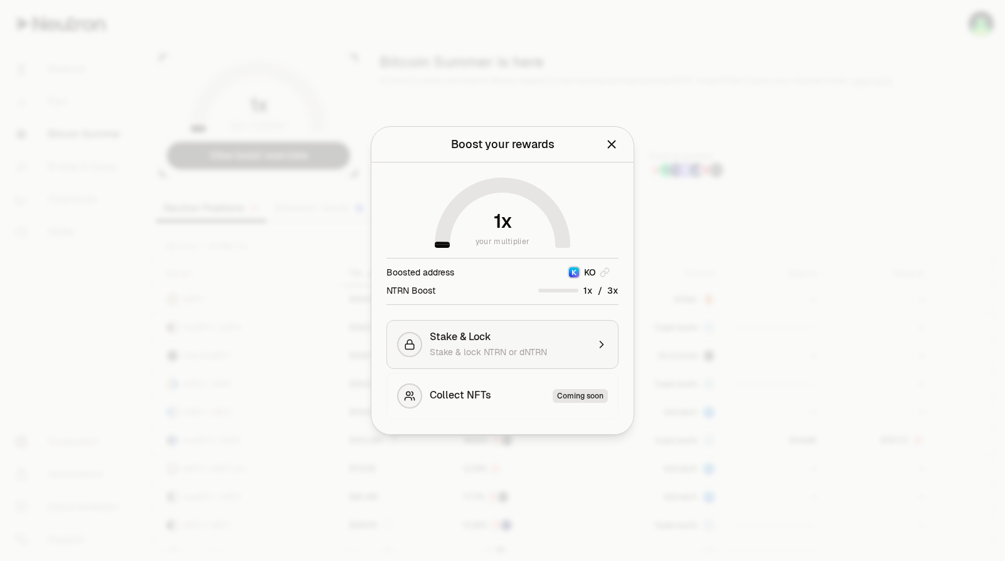
click at [552, 347] on div "Stake & lock NTRN or dNTRN" at bounding box center [509, 352] width 158 height 13
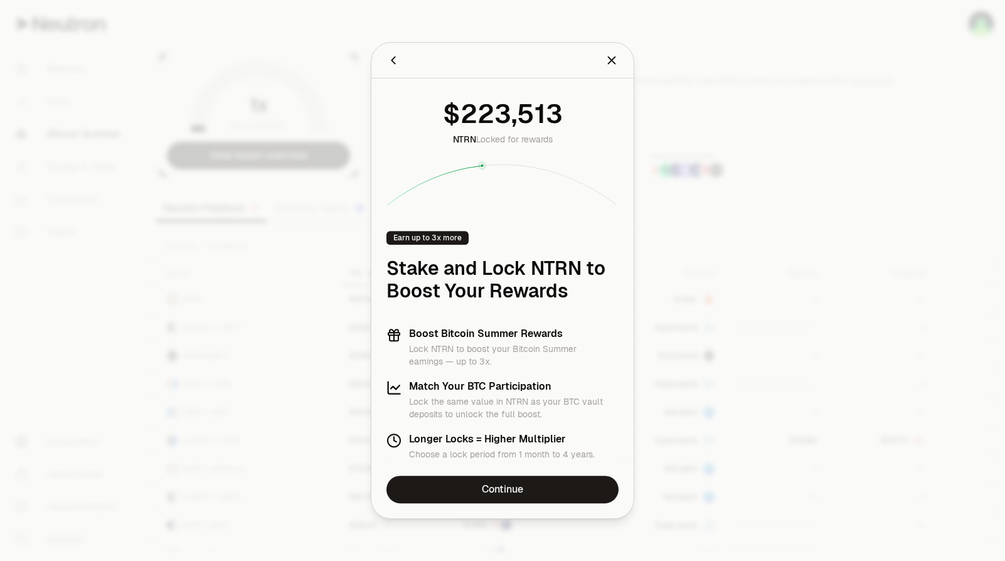
click at [738, 132] on div at bounding box center [502, 280] width 1005 height 561
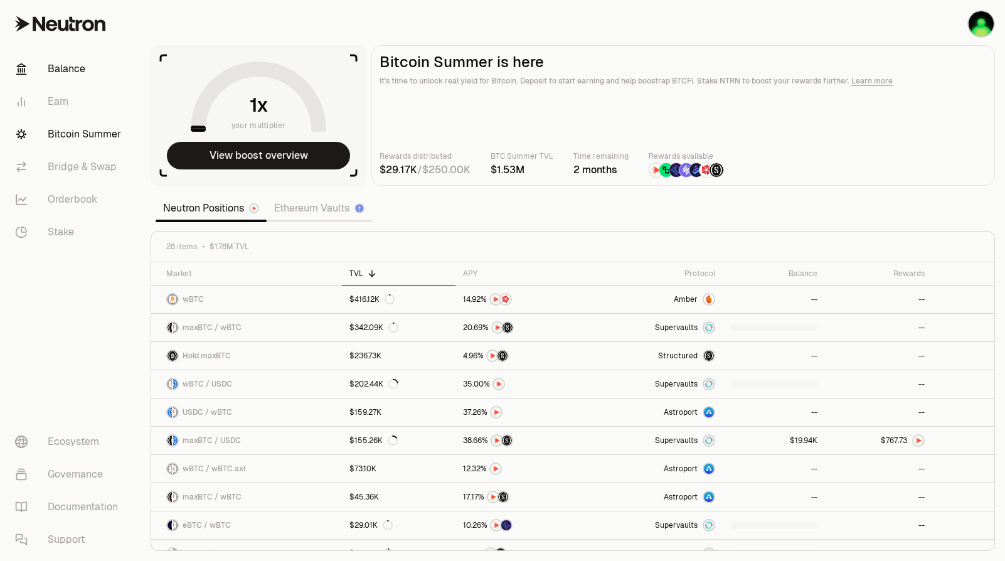
click at [65, 57] on link "Balance" at bounding box center [70, 69] width 130 height 33
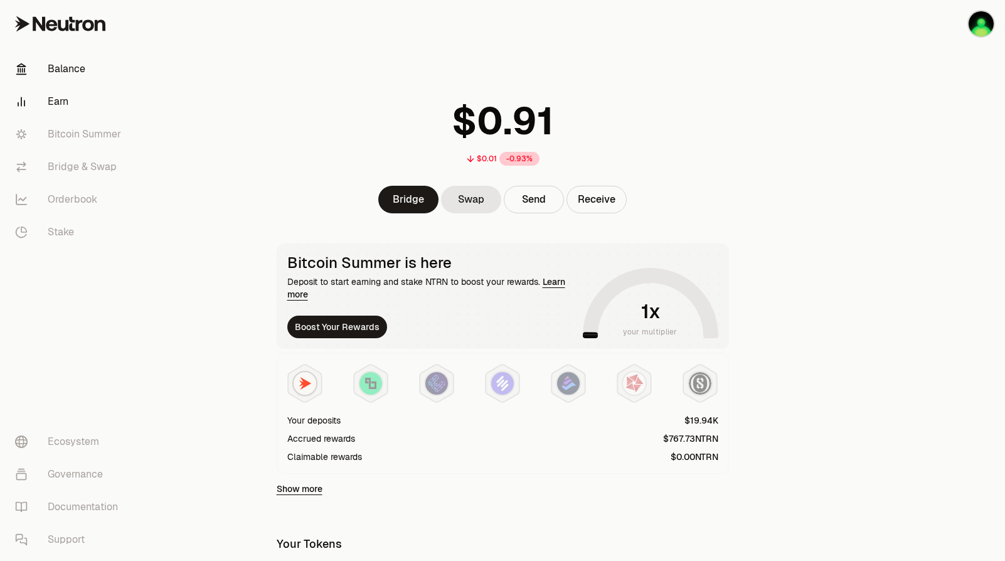
click at [70, 95] on link "Earn" at bounding box center [70, 101] width 130 height 33
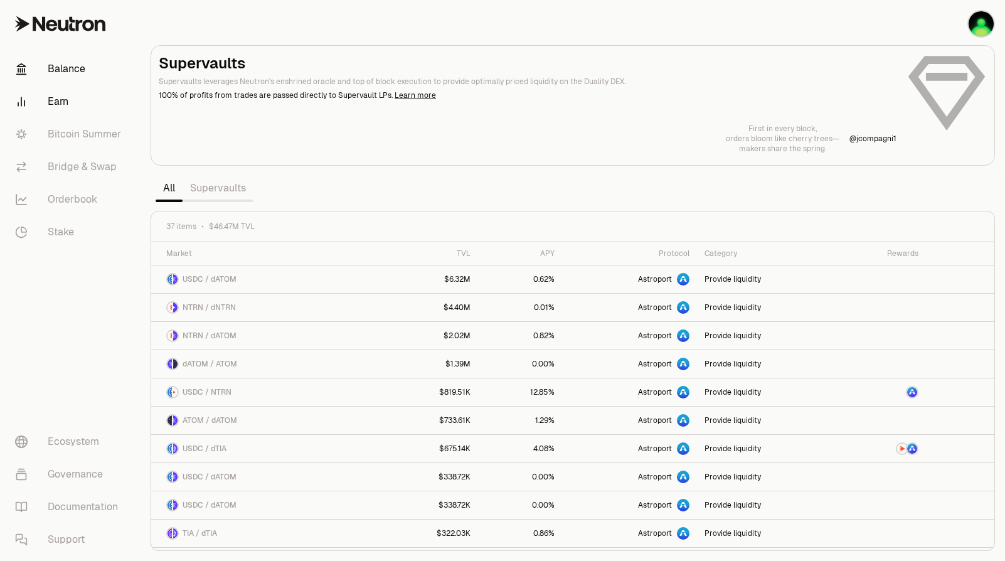
click at [62, 65] on font "Balance" at bounding box center [67, 68] width 38 height 15
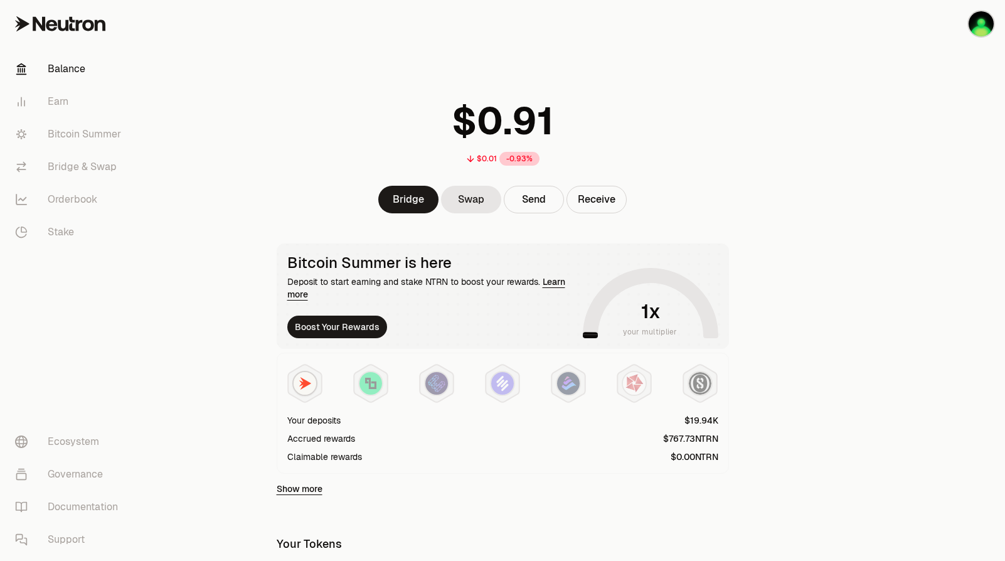
click at [313, 292] on div "Deposit to start earning and stake NTRN to boost your rewards. Learn more" at bounding box center [432, 287] width 290 height 25
click at [297, 293] on link "Learn more" at bounding box center [426, 288] width 278 height 24
click at [37, 110] on link "Earn" at bounding box center [70, 101] width 130 height 33
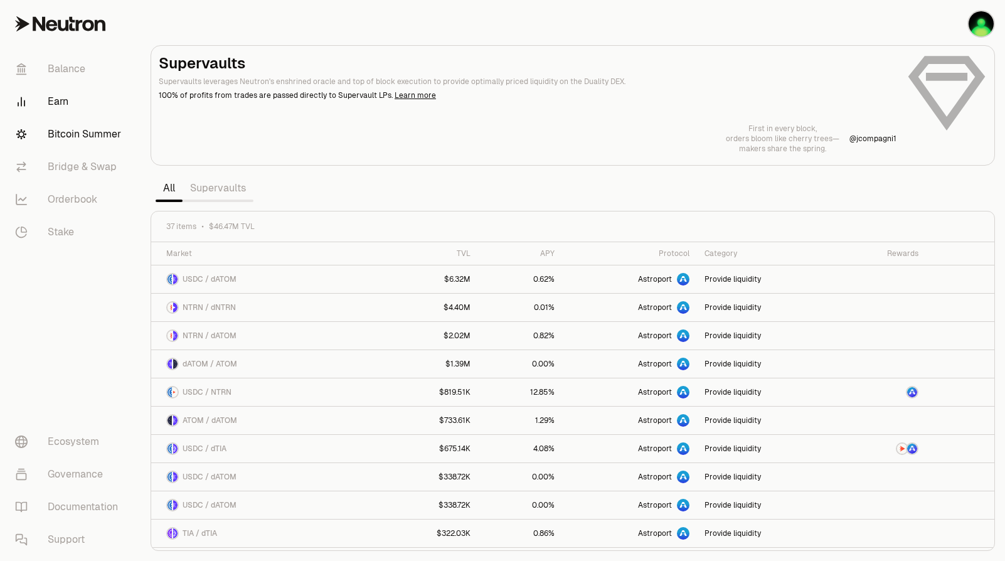
click at [66, 137] on font "Bitcoin Summer" at bounding box center [84, 134] width 73 height 15
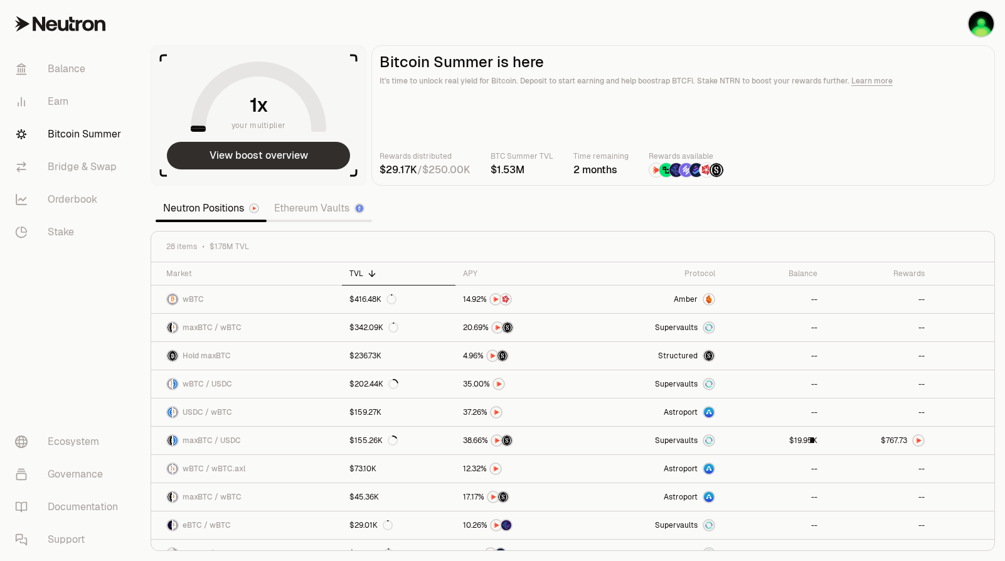
click at [239, 147] on button "View boost overview" at bounding box center [258, 156] width 183 height 28
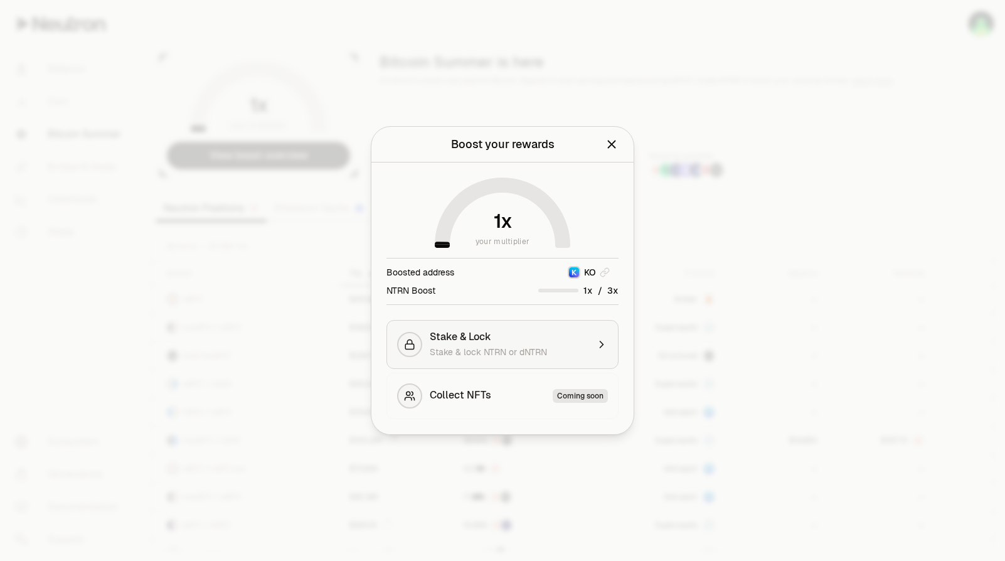
click at [496, 330] on button "Stake & Lock Stake & lock NTRN or dNTRN" at bounding box center [502, 344] width 232 height 49
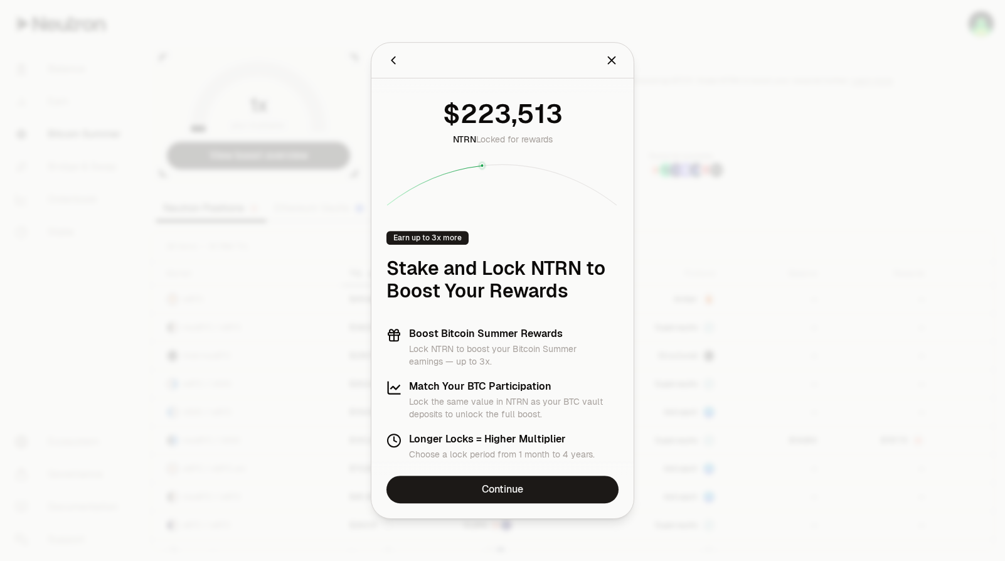
drag, startPoint x: 445, startPoint y: 112, endPoint x: 562, endPoint y: 110, distance: 117.3
click at [562, 110] on number-flow-react at bounding box center [503, 113] width 120 height 40
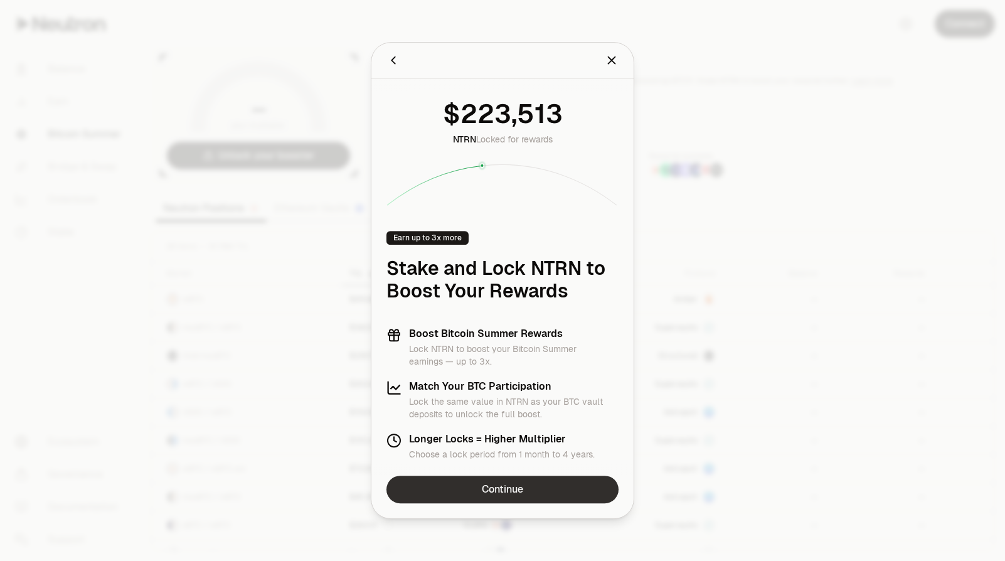
click at [474, 492] on link "Continue" at bounding box center [502, 489] width 232 height 28
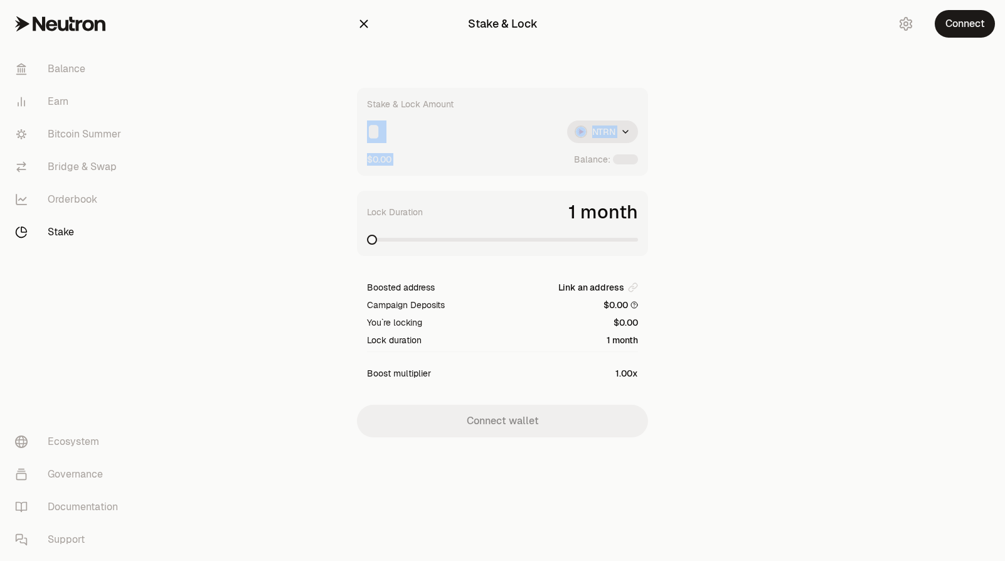
click at [484, 145] on div "Stake & Lock Amount NTRN $0.00 Balance:" at bounding box center [502, 132] width 291 height 88
drag, startPoint x: 483, startPoint y: 144, endPoint x: 479, endPoint y: 137, distance: 7.7
click at [482, 139] on input at bounding box center [462, 131] width 190 height 23
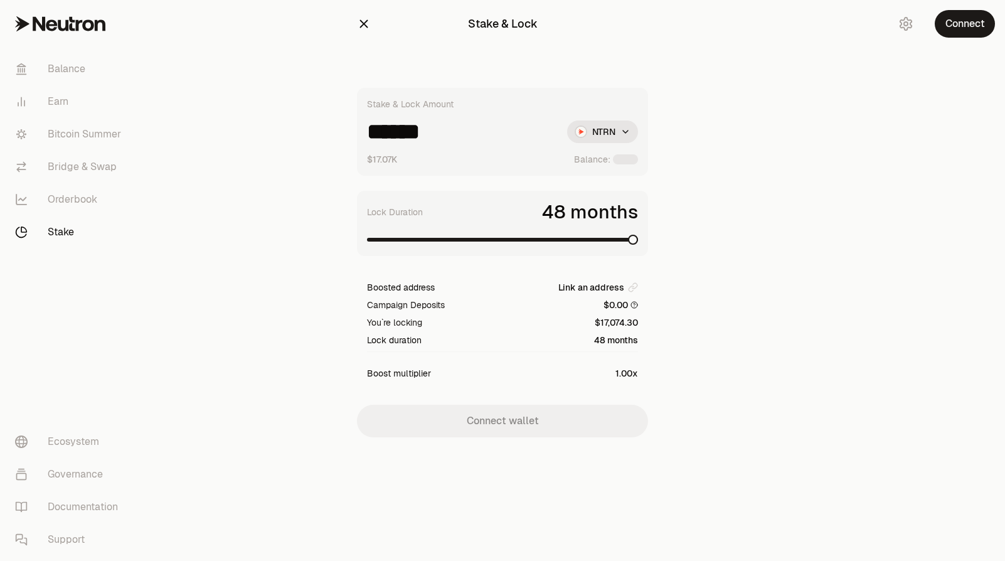
click at [638, 245] on span at bounding box center [633, 240] width 10 height 10
click at [963, 16] on button "Connect" at bounding box center [964, 24] width 60 height 28
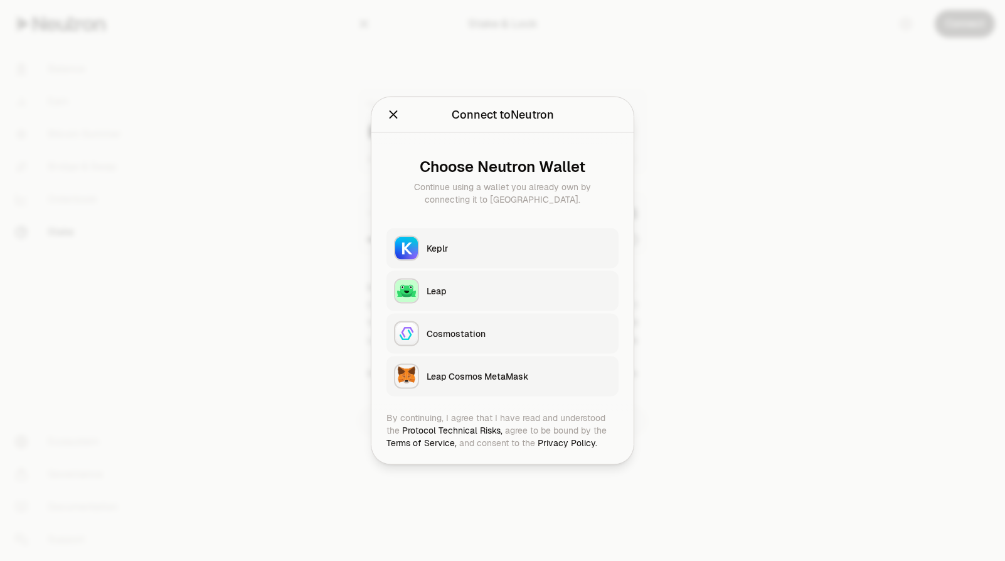
click at [456, 252] on div "Keplr" at bounding box center [518, 248] width 184 height 13
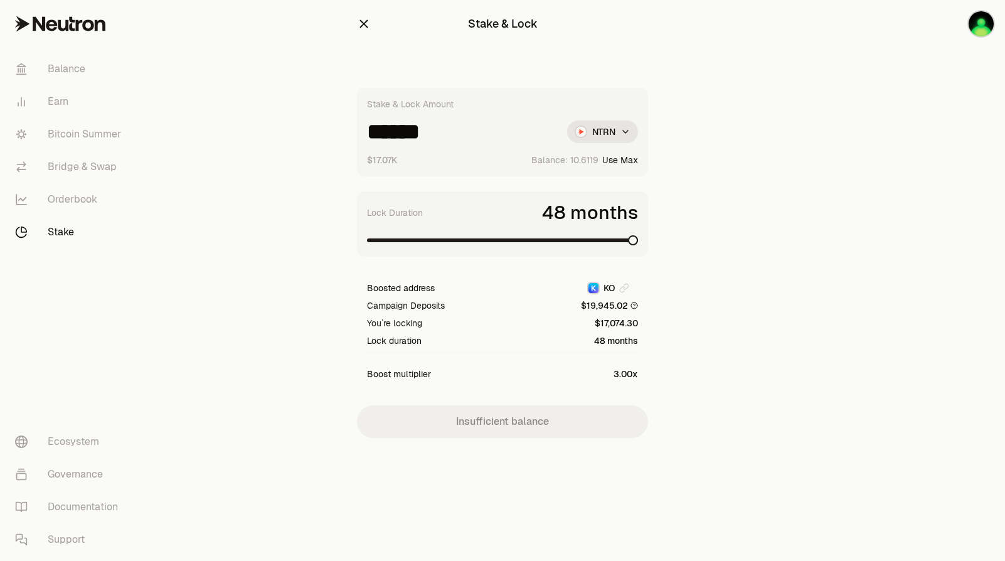
click at [668, 361] on section "Stake & Lock Stake & Lock Amount ****** NTRN $17.07K Balance: Use Max Lock Dura…" at bounding box center [502, 244] width 482 height 488
click at [634, 245] on span at bounding box center [629, 240] width 10 height 10
click at [528, 245] on span at bounding box center [502, 240] width 271 height 13
click at [491, 240] on span at bounding box center [429, 240] width 125 height 4
click at [552, 240] on span at bounding box center [552, 240] width 10 height 10
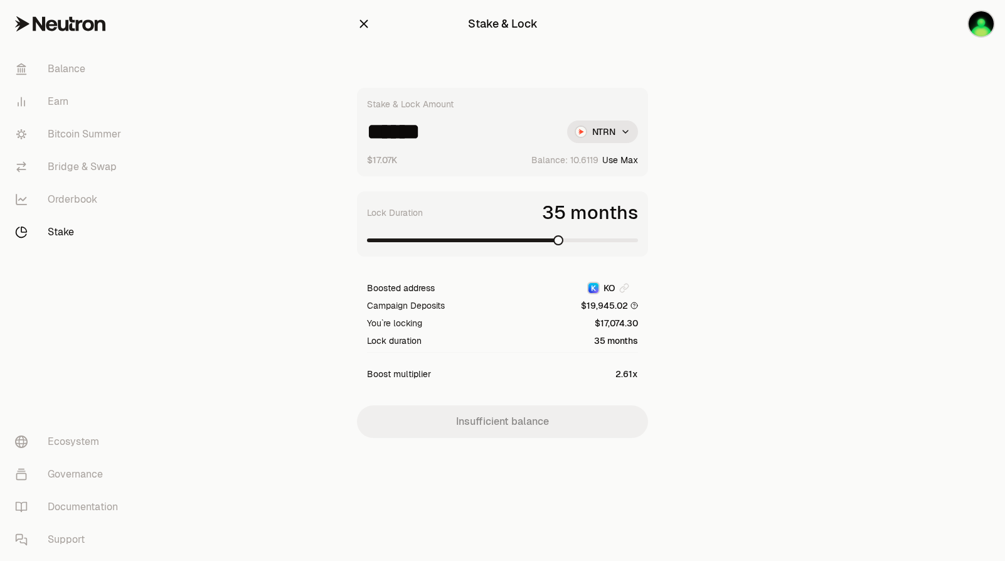
click at [563, 240] on span at bounding box center [558, 240] width 10 height 10
click at [596, 240] on span at bounding box center [591, 240] width 10 height 10
click at [601, 241] on span at bounding box center [596, 240] width 10 height 10
click at [375, 134] on input "******" at bounding box center [462, 131] width 190 height 23
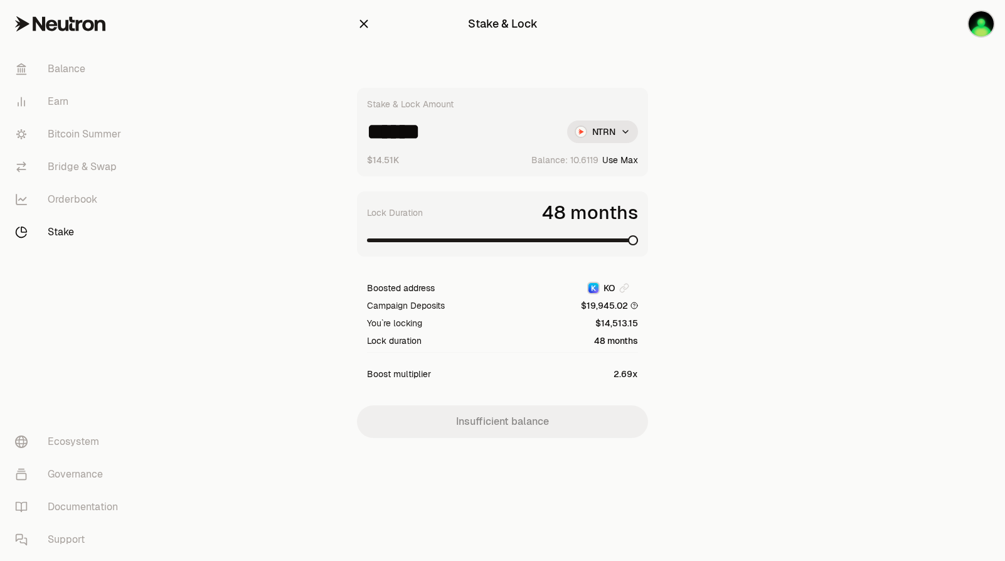
click at [638, 241] on span at bounding box center [633, 240] width 10 height 10
drag, startPoint x: 389, startPoint y: 133, endPoint x: 398, endPoint y: 134, distance: 8.8
click at [398, 134] on input "******" at bounding box center [462, 131] width 190 height 23
type input "******"
click at [591, 126] on html "Balance Earn Bitcoin Summer Bridge & Swap Orderbook Stake Ecosystem Governance …" at bounding box center [502, 280] width 1005 height 561
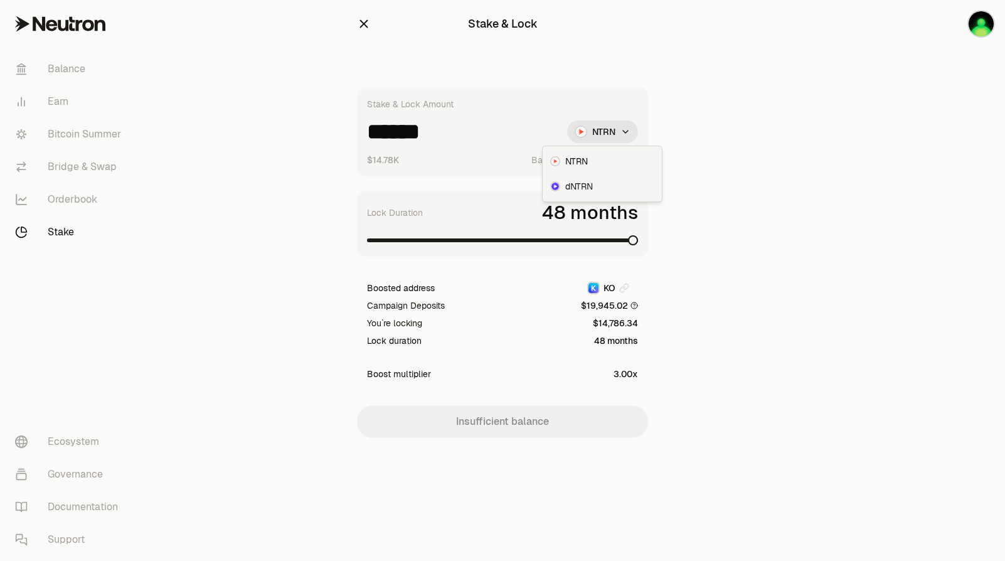
click at [586, 190] on span "dNTRN" at bounding box center [579, 186] width 28 height 13
click at [482, 147] on div "Stake & Lock Amount dNTRN $0.00 Balance: Use Max" at bounding box center [502, 132] width 291 height 88
drag, startPoint x: 481, startPoint y: 147, endPoint x: 429, endPoint y: 130, distance: 54.9
click at [434, 127] on input at bounding box center [459, 131] width 184 height 23
click at [400, 136] on input "******" at bounding box center [459, 131] width 184 height 23
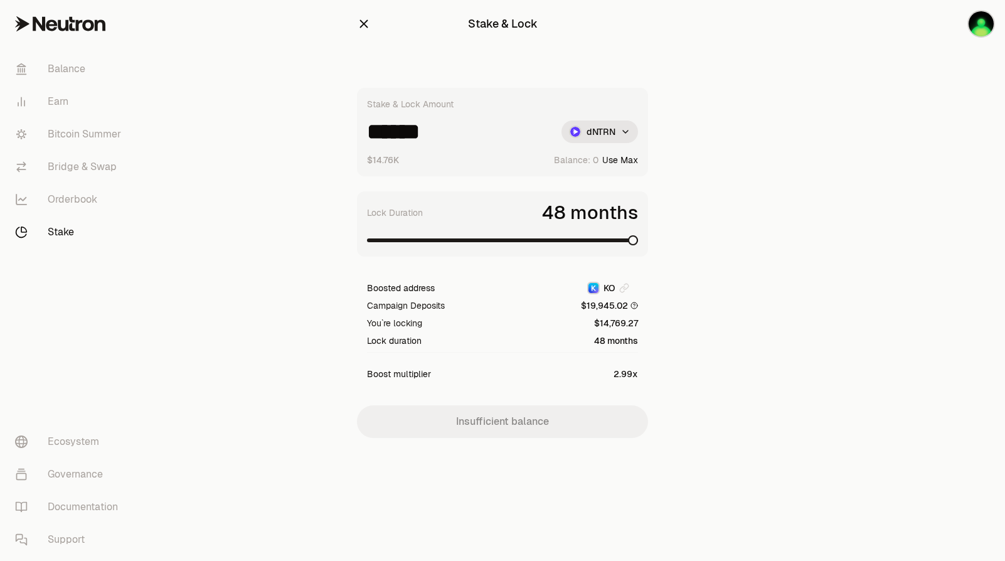
drag, startPoint x: 405, startPoint y: 135, endPoint x: 418, endPoint y: 135, distance: 13.2
click at [418, 135] on input "******" at bounding box center [459, 131] width 184 height 23
type input "******"
click at [609, 135] on html "Balance Earn Bitcoin Summer Bridge & Swap Orderbook Stake Ecosystem Governance …" at bounding box center [502, 280] width 1005 height 561
click at [606, 135] on html "Balance Earn Bitcoin Summer Bridge & Swap Orderbook Stake Ecosystem Governance …" at bounding box center [502, 280] width 1005 height 561
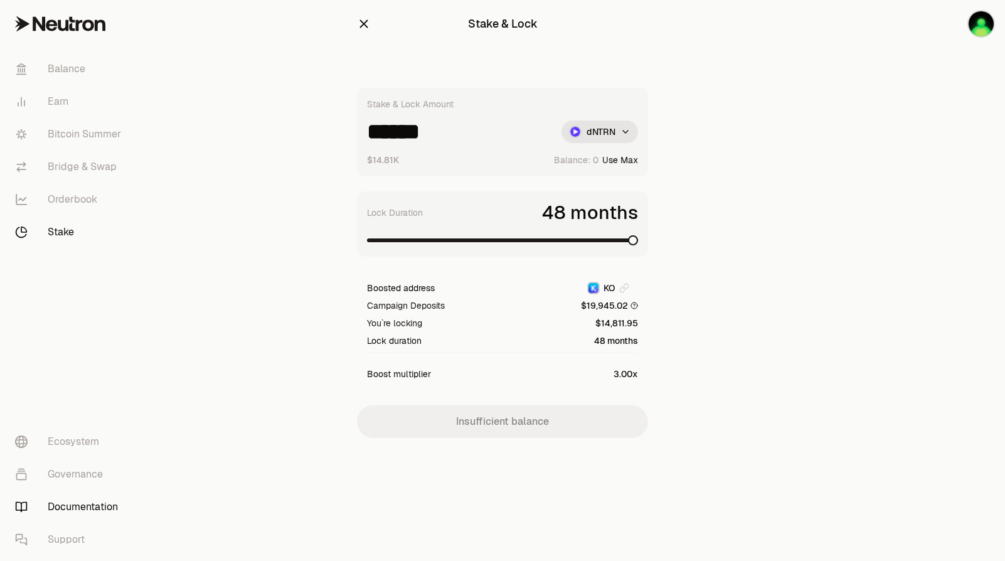
click at [85, 514] on link "Documentation" at bounding box center [70, 506] width 130 height 33
